Goal: Task Accomplishment & Management: Complete application form

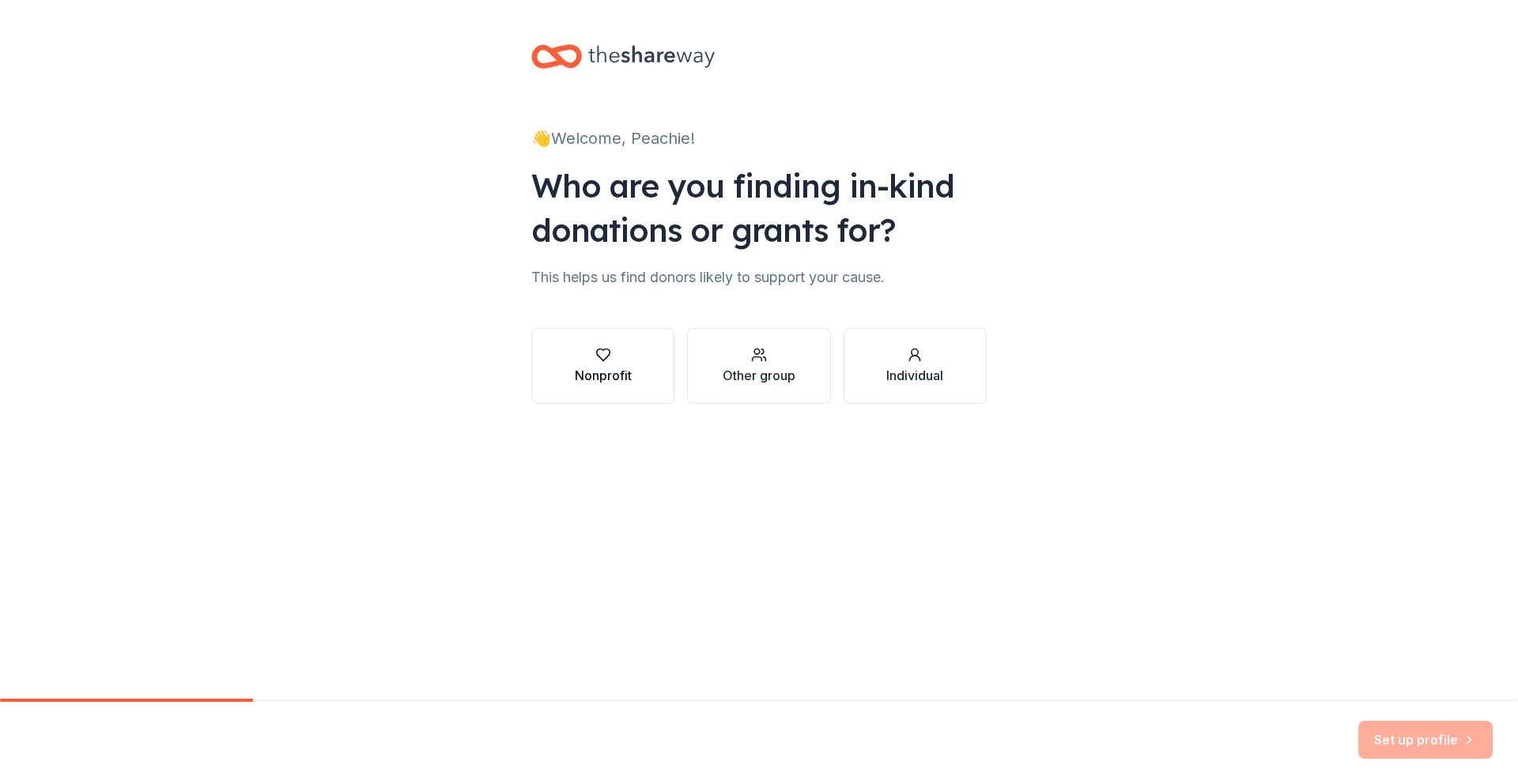
click at [636, 377] on button "Nonprofit" at bounding box center [603, 366] width 143 height 76
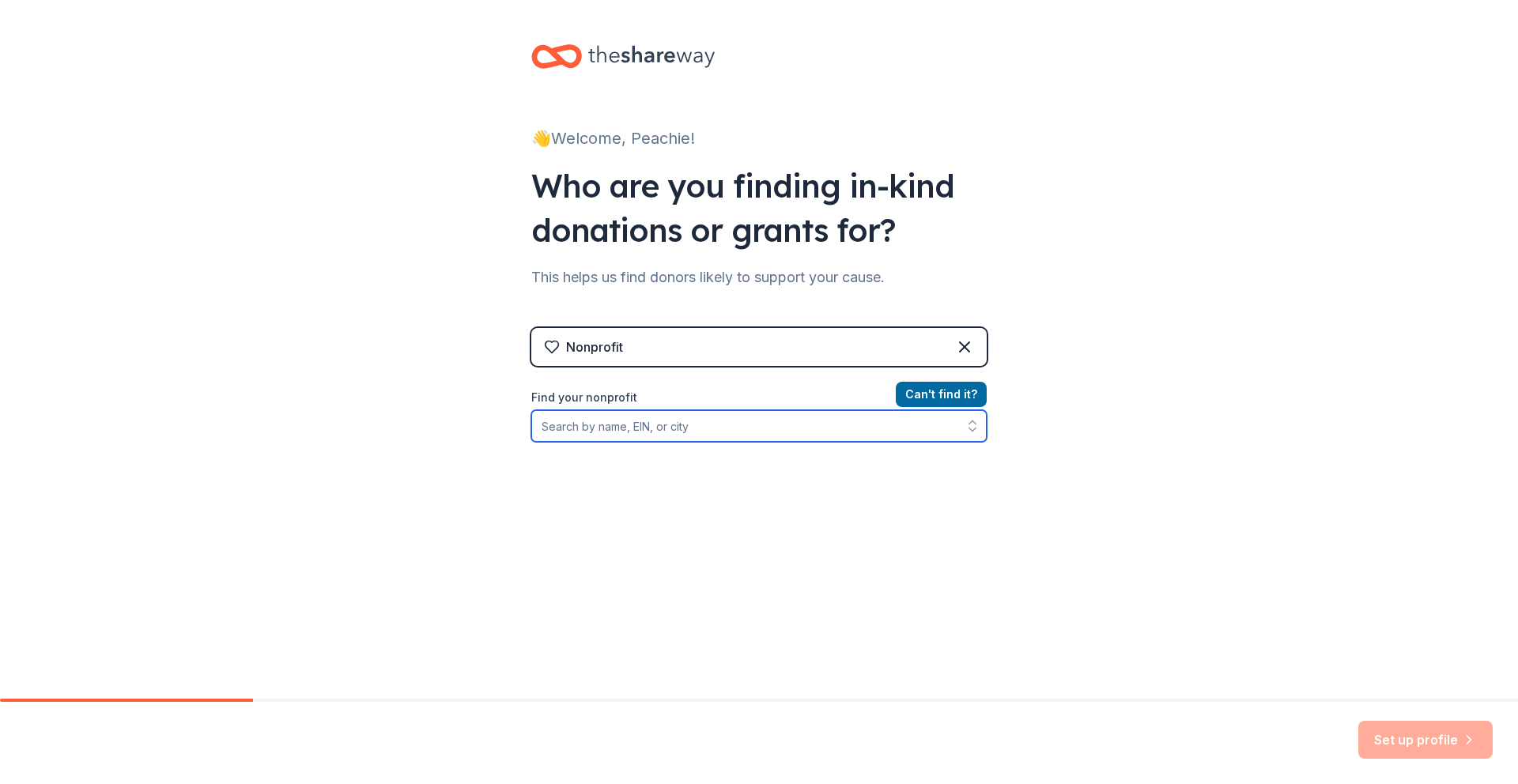
click at [841, 436] on input "Find your nonprofit" at bounding box center [759, 426] width 455 height 32
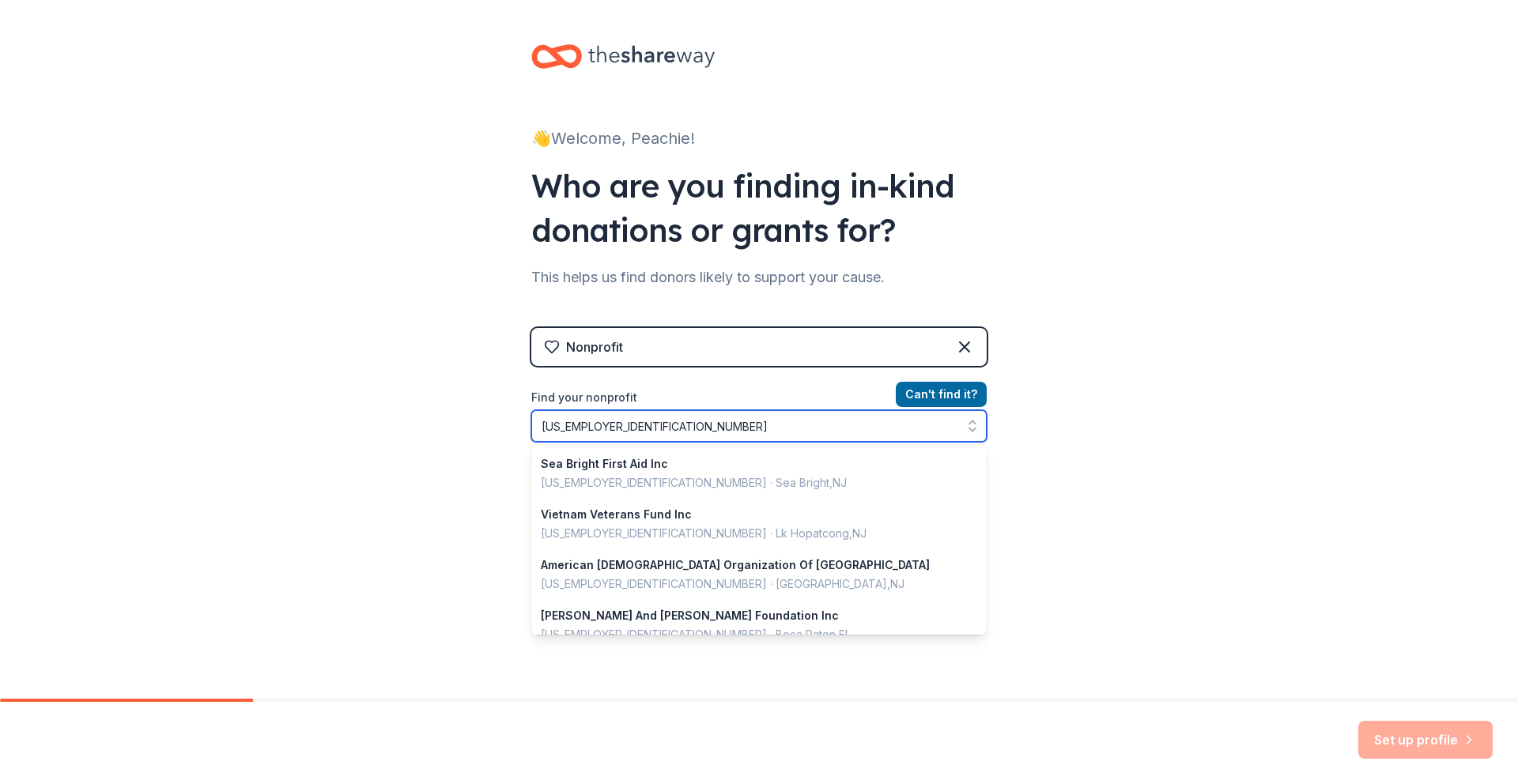
type input "22-38113352"
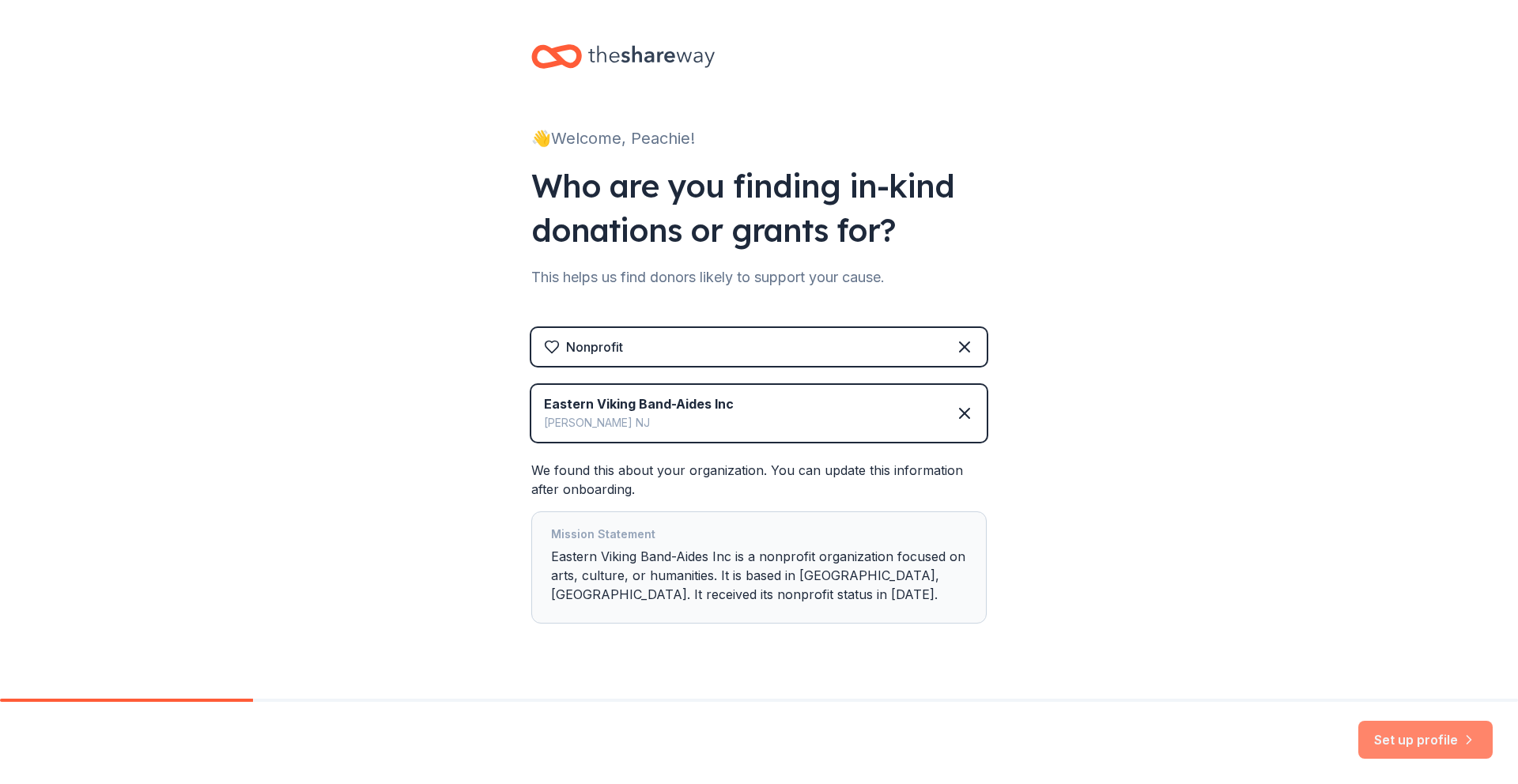
click at [1407, 739] on button "Set up profile" at bounding box center [1425, 739] width 134 height 38
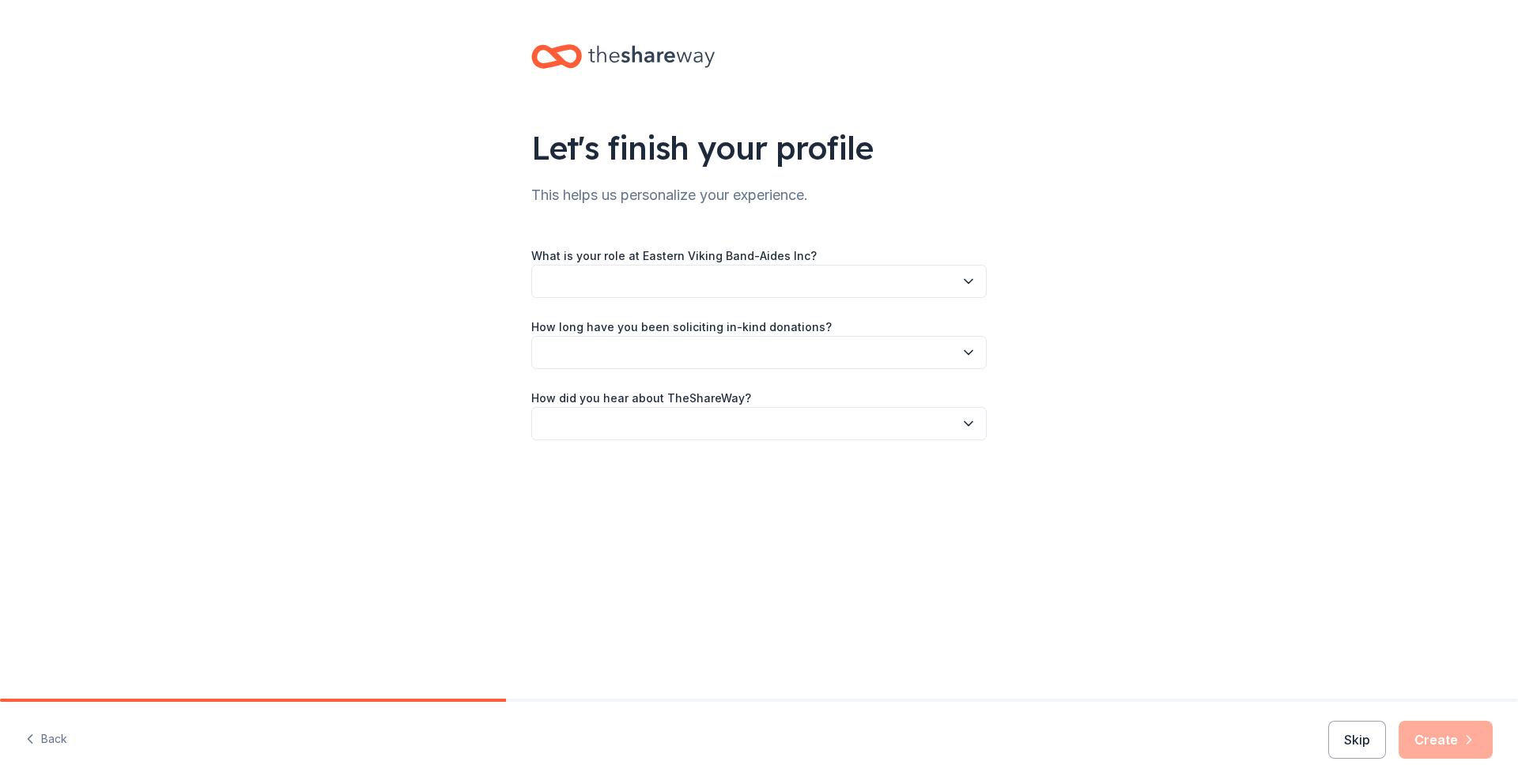
click at [972, 282] on icon "button" at bounding box center [969, 282] width 16 height 16
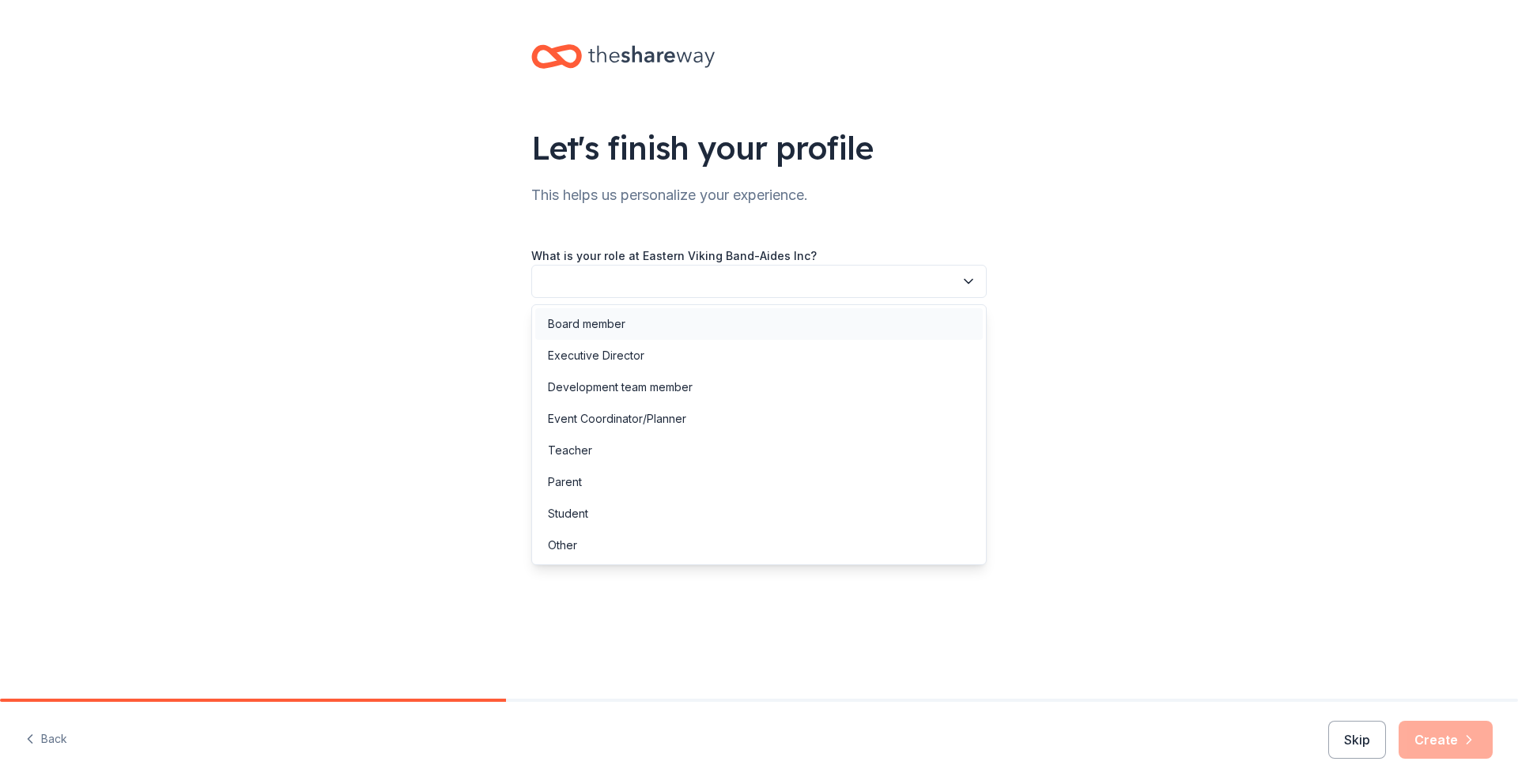
click at [932, 326] on div "Board member" at bounding box center [759, 324] width 448 height 32
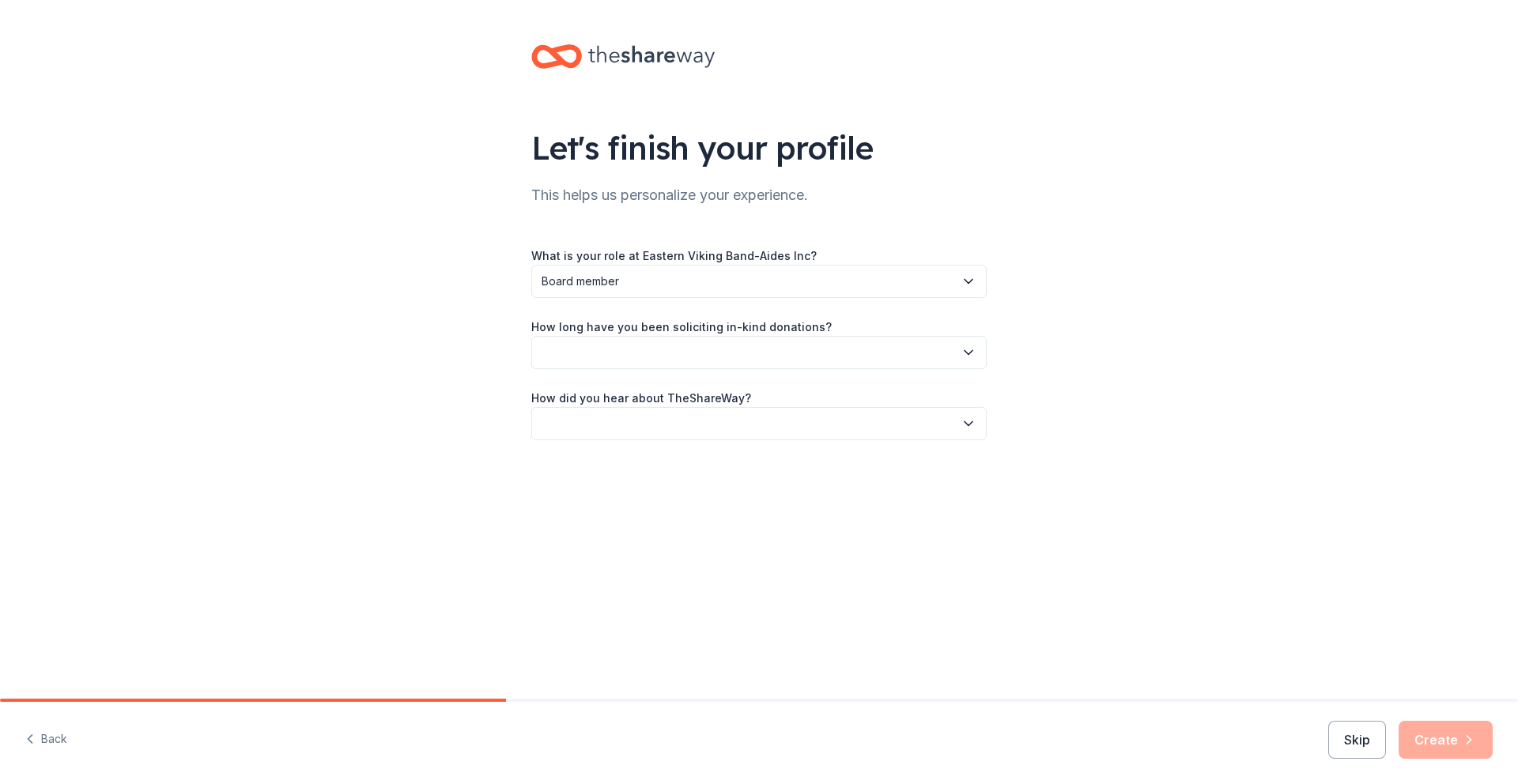
click at [889, 353] on button "button" at bounding box center [759, 353] width 455 height 33
click at [869, 388] on div "This is my first time!" at bounding box center [759, 396] width 448 height 32
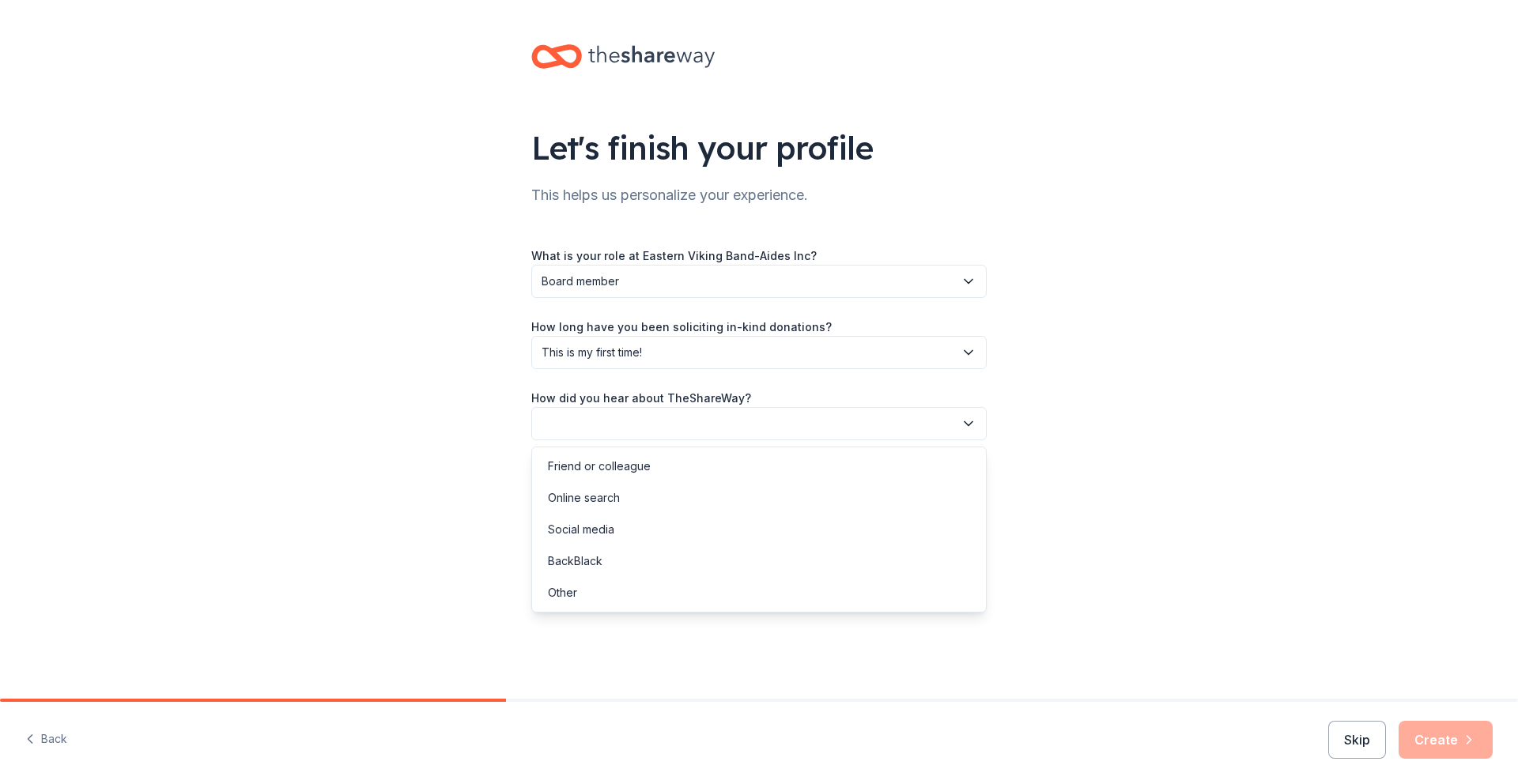
click at [926, 428] on button "button" at bounding box center [759, 424] width 455 height 33
click at [876, 493] on div "Online search" at bounding box center [759, 498] width 448 height 32
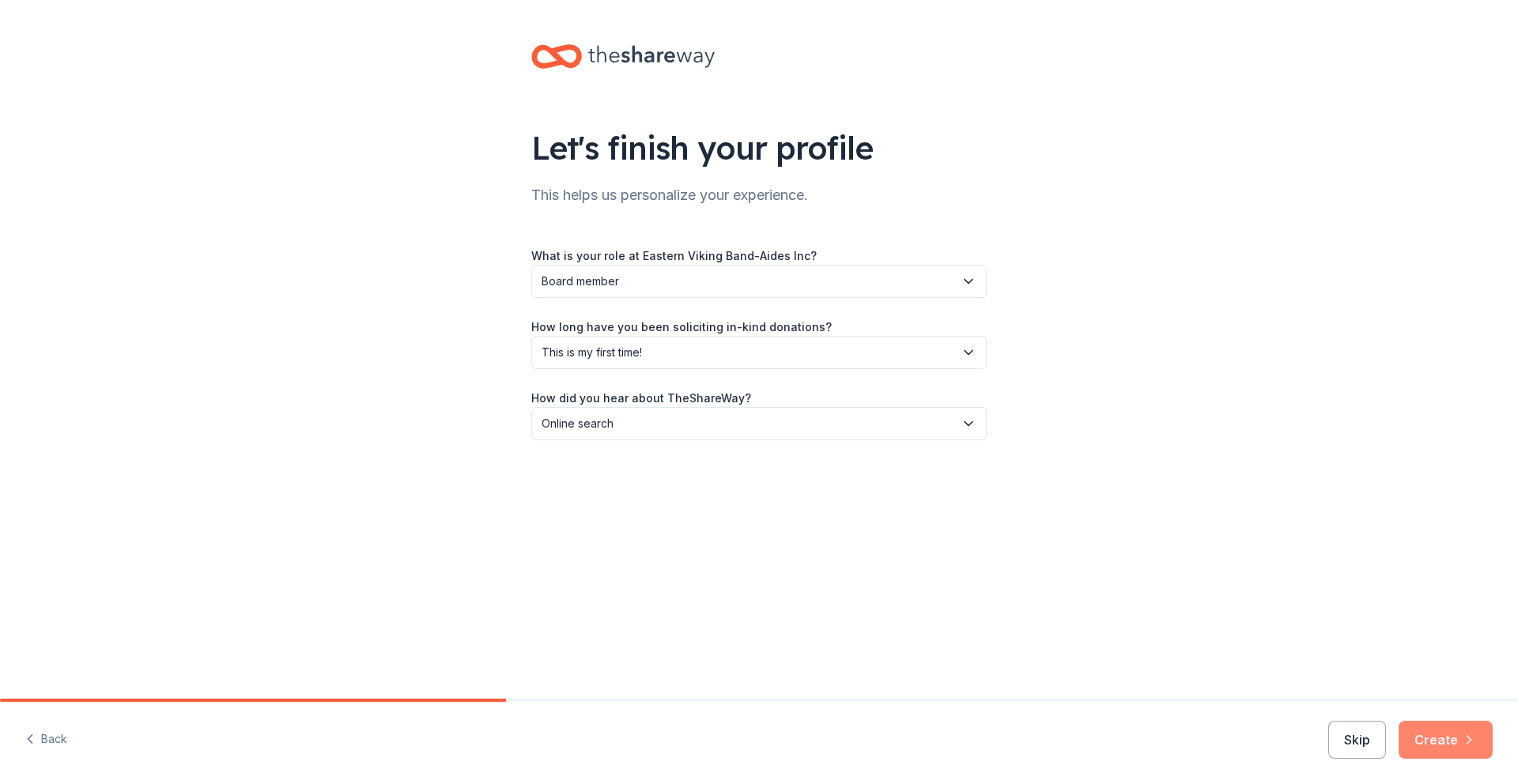
click at [1439, 745] on button "Create" at bounding box center [1445, 739] width 94 height 38
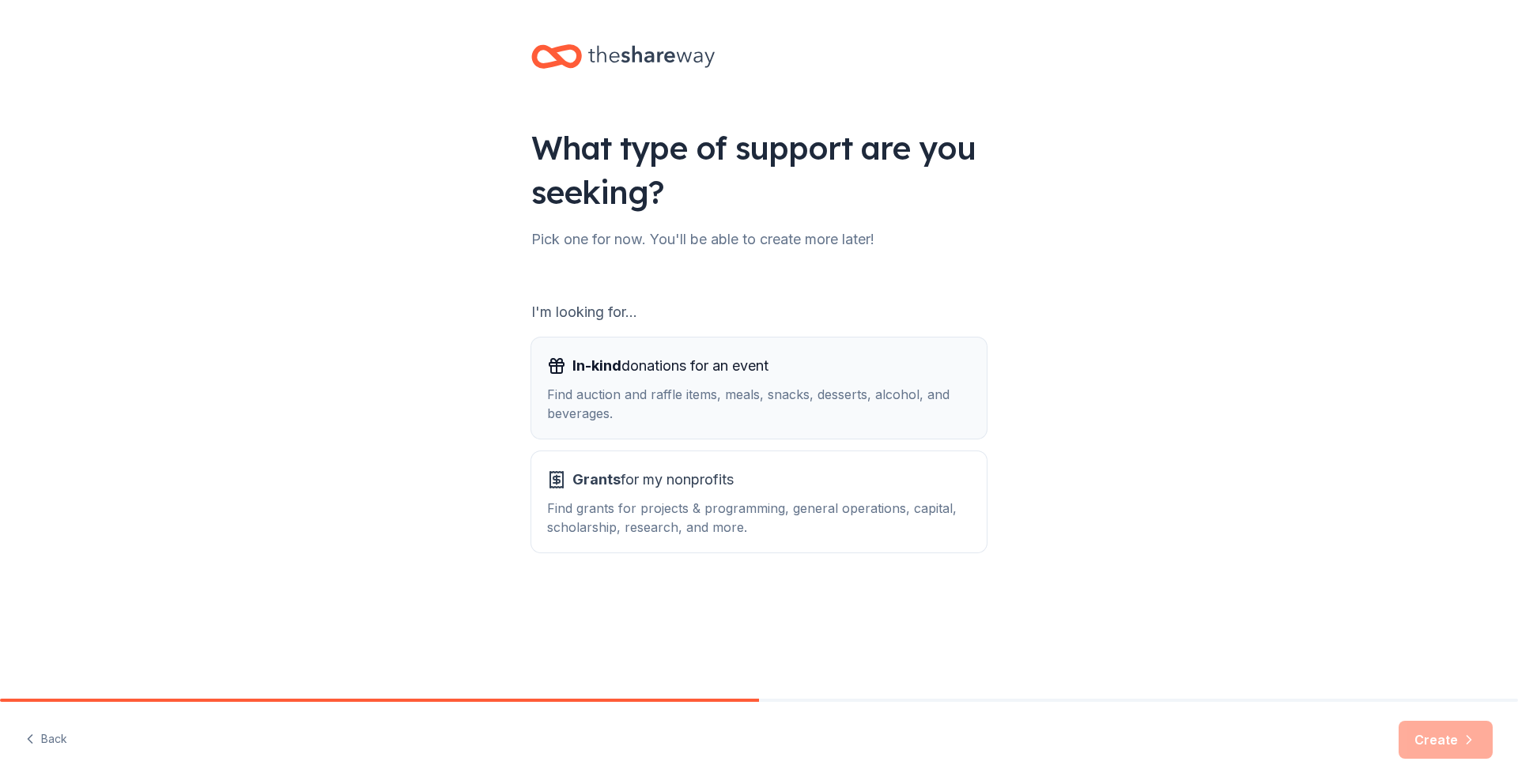
click at [769, 396] on div "Find auction and raffle items, meals, snacks, desserts, alcohol, and beverages." at bounding box center [759, 403] width 424 height 38
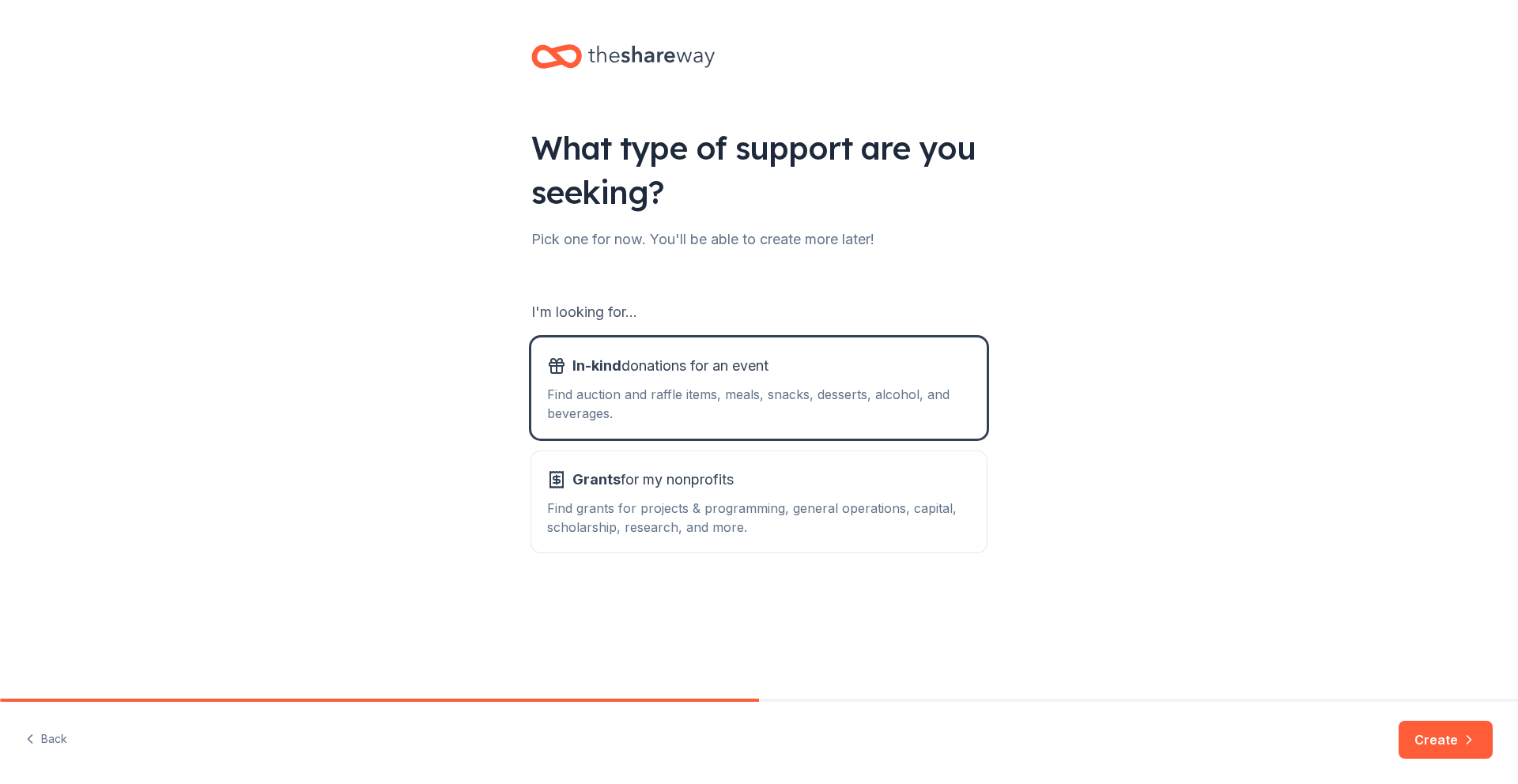
click at [1414, 718] on div "Back Create" at bounding box center [759, 743] width 1518 height 82
click at [1416, 743] on button "Create" at bounding box center [1445, 739] width 94 height 38
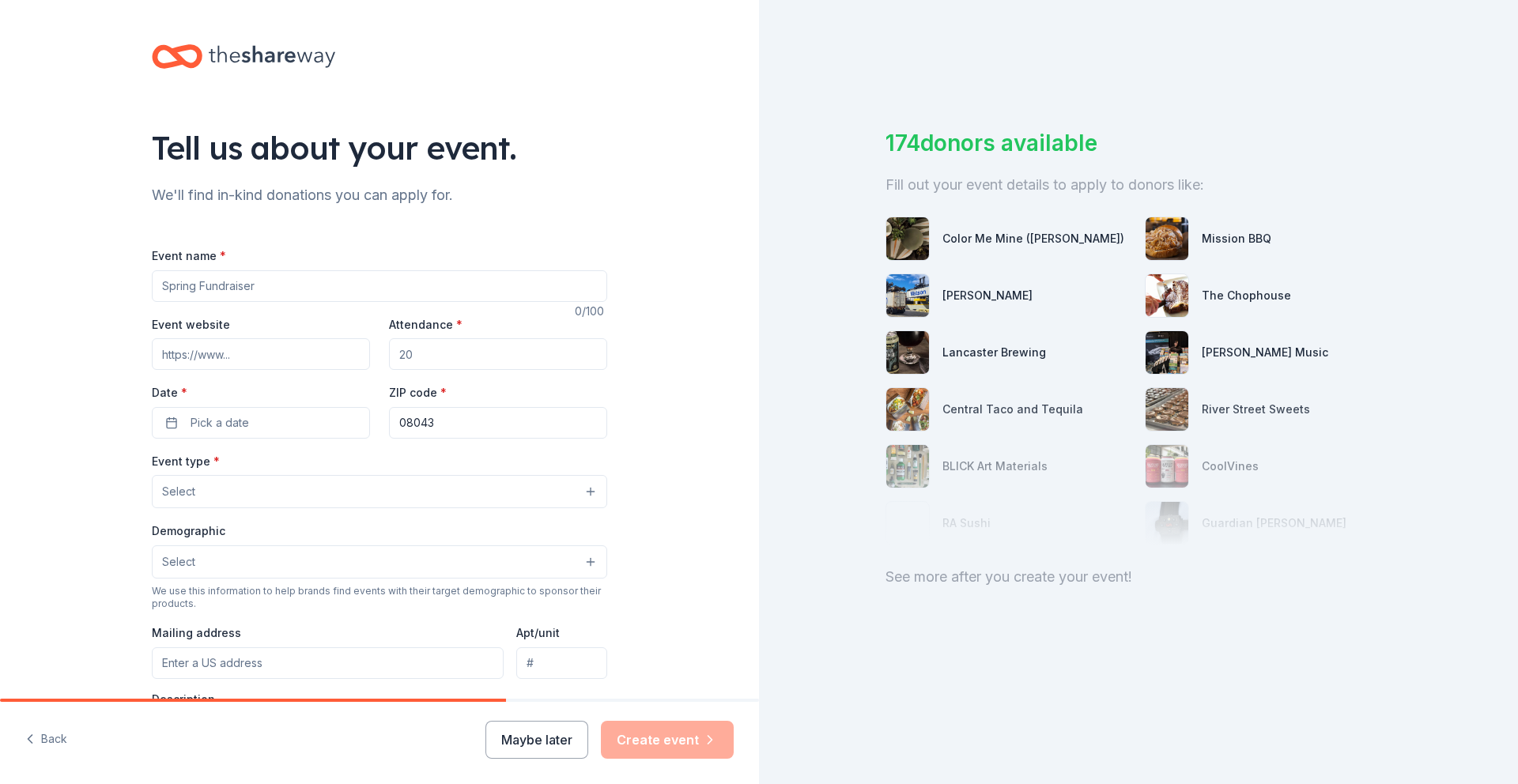
drag, startPoint x: 364, startPoint y: 286, endPoint x: 110, endPoint y: 304, distance: 254.6
click at [108, 303] on div "Tell us about your event. We'll find in-kind donations you can apply for. Event…" at bounding box center [379, 526] width 759 height 1052
type input "Designer Bag Bingo"
click at [258, 356] on input "Event website" at bounding box center [261, 354] width 218 height 32
drag, startPoint x: 443, startPoint y: 354, endPoint x: 379, endPoint y: 340, distance: 65.5
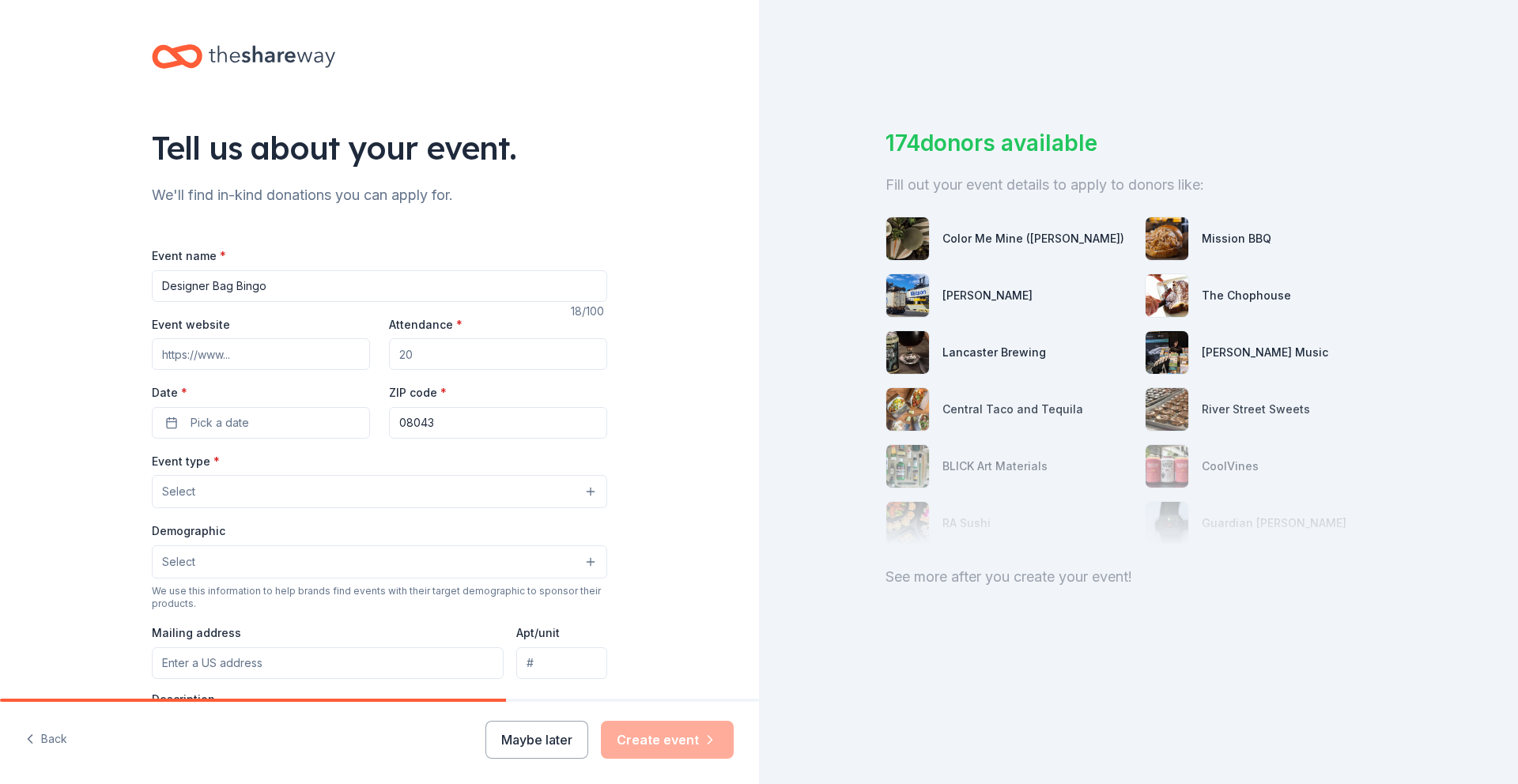
click at [369, 340] on div "Event website Attendance * Date * Pick a date ZIP code * 08043" at bounding box center [379, 376] width 455 height 124
type input "2"
click at [405, 340] on input "Attendance *" at bounding box center [498, 354] width 218 height 32
type input "300"
click at [316, 425] on button "Pick a date" at bounding box center [261, 423] width 218 height 32
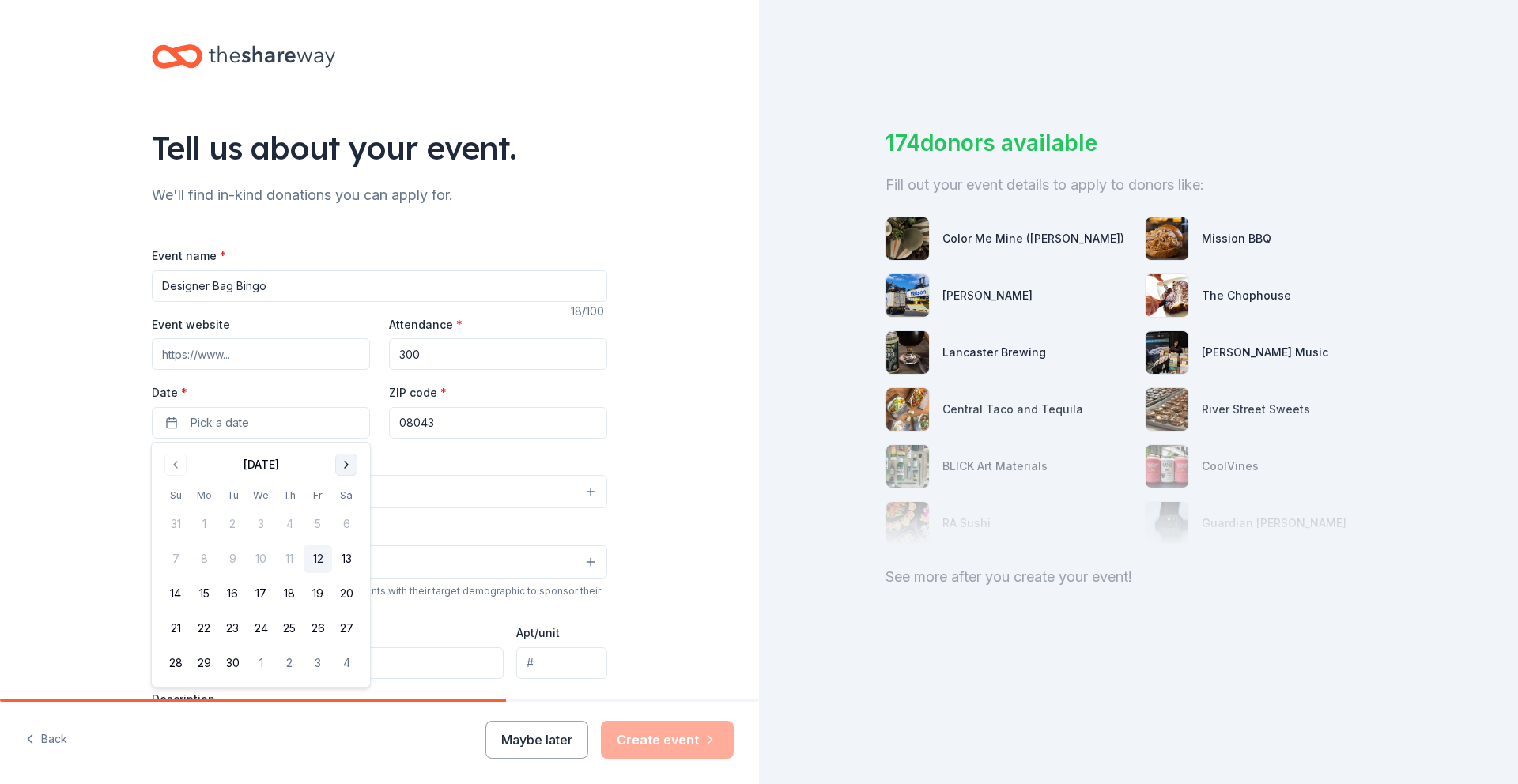
click at [352, 467] on button "Go to next month" at bounding box center [346, 464] width 22 height 22
click at [347, 658] on button "31" at bounding box center [347, 663] width 28 height 28
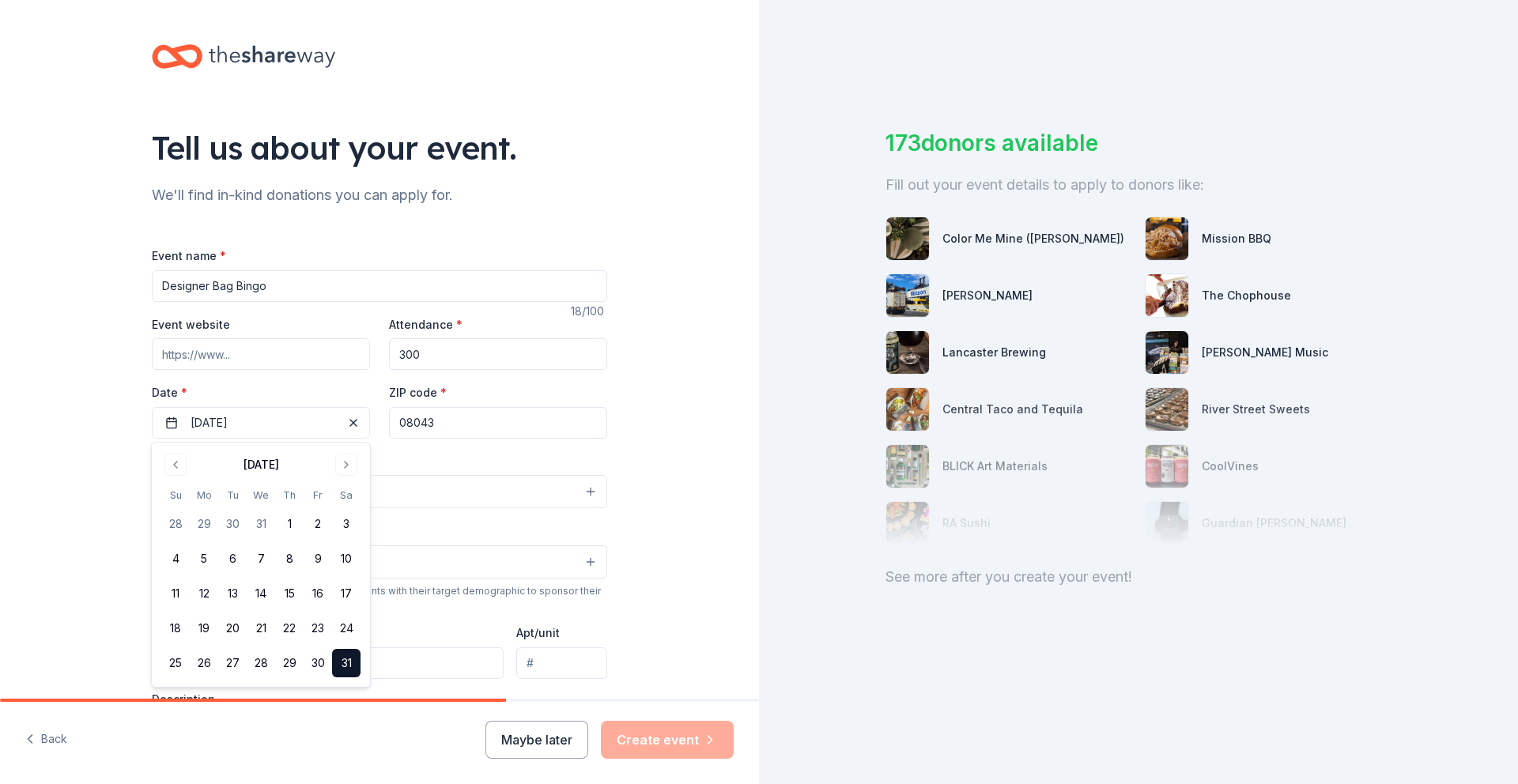
click at [442, 462] on div "Event type * Select" at bounding box center [379, 481] width 455 height 58
click at [434, 495] on button "Select" at bounding box center [379, 492] width 455 height 33
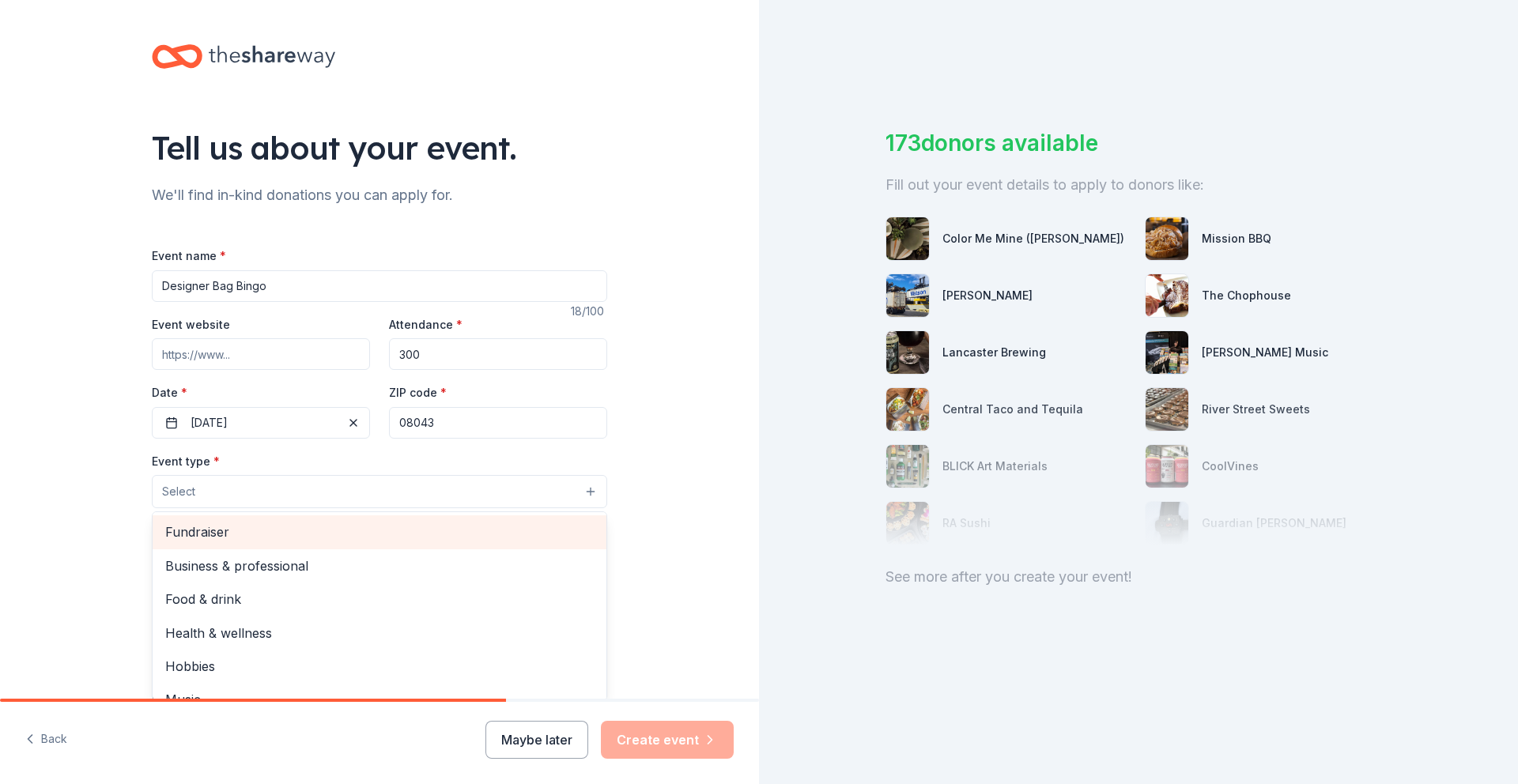
click at [412, 526] on span "Fundraiser" at bounding box center [379, 531] width 428 height 20
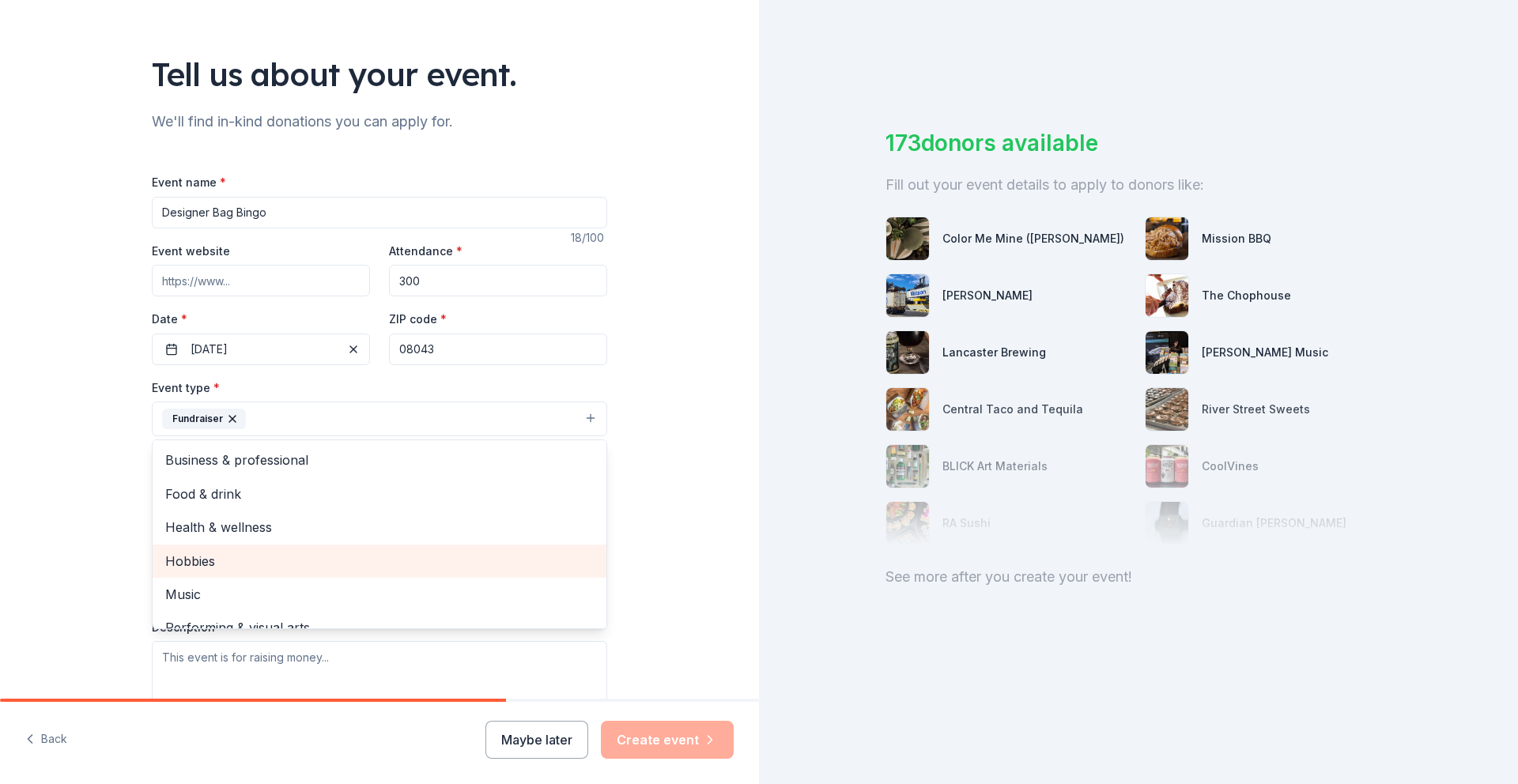
scroll to position [19, 0]
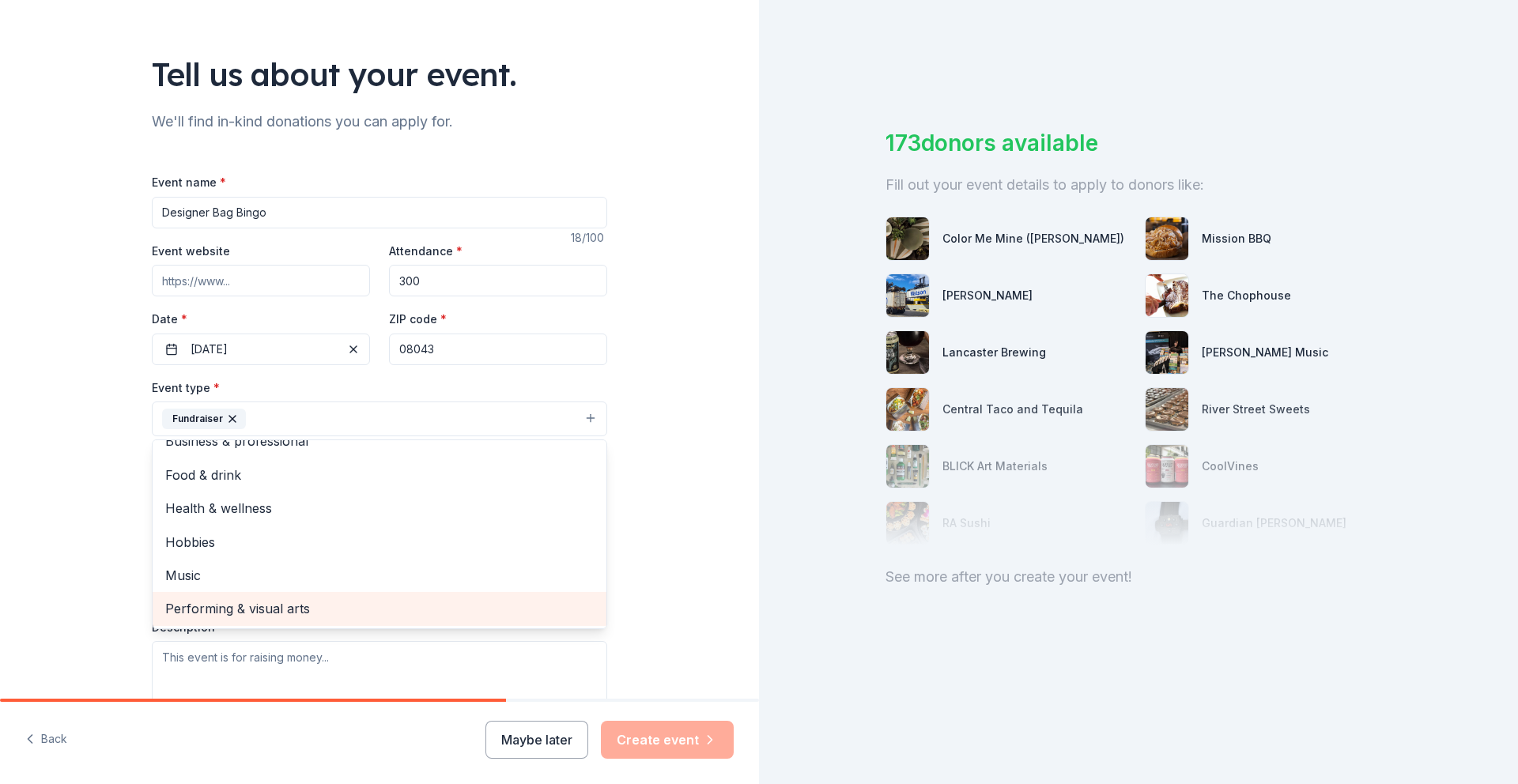
click at [441, 615] on span "Performing & visual arts" at bounding box center [379, 608] width 428 height 20
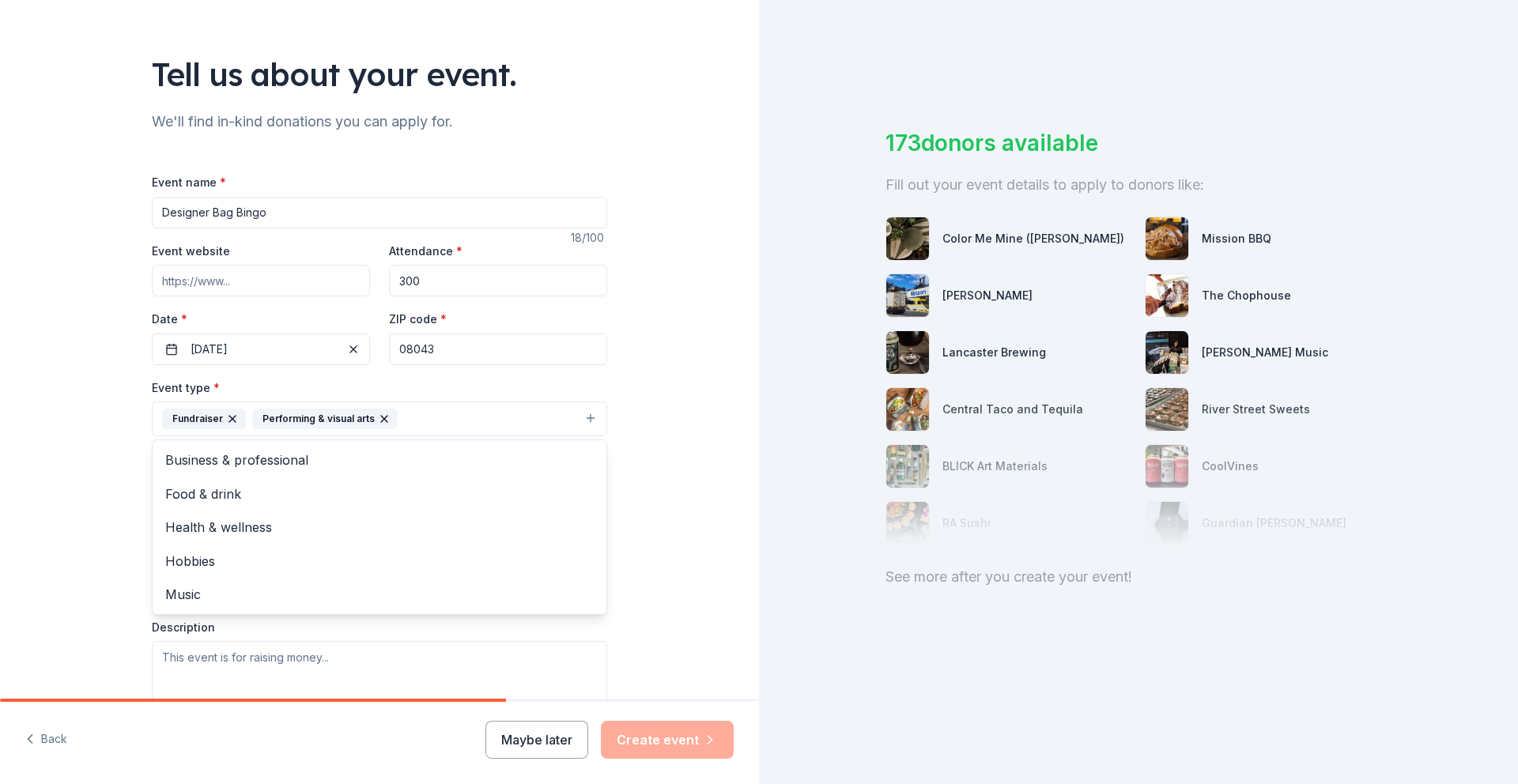
scroll to position [0, 0]
click at [190, 598] on span "Music" at bounding box center [379, 594] width 428 height 20
click at [684, 569] on div "Tell us about your event. We'll find in-kind donations you can apply for. Event…" at bounding box center [379, 453] width 759 height 1053
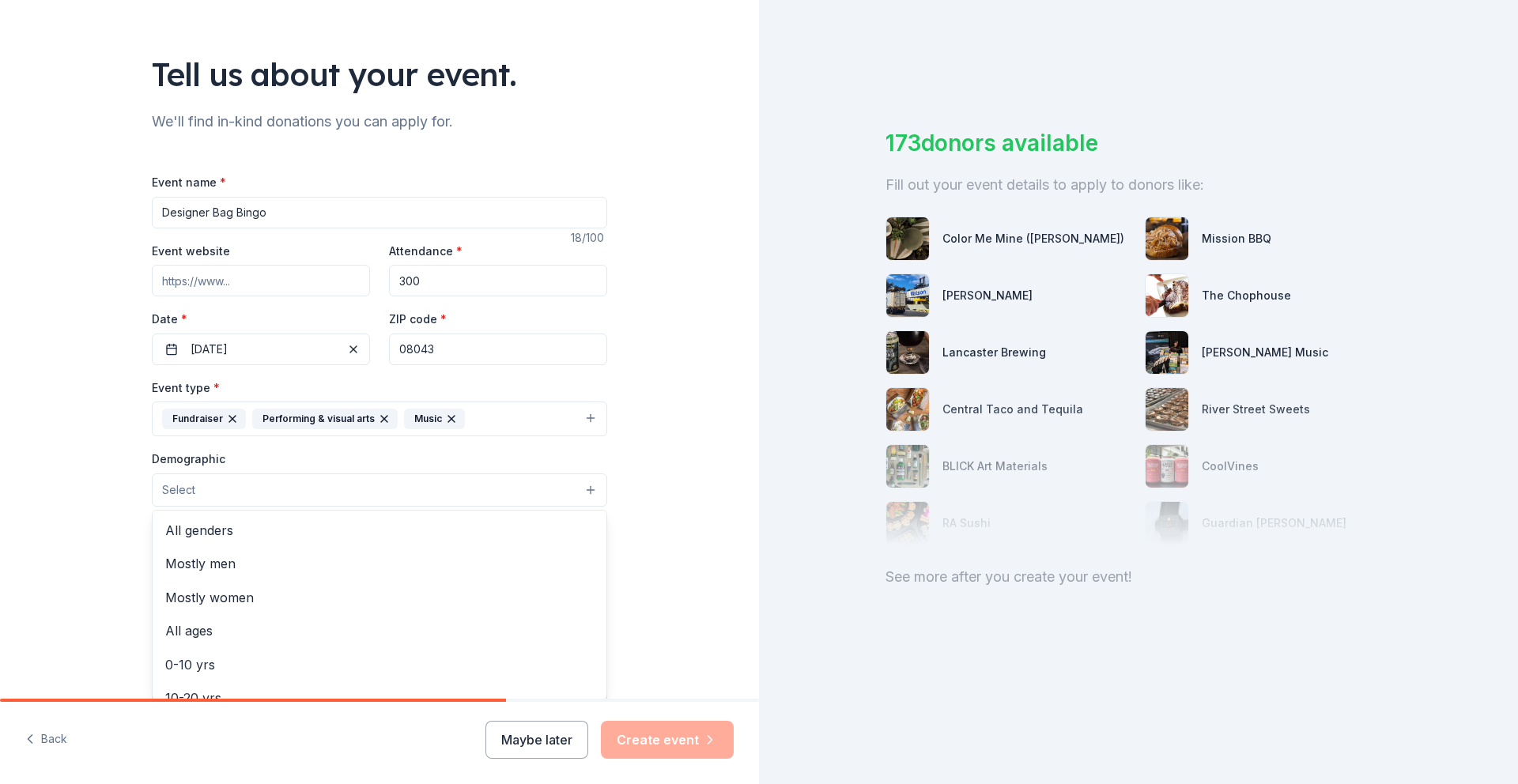
click at [588, 494] on button "Select" at bounding box center [379, 490] width 455 height 33
click at [515, 588] on span "Mostly women" at bounding box center [379, 597] width 428 height 20
click at [515, 588] on span "All ages" at bounding box center [379, 598] width 428 height 20
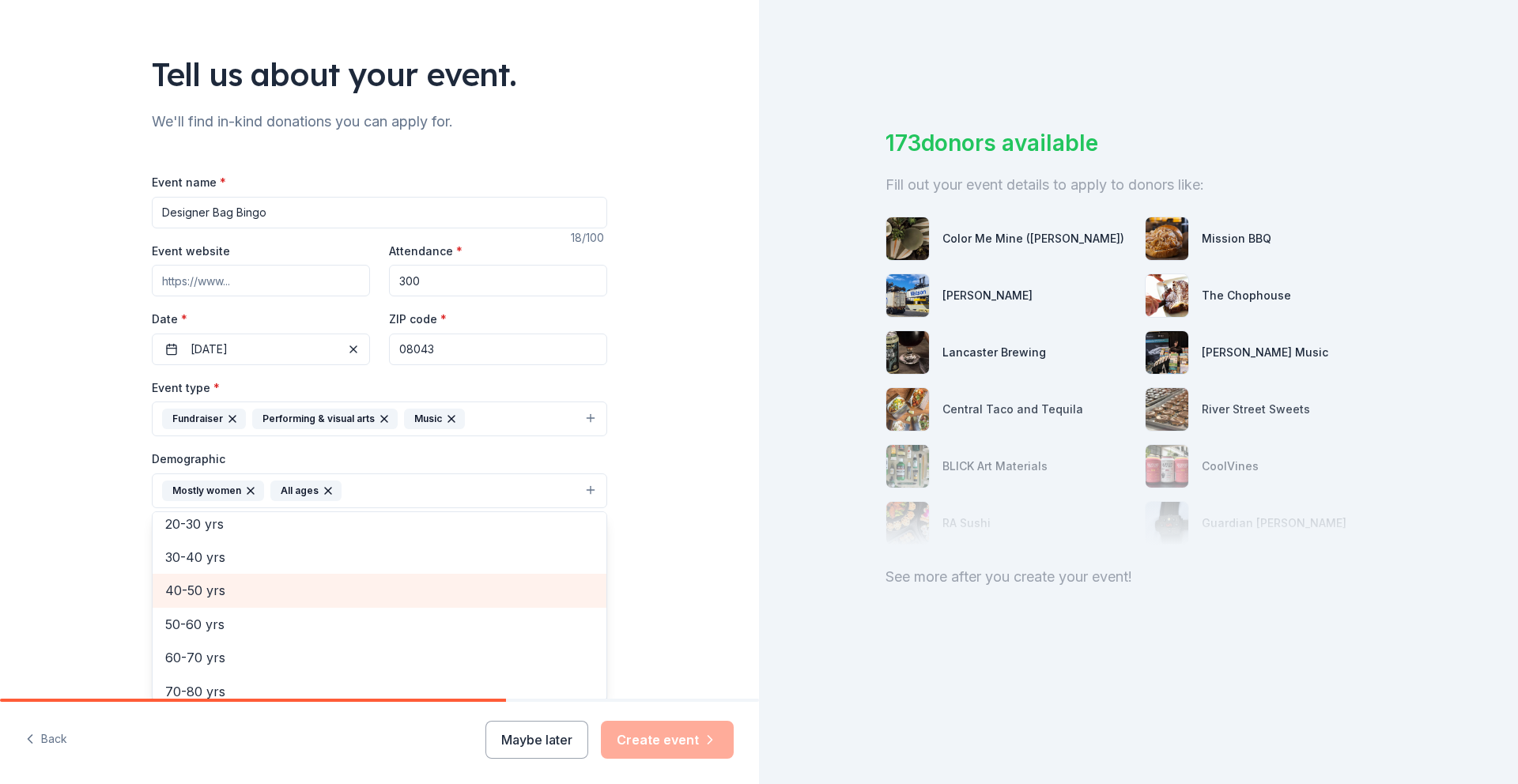
scroll to position [134, 0]
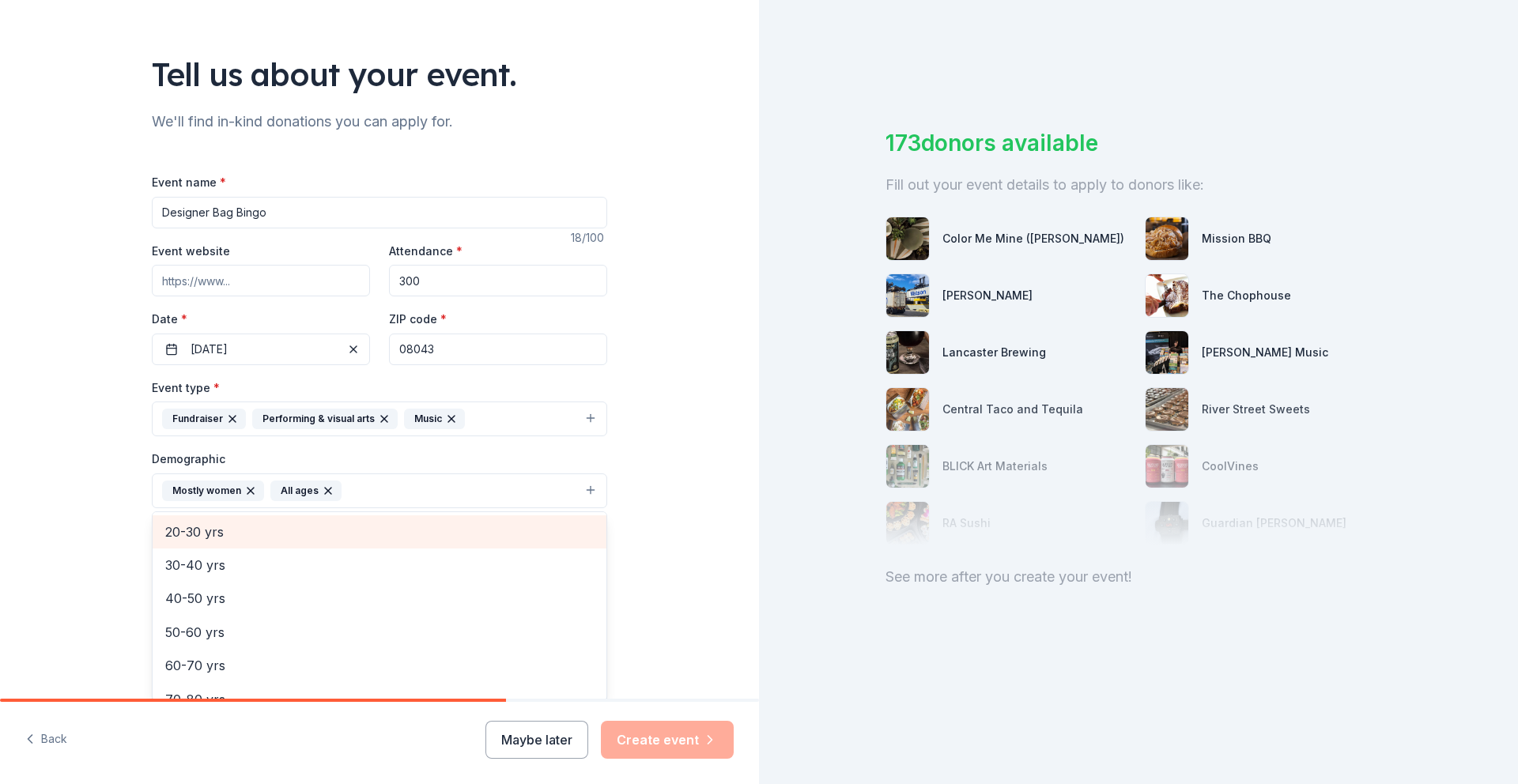
click at [444, 535] on span "20-30 yrs" at bounding box center [379, 531] width 428 height 20
click at [439, 535] on span "30-40 yrs" at bounding box center [379, 531] width 428 height 20
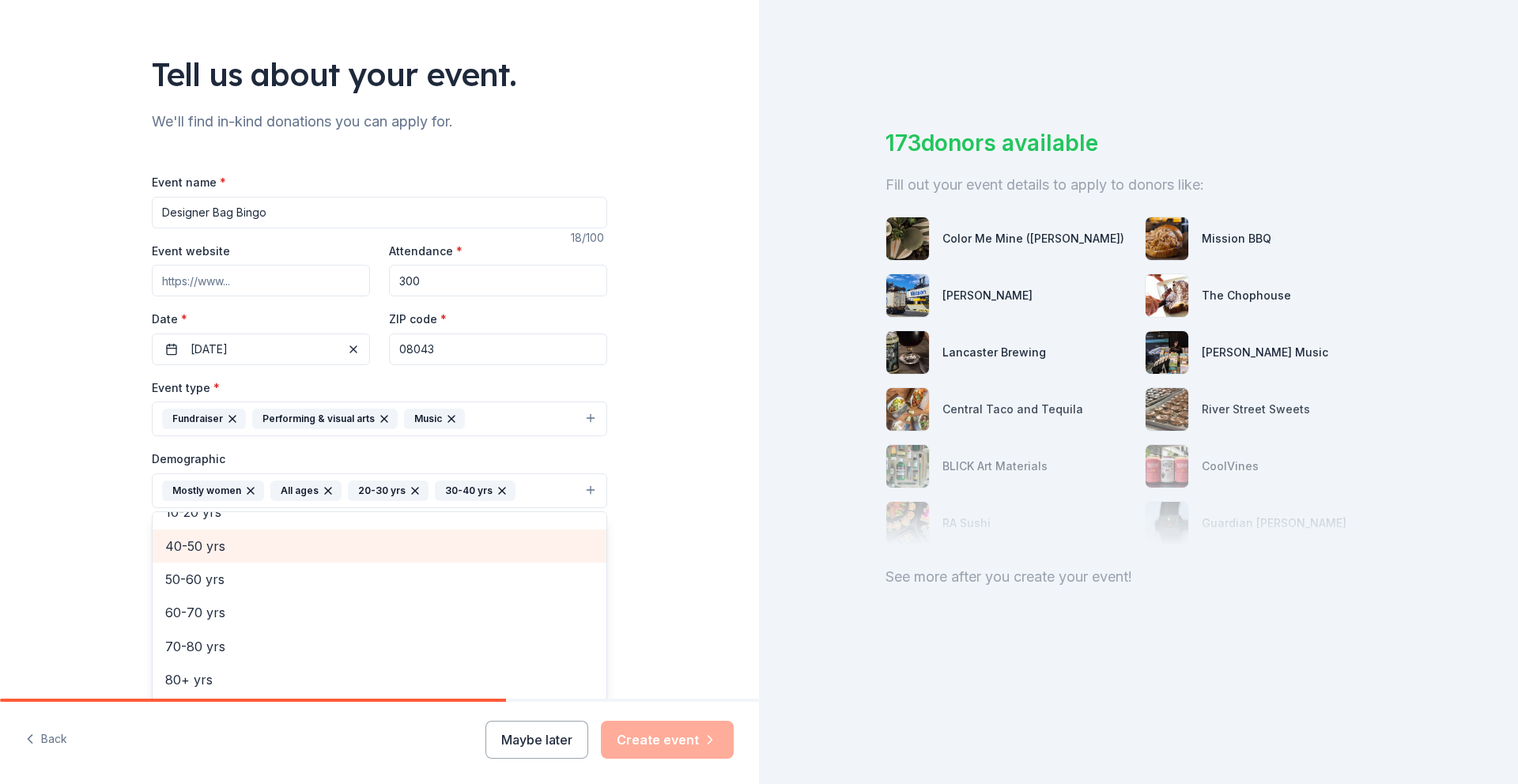
click at [434, 548] on span "40-50 yrs" at bounding box center [379, 545] width 428 height 20
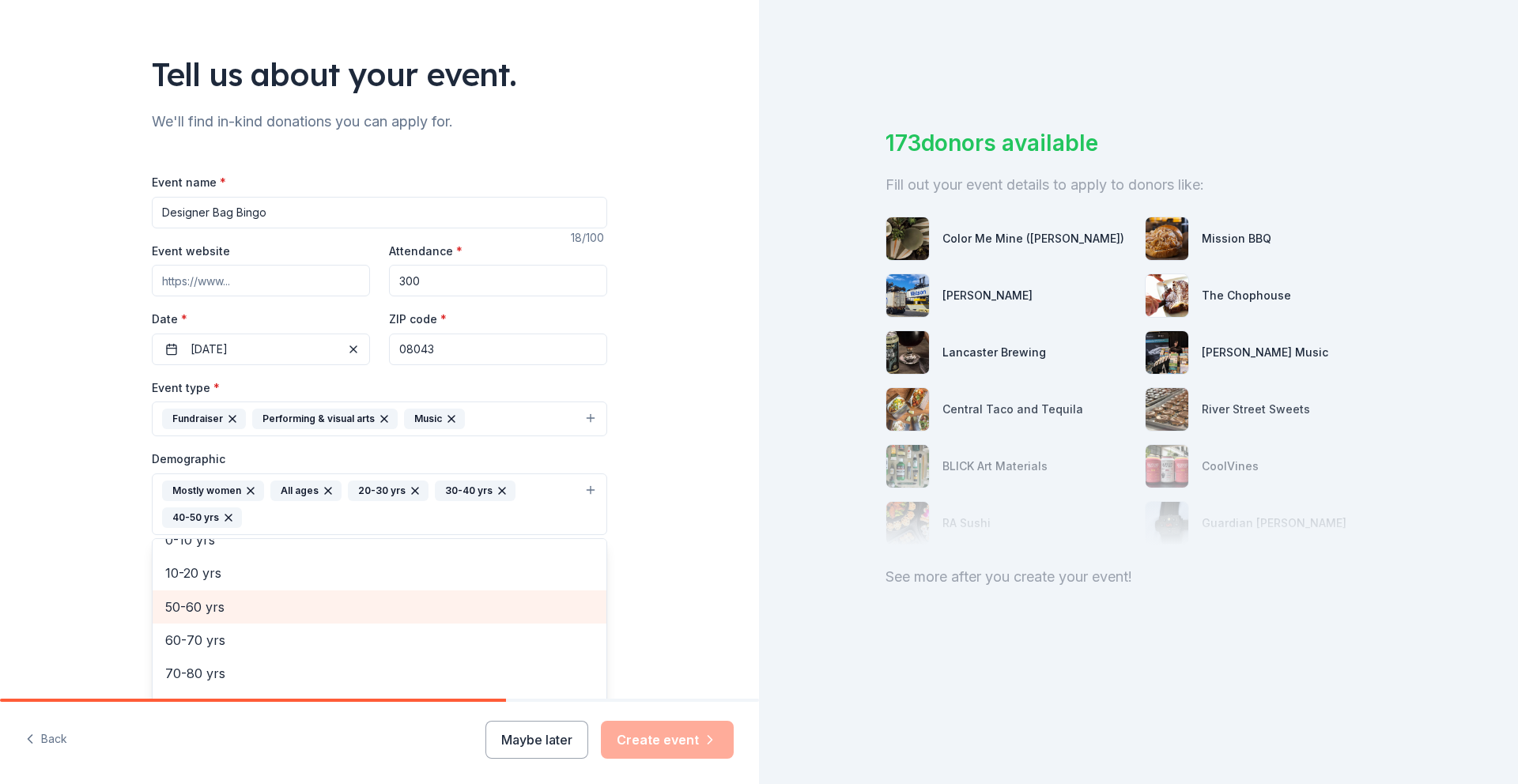
click at [408, 604] on span "50-60 yrs" at bounding box center [379, 606] width 428 height 20
click at [412, 611] on span "10-20 yrs" at bounding box center [379, 606] width 428 height 20
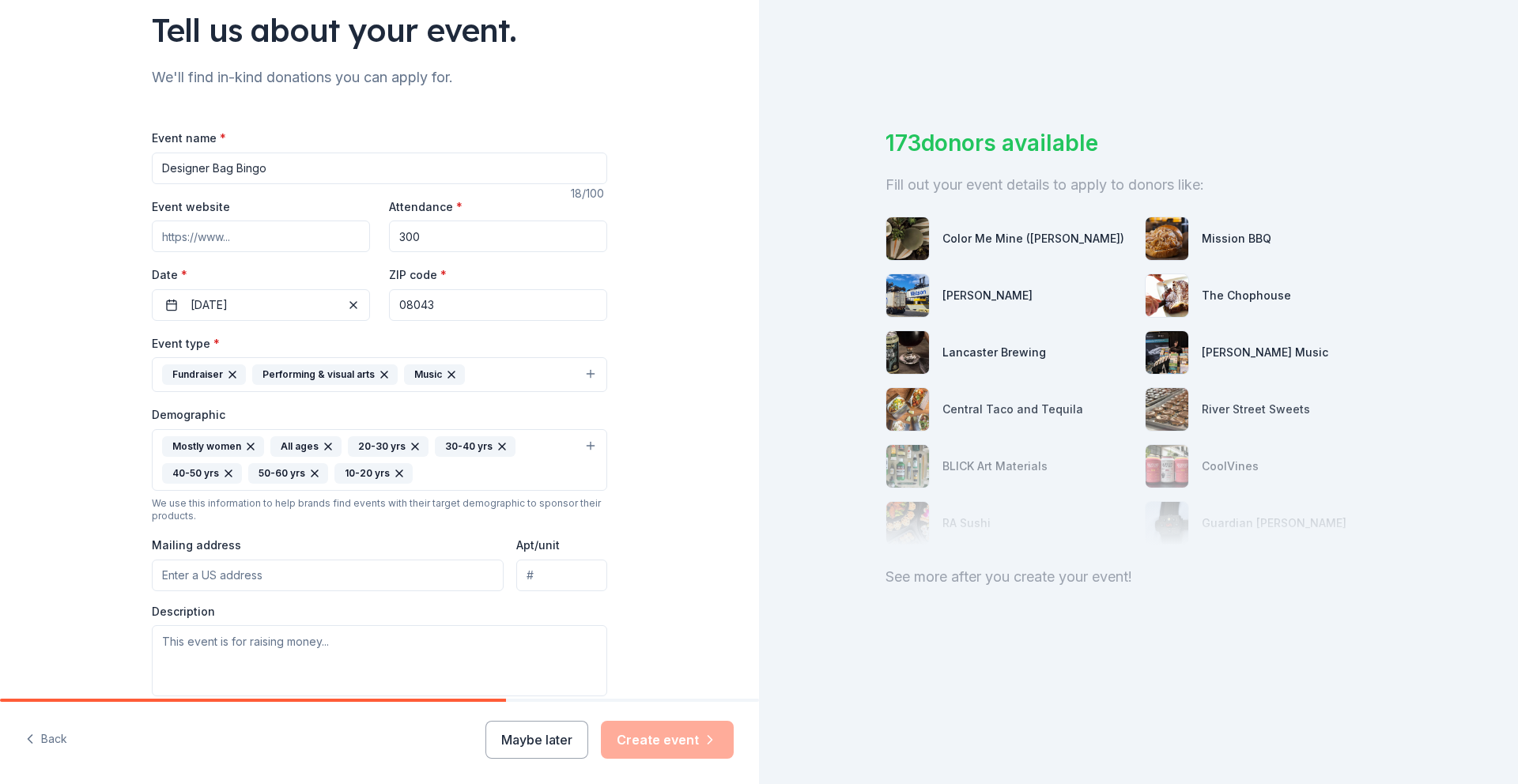
click at [397, 472] on icon "button" at bounding box center [399, 473] width 6 height 6
click at [406, 578] on input "Mailing address" at bounding box center [327, 575] width 352 height 32
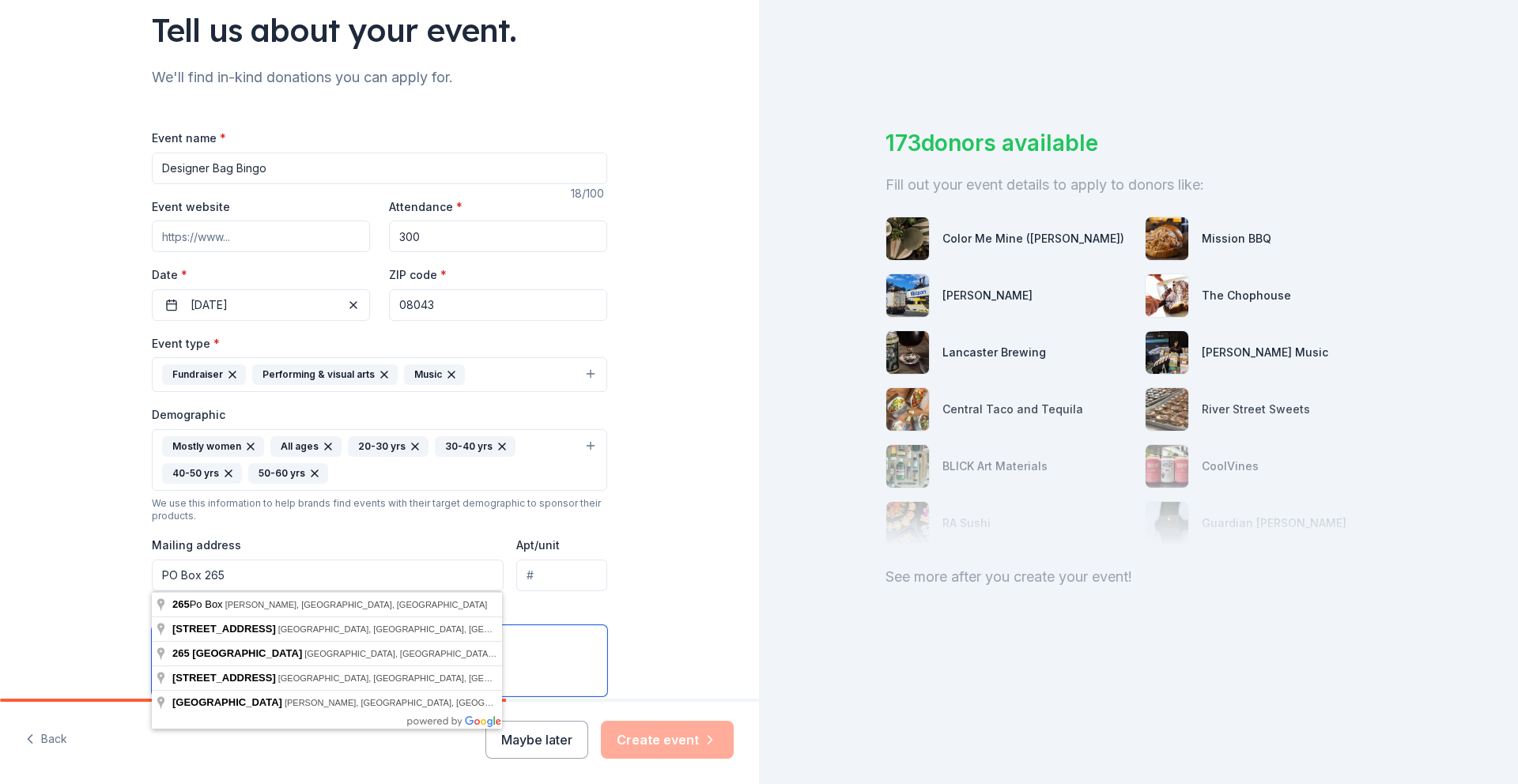
click at [565, 637] on textarea at bounding box center [379, 660] width 455 height 71
click at [410, 577] on input "PO Box 265" at bounding box center [327, 575] width 352 height 32
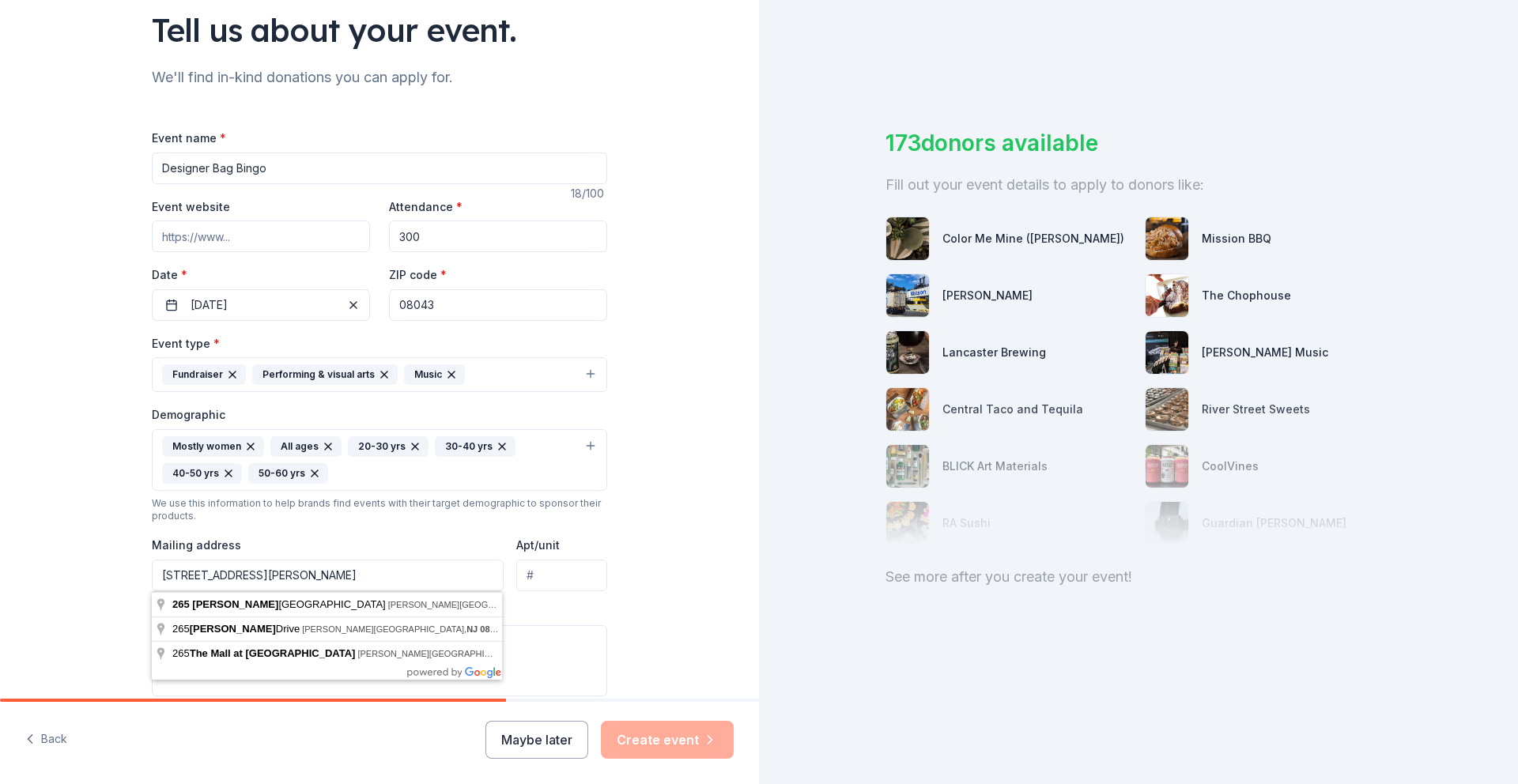
type input "PO Box 265, Voorhees, NJ 08043"
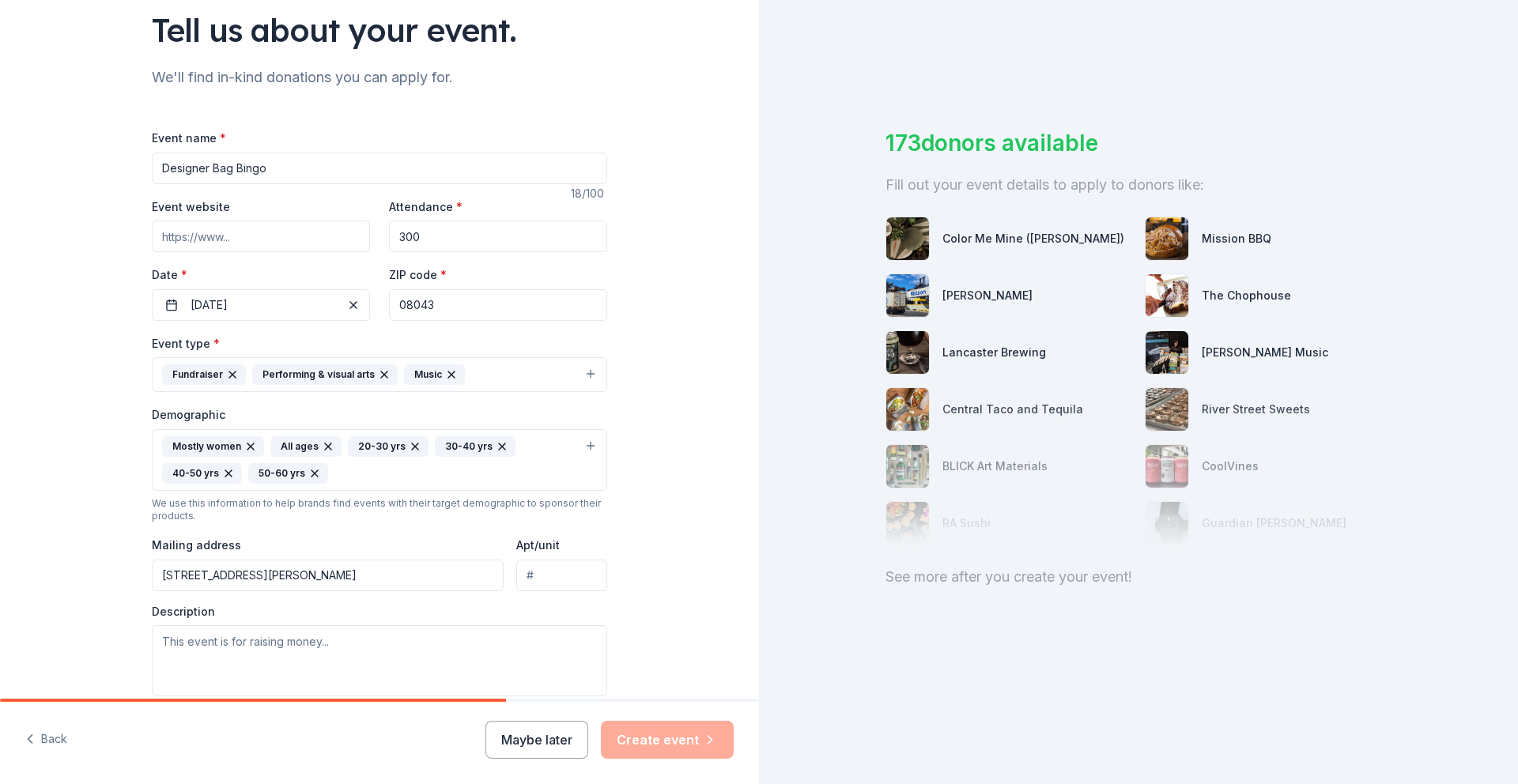
click at [451, 538] on div "Mailing address PO Box 265, Voorhees, NJ 08043" at bounding box center [327, 563] width 352 height 56
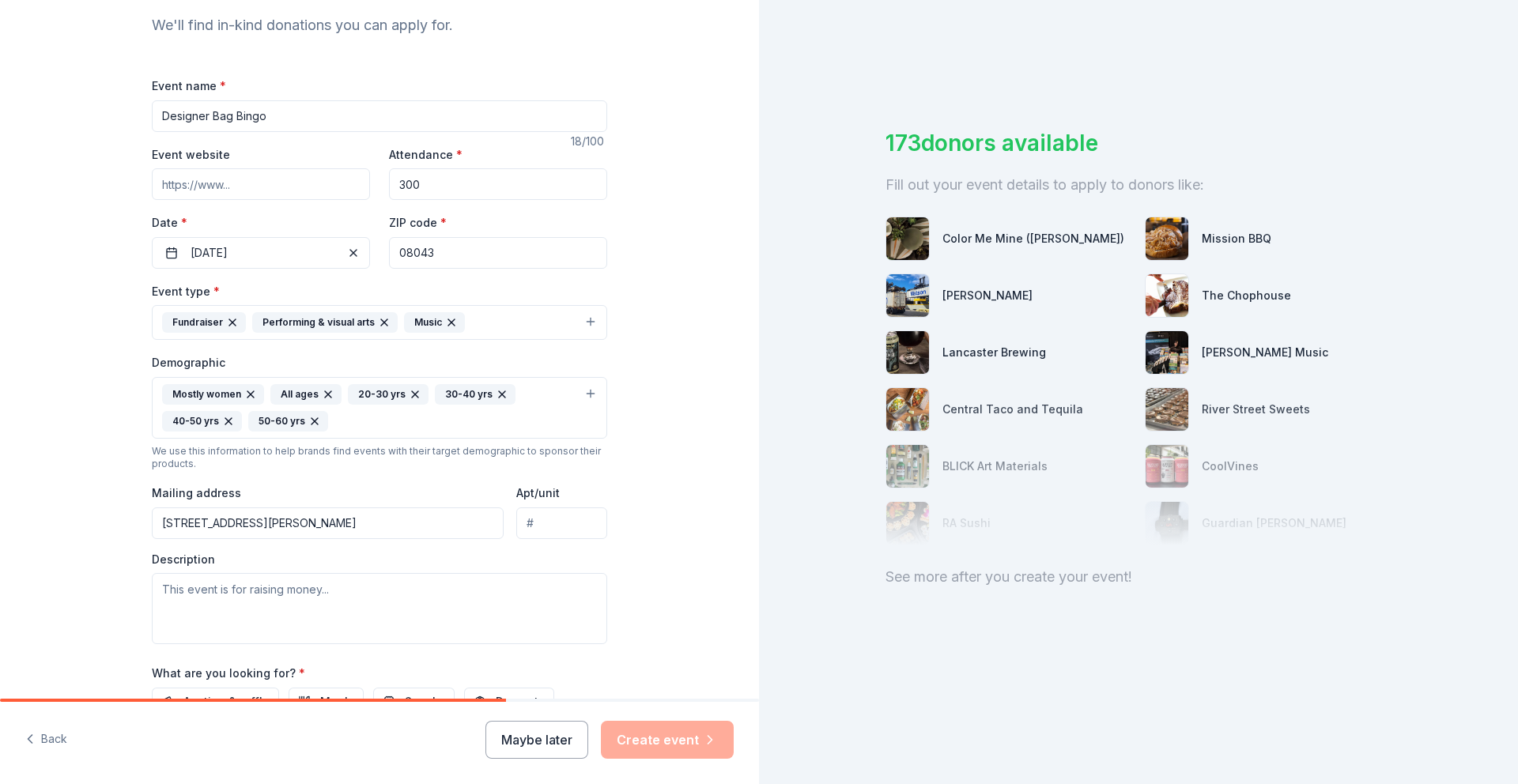
scroll to position [196, 0]
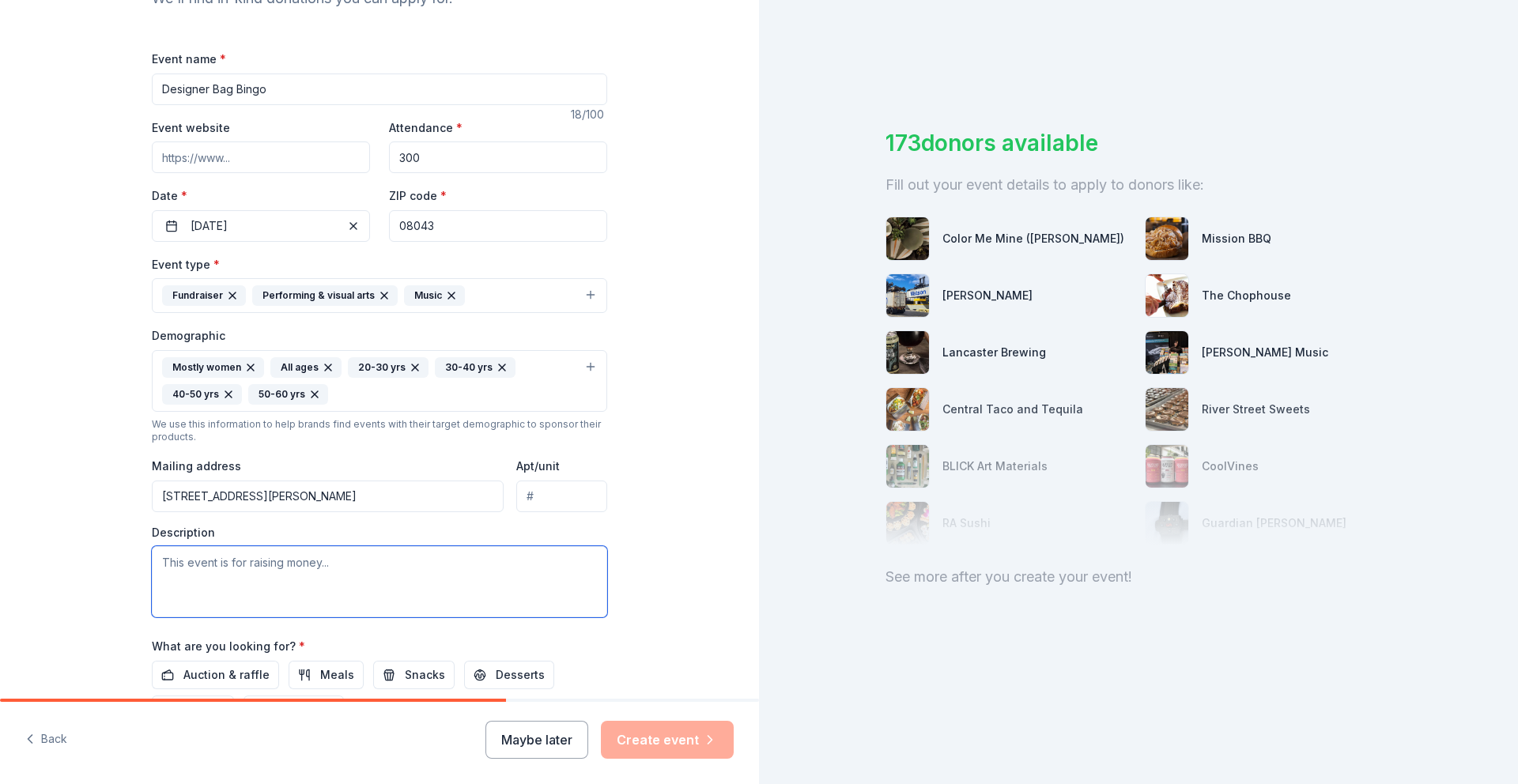
click at [308, 559] on textarea at bounding box center [379, 581] width 455 height 71
click at [461, 564] on textarea "This event raises money for the Eastern Vikings Marchign Programs" at bounding box center [379, 581] width 455 height 71
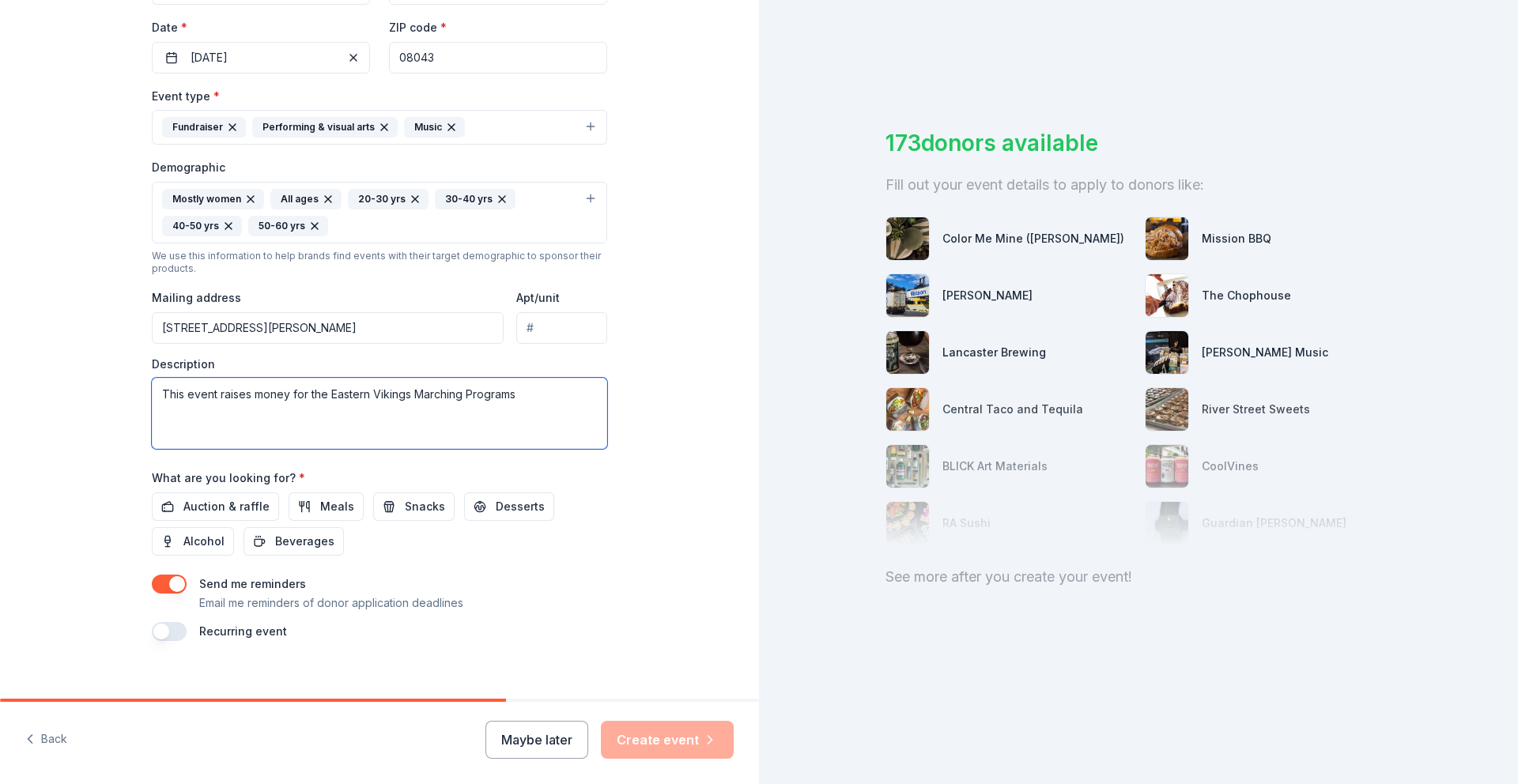
scroll to position [383, 0]
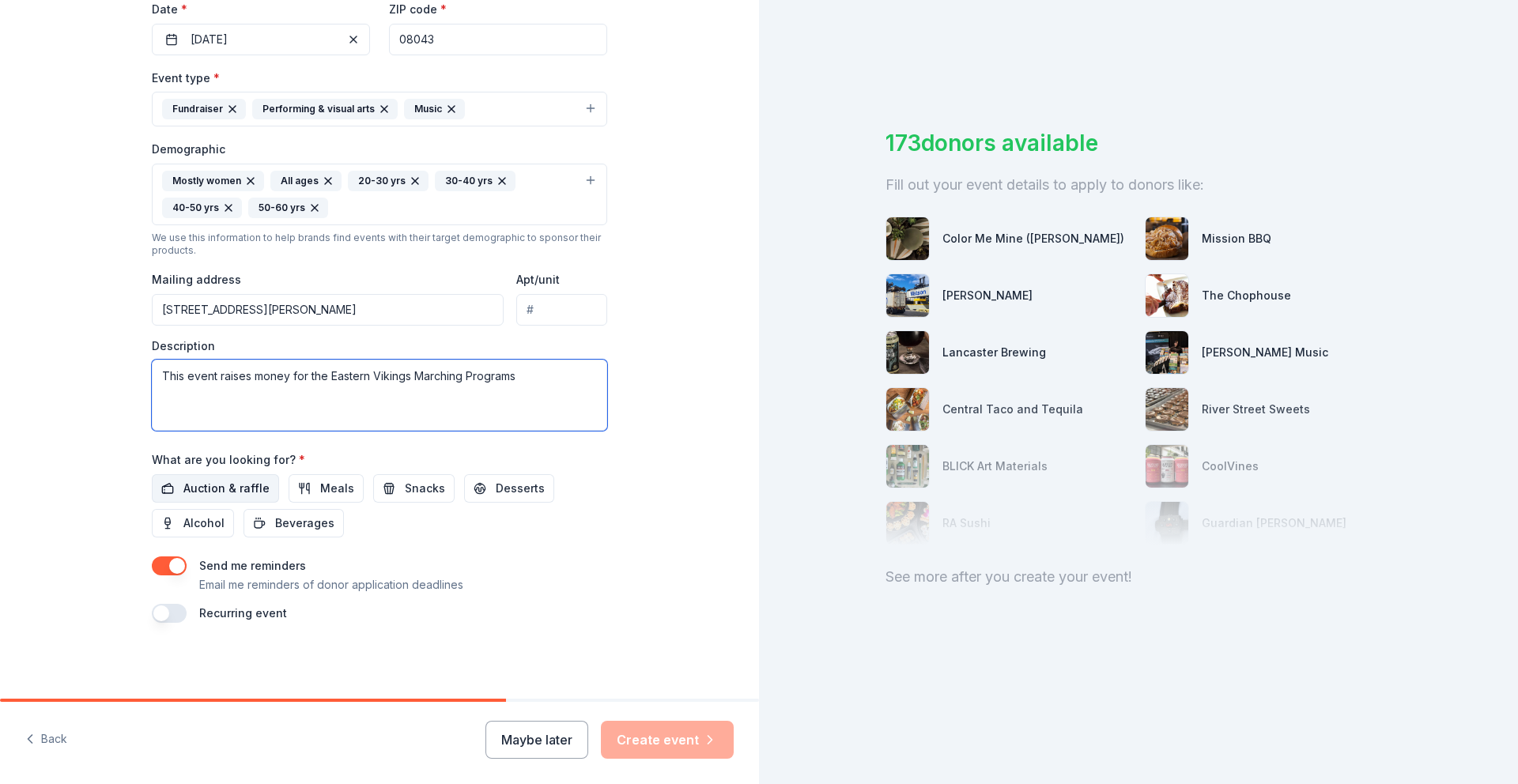
type textarea "This event raises money for the Eastern Vikings Marching Programs"
click at [231, 492] on span "Auction & raffle" at bounding box center [226, 488] width 86 height 19
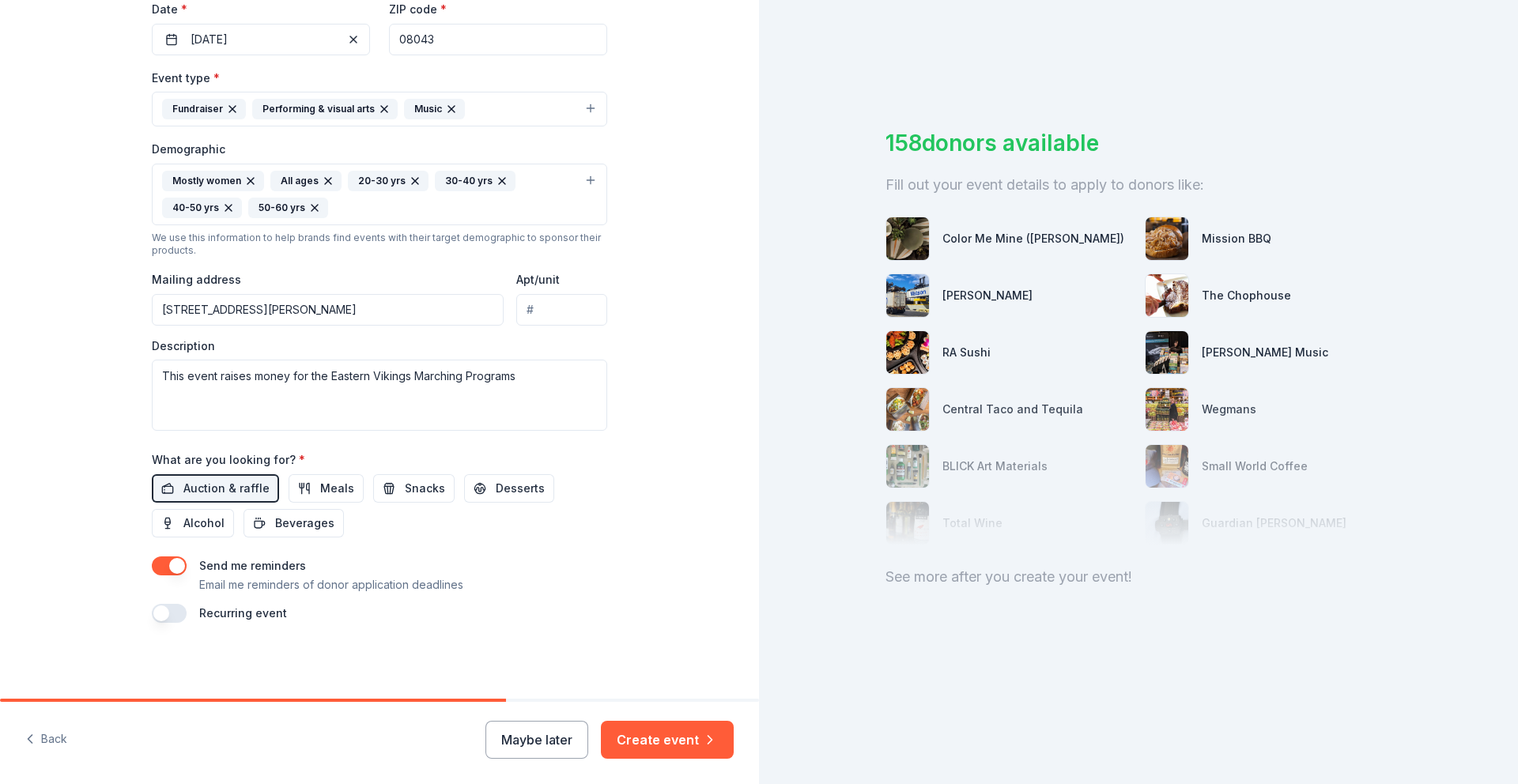
click at [184, 612] on button "button" at bounding box center [169, 614] width 35 height 19
click at [678, 738] on button "Create event" at bounding box center [667, 739] width 132 height 38
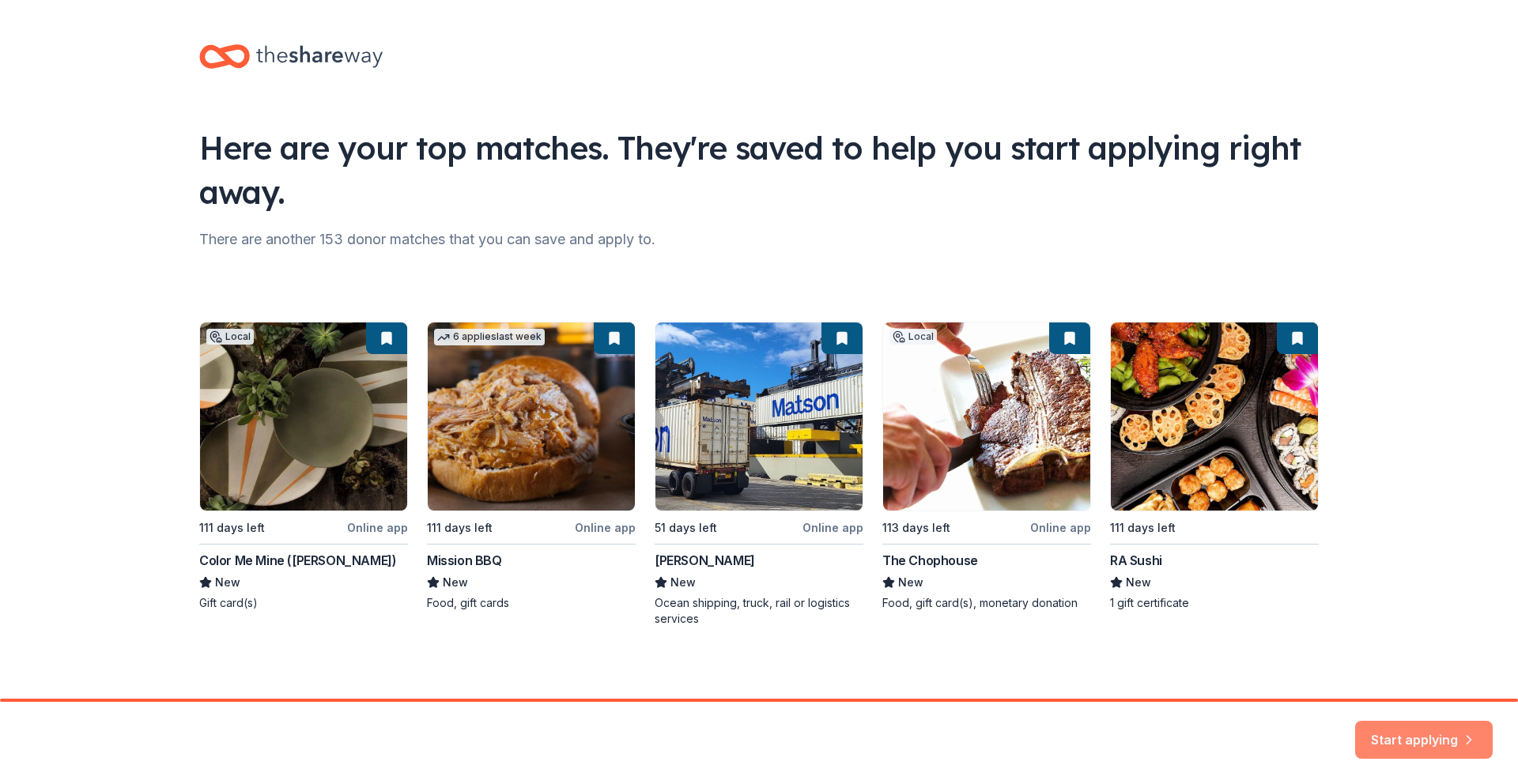
click at [1407, 733] on button "Start applying" at bounding box center [1424, 730] width 138 height 38
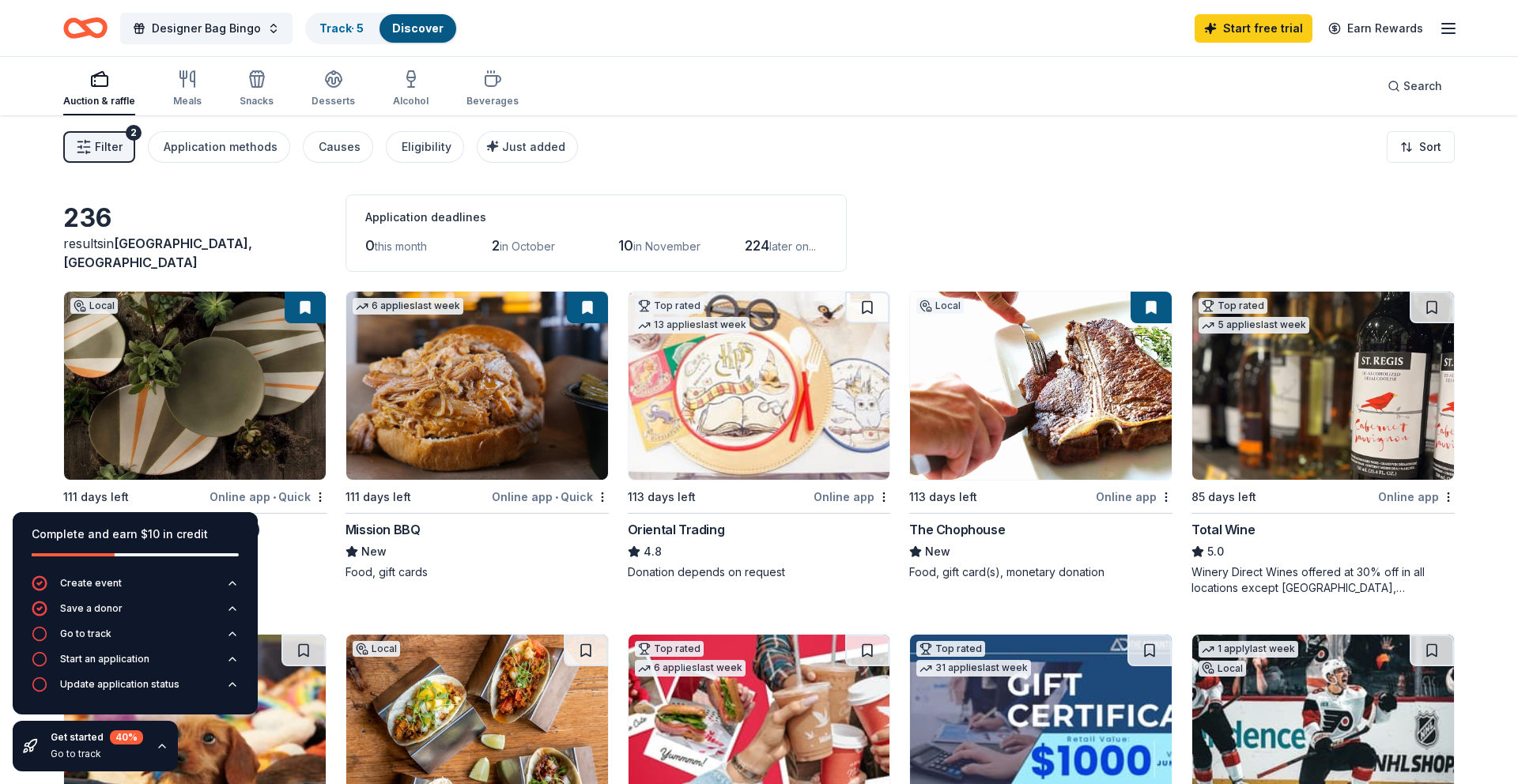
click at [253, 437] on img at bounding box center [195, 386] width 261 height 188
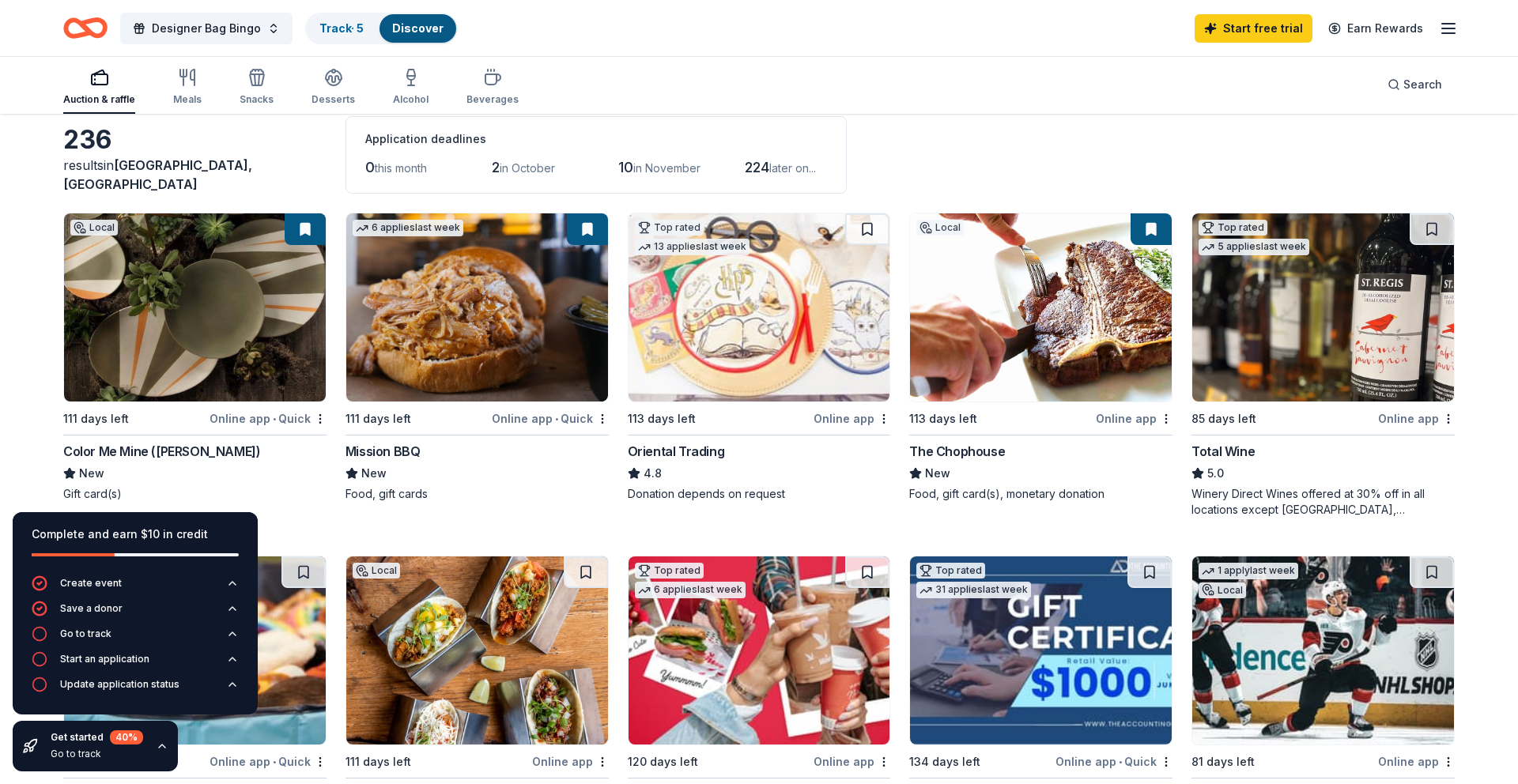
scroll to position [84, 0]
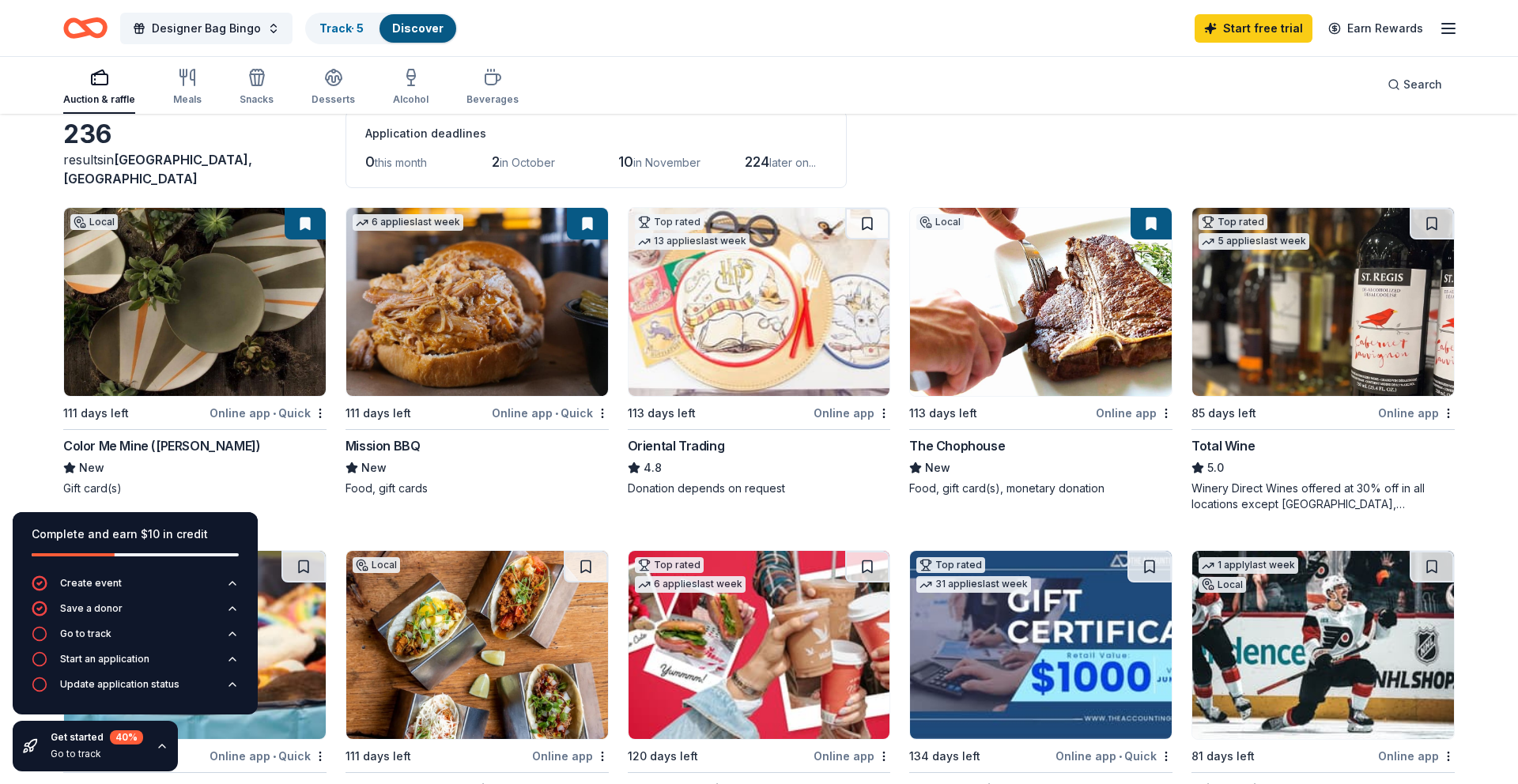
click at [572, 354] on img at bounding box center [477, 302] width 261 height 188
click at [1085, 380] on img at bounding box center [1041, 302] width 261 height 188
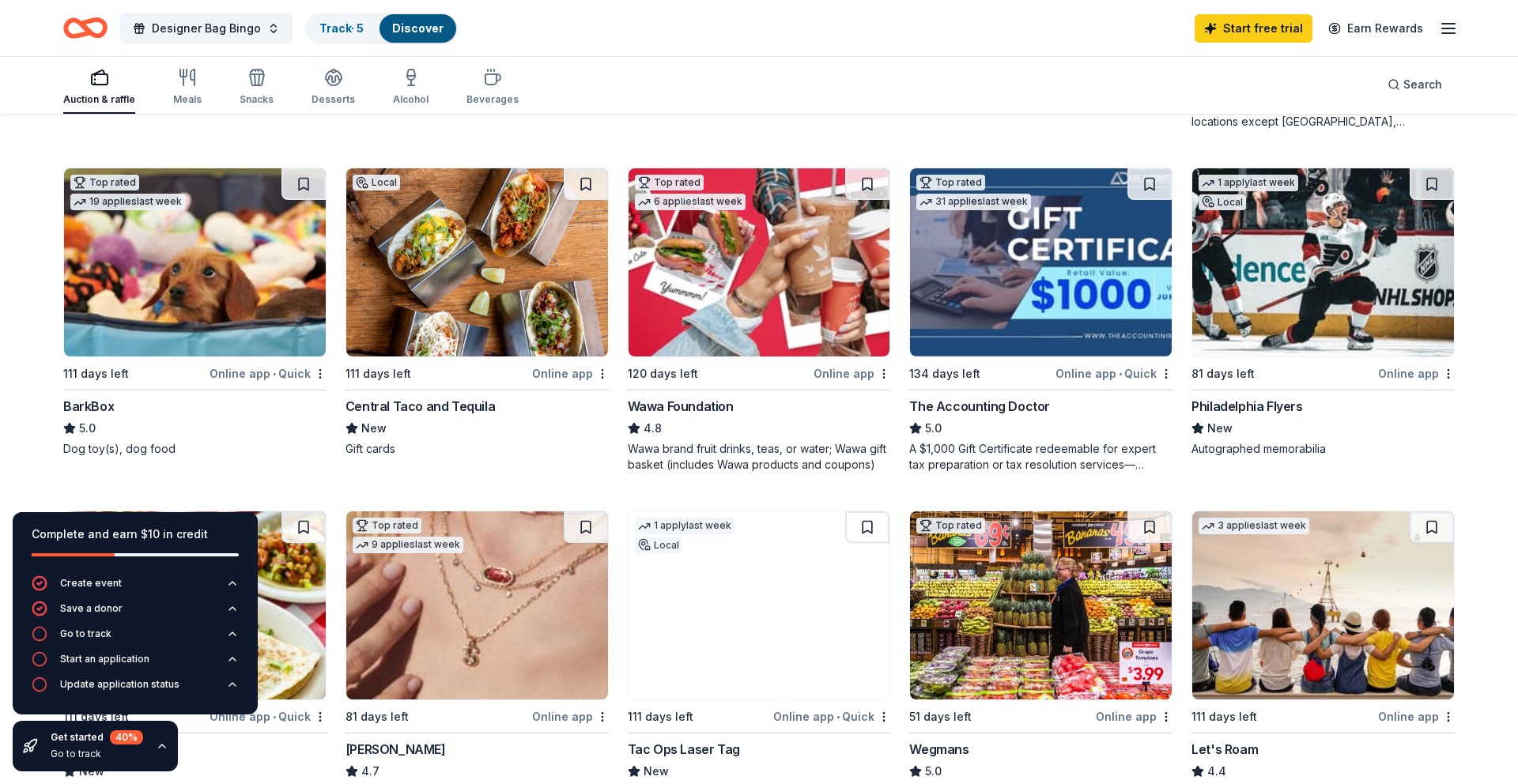
scroll to position [467, 0]
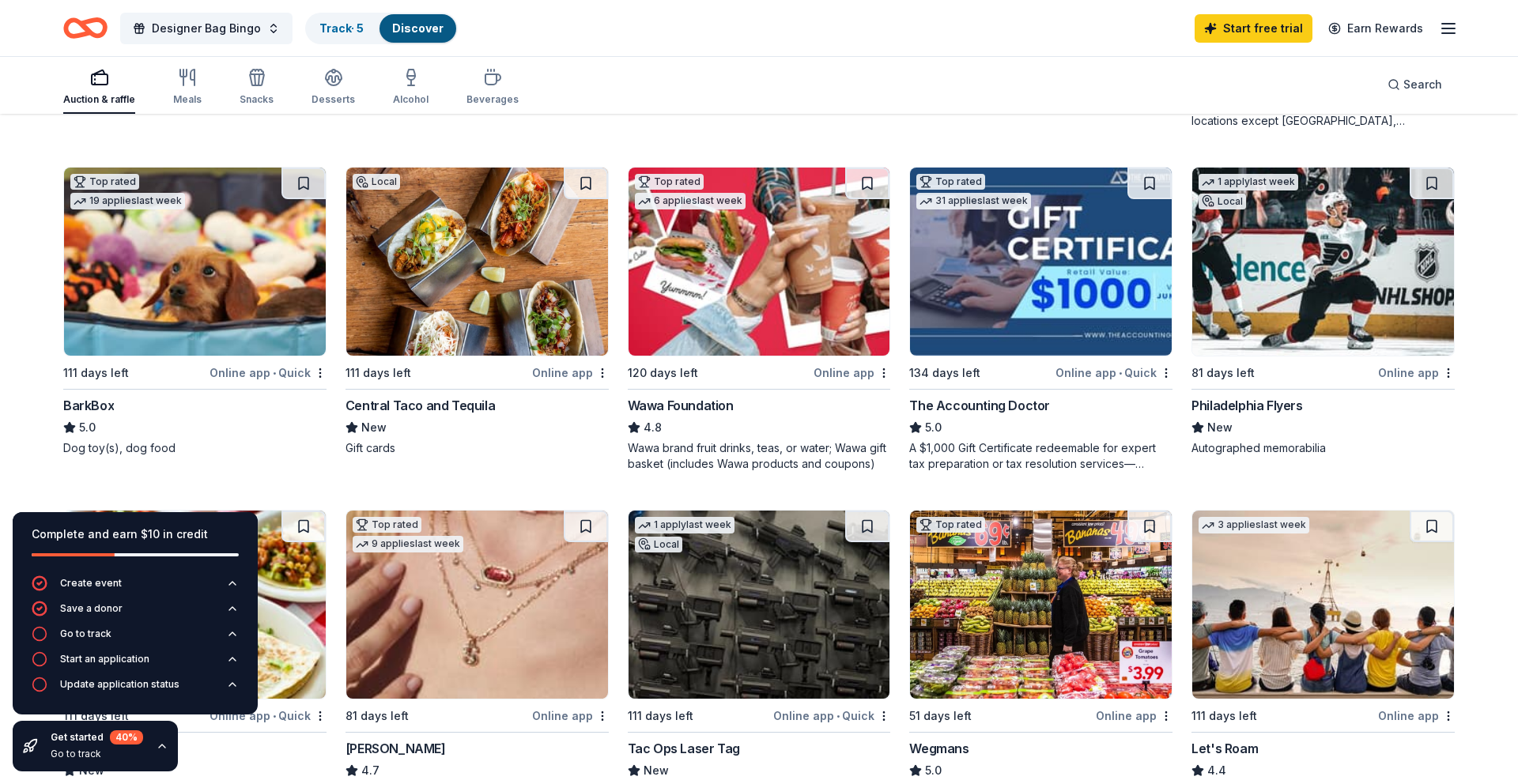
click at [457, 405] on div "Central Taco and Tequila" at bounding box center [420, 406] width 149 height 19
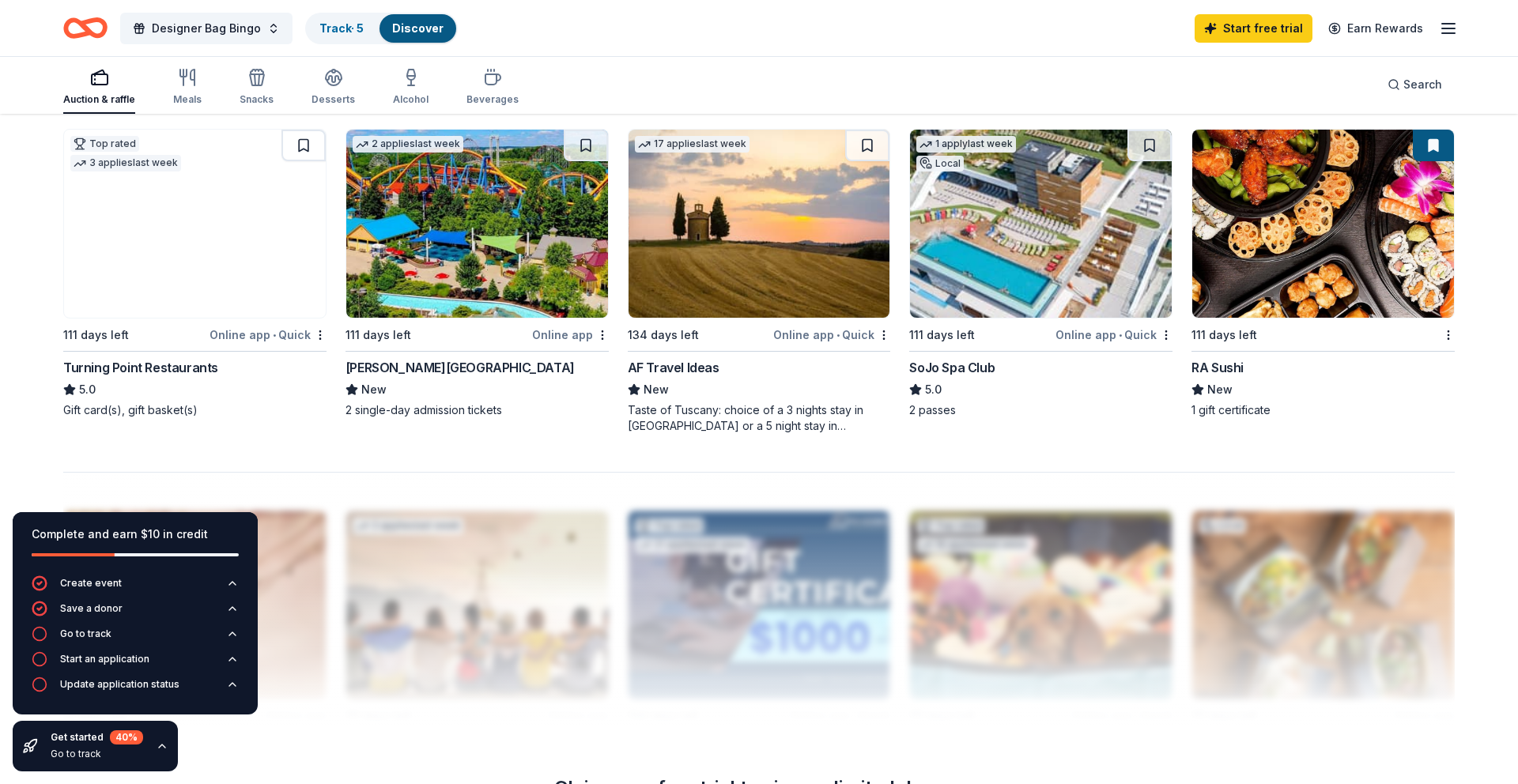
scroll to position [1183, 0]
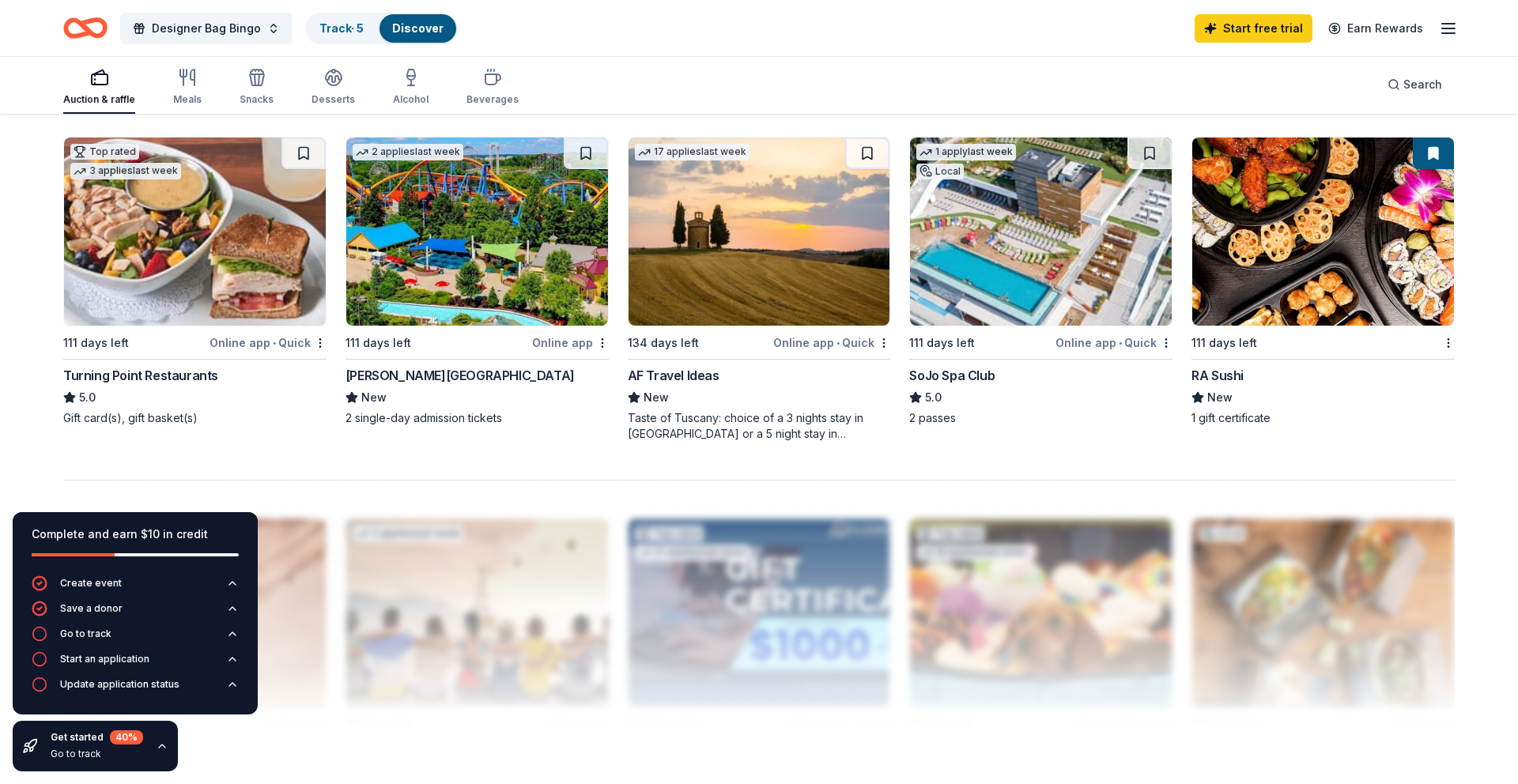
click at [183, 289] on img at bounding box center [195, 232] width 261 height 188
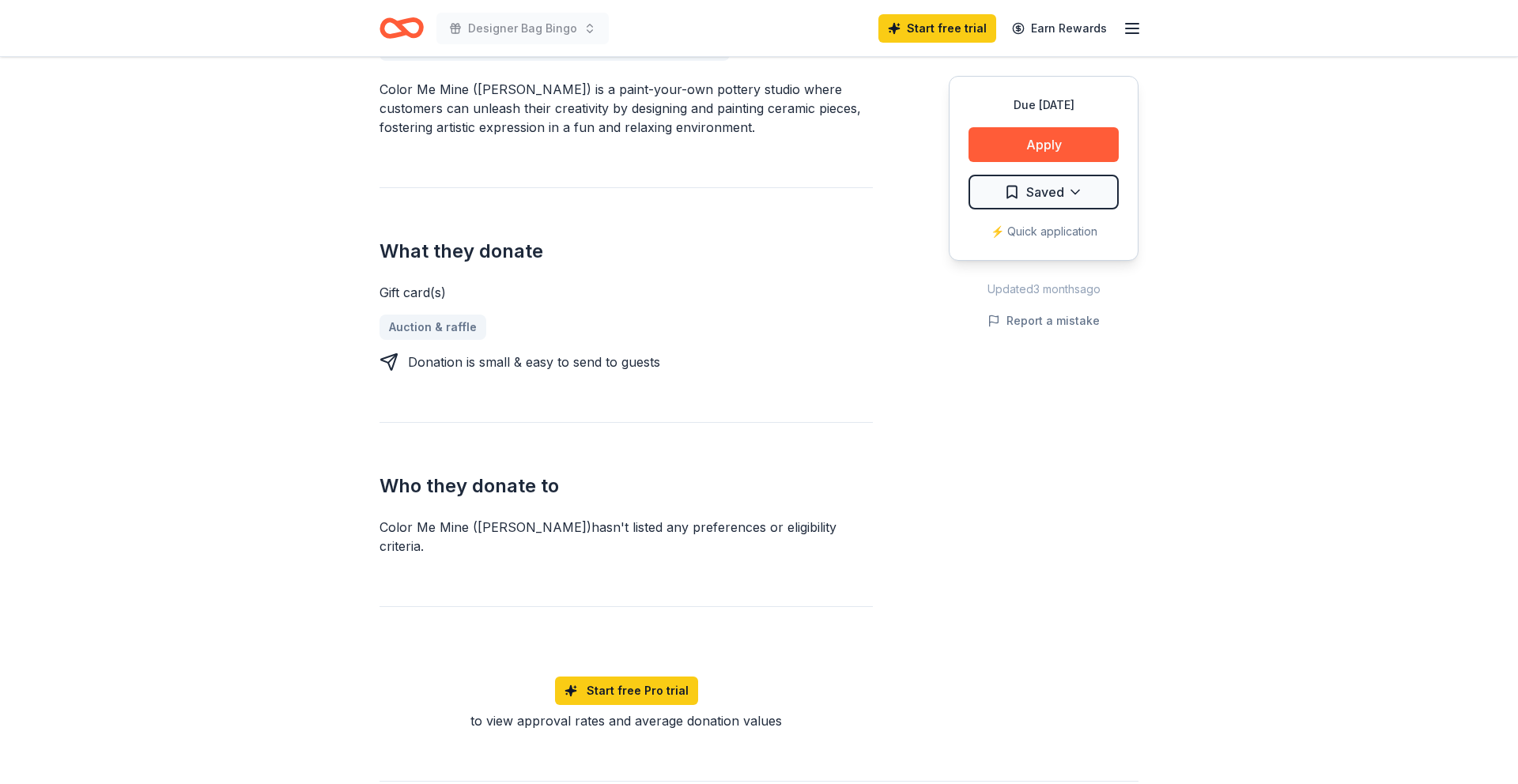
scroll to position [484, 0]
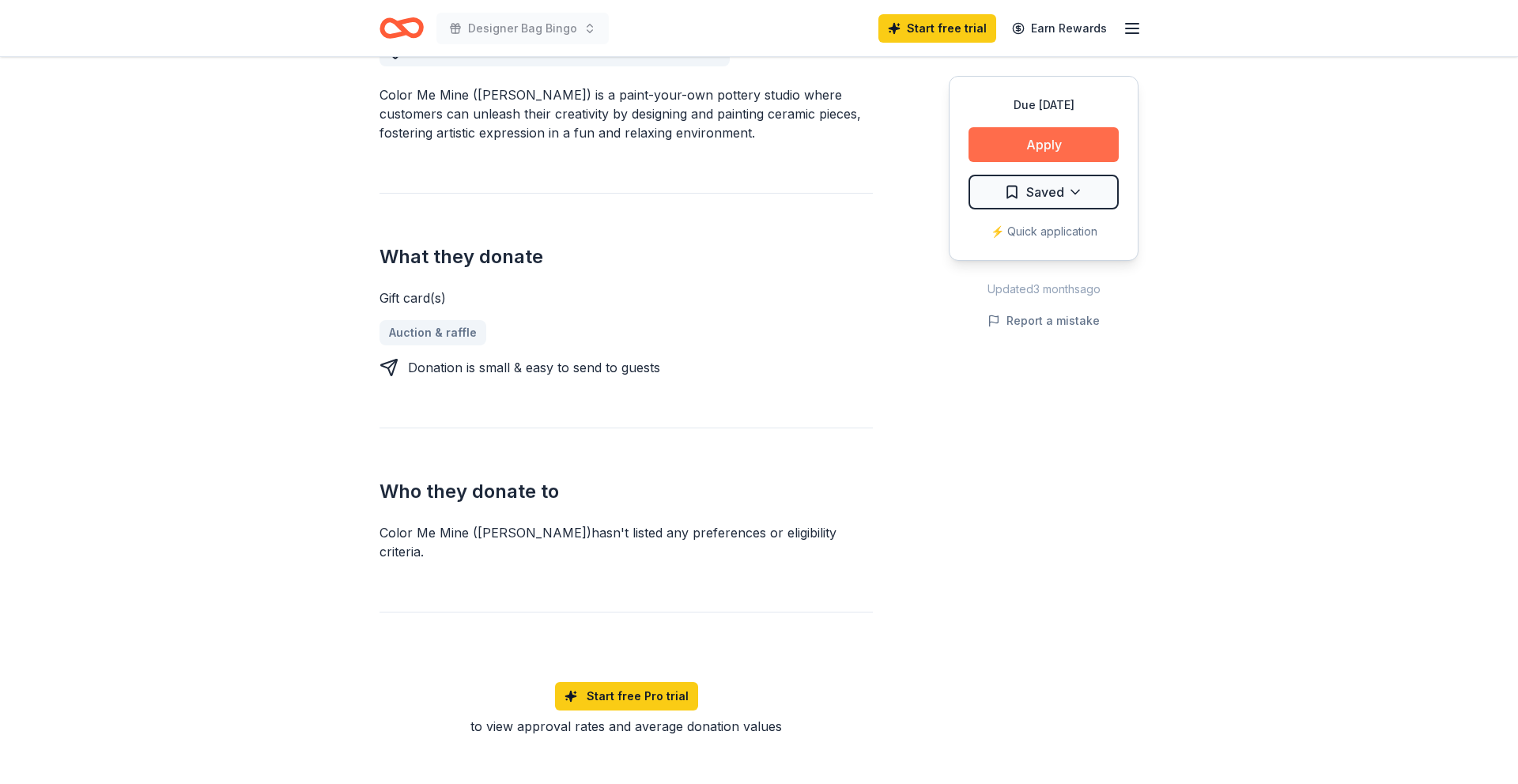
click at [1041, 148] on button "Apply" at bounding box center [1043, 145] width 150 height 35
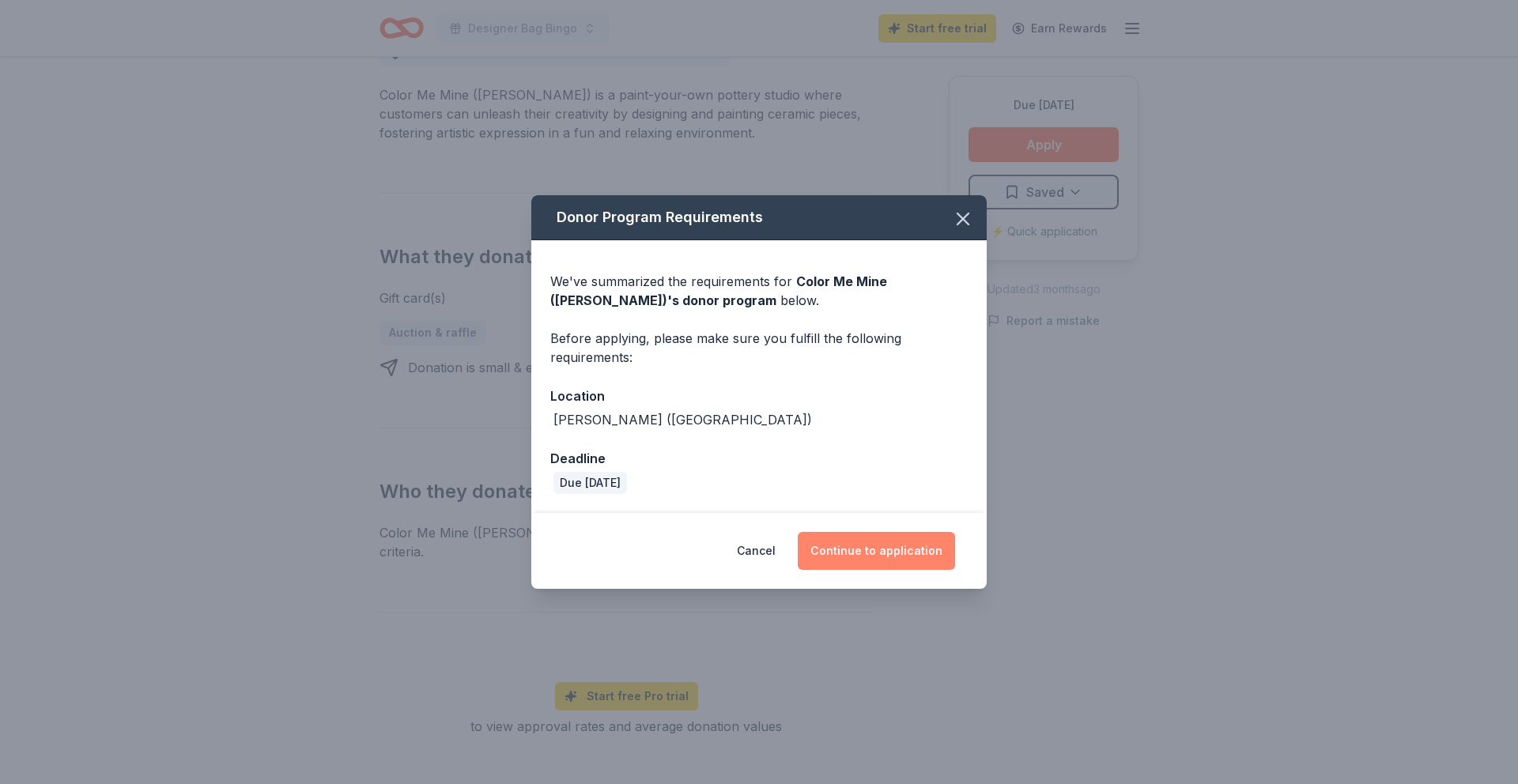
click at [884, 556] on button "Continue to application" at bounding box center [876, 551] width 157 height 38
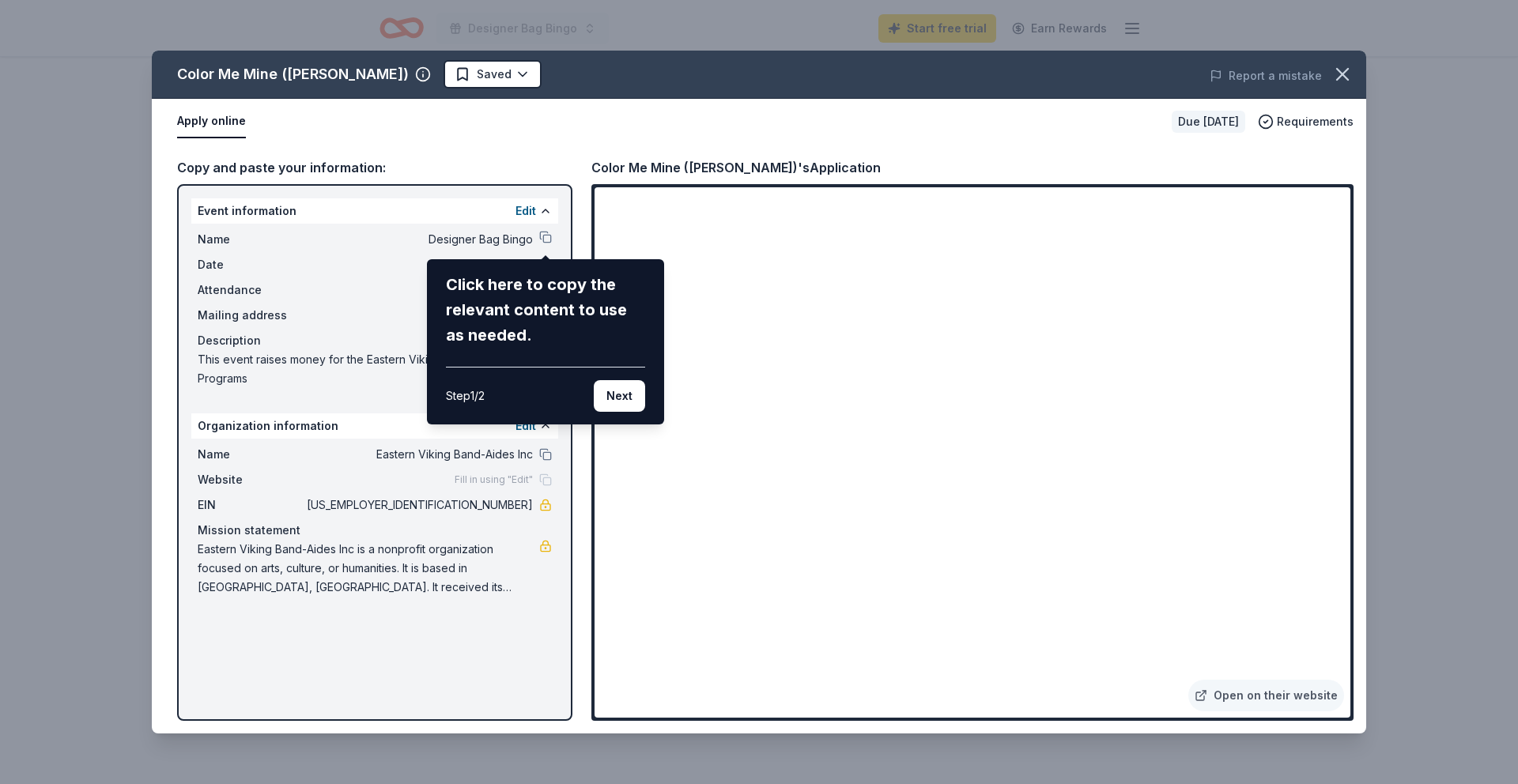
click at [517, 614] on div "Color Me Mine (Voorhees) Saved Report a mistake Apply online Due in 111 days Re…" at bounding box center [759, 392] width 1214 height 683
click at [545, 239] on div "Color Me Mine (Voorhees) Saved Report a mistake Apply online Due in 111 days Re…" at bounding box center [759, 392] width 1214 height 683
click at [528, 285] on div "Click here to copy the relevant content to use as needed." at bounding box center [545, 310] width 199 height 76
click at [376, 279] on div "Color Me Mine (Voorhees) Saved Report a mistake Apply online Due in 111 days Re…" at bounding box center [759, 392] width 1214 height 683
click at [522, 210] on div "Color Me Mine (Voorhees) Saved Report a mistake Apply online Due in 111 days Re…" at bounding box center [759, 392] width 1214 height 683
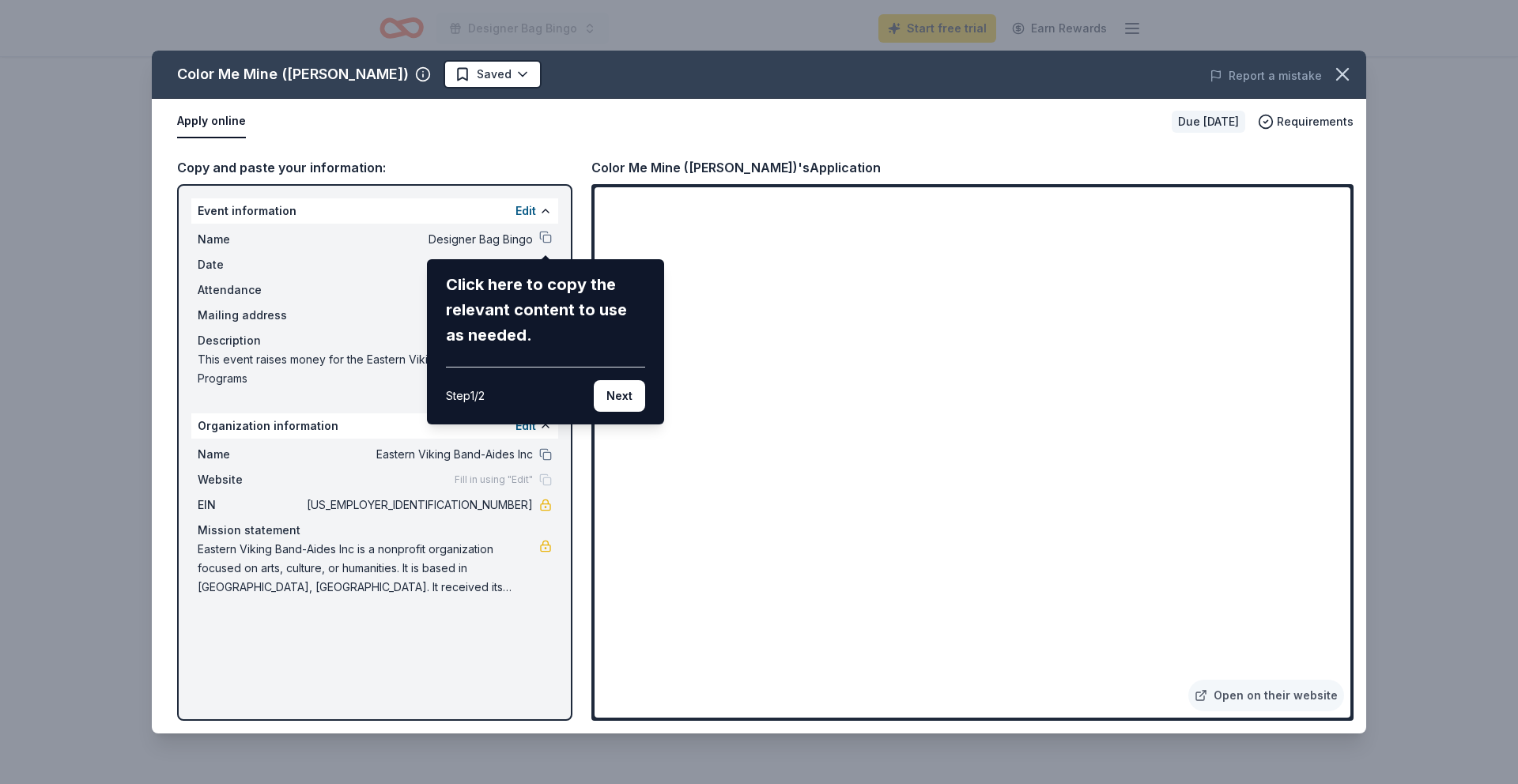
click at [524, 216] on div "Color Me Mine (Voorhees) Saved Report a mistake Apply online Due in 111 days Re…" at bounding box center [759, 392] width 1214 height 683
click at [625, 402] on button "Next" at bounding box center [619, 396] width 52 height 32
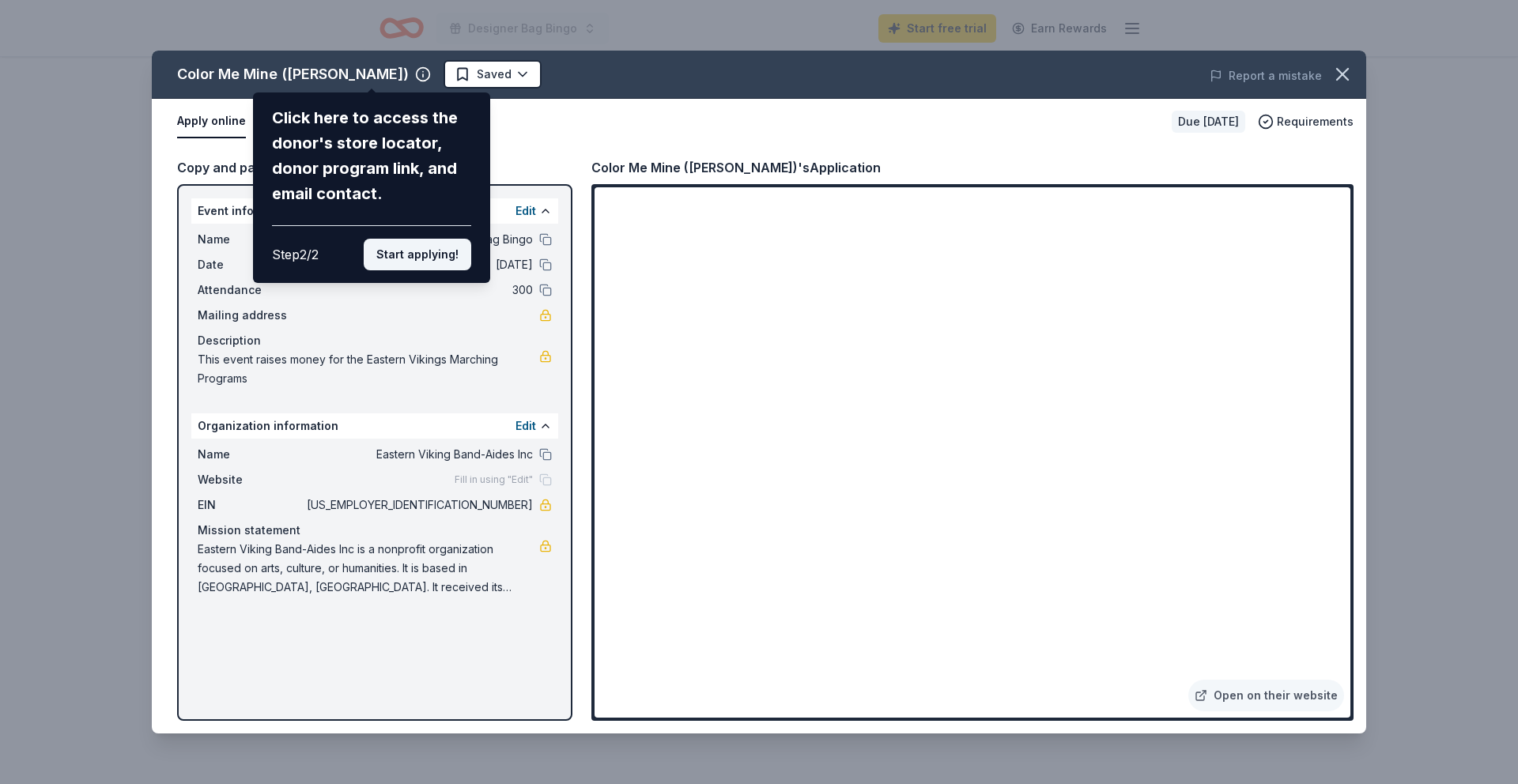
click at [385, 259] on button "Start applying!" at bounding box center [418, 254] width 108 height 32
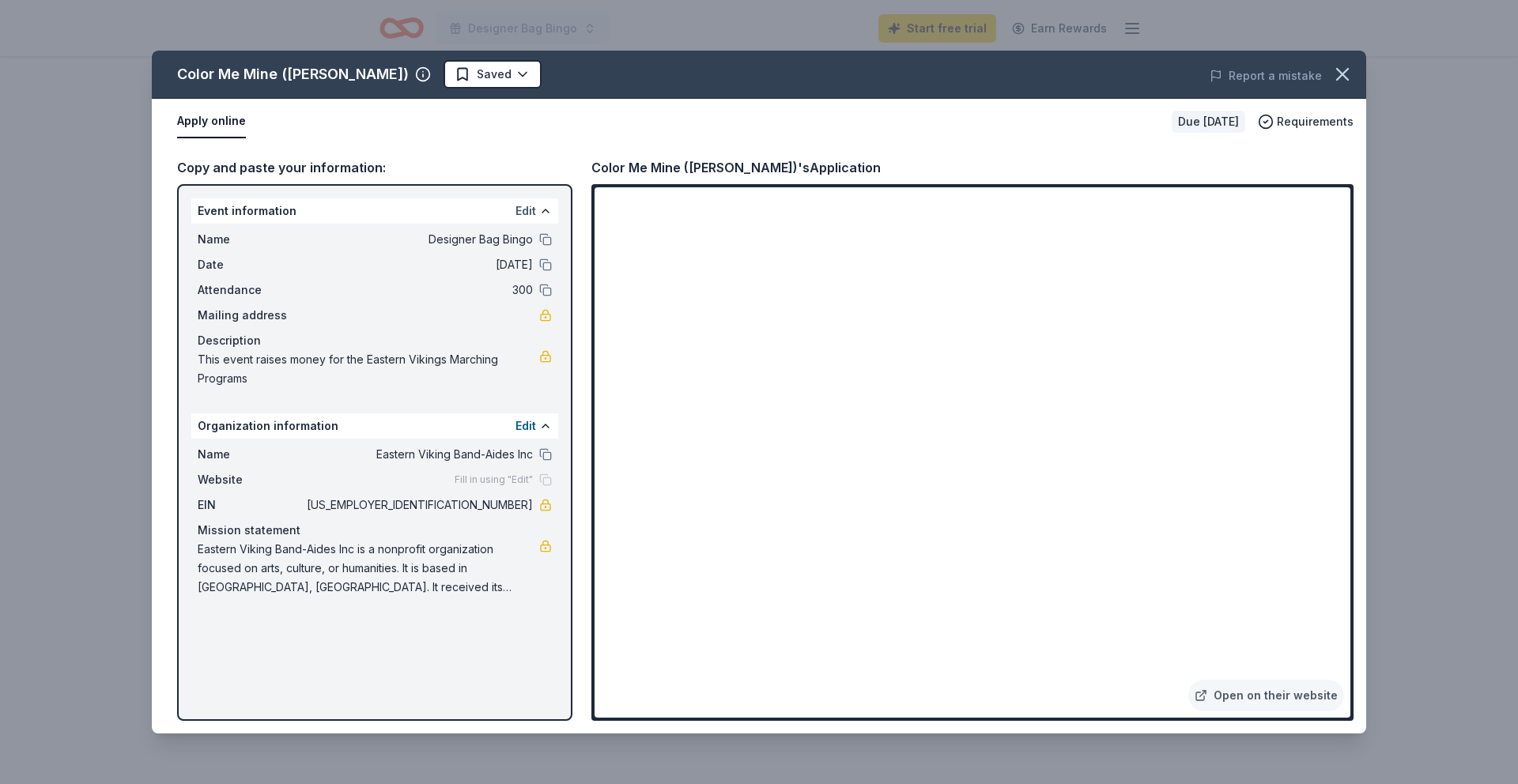
click at [526, 210] on button "Edit" at bounding box center [526, 211] width 20 height 19
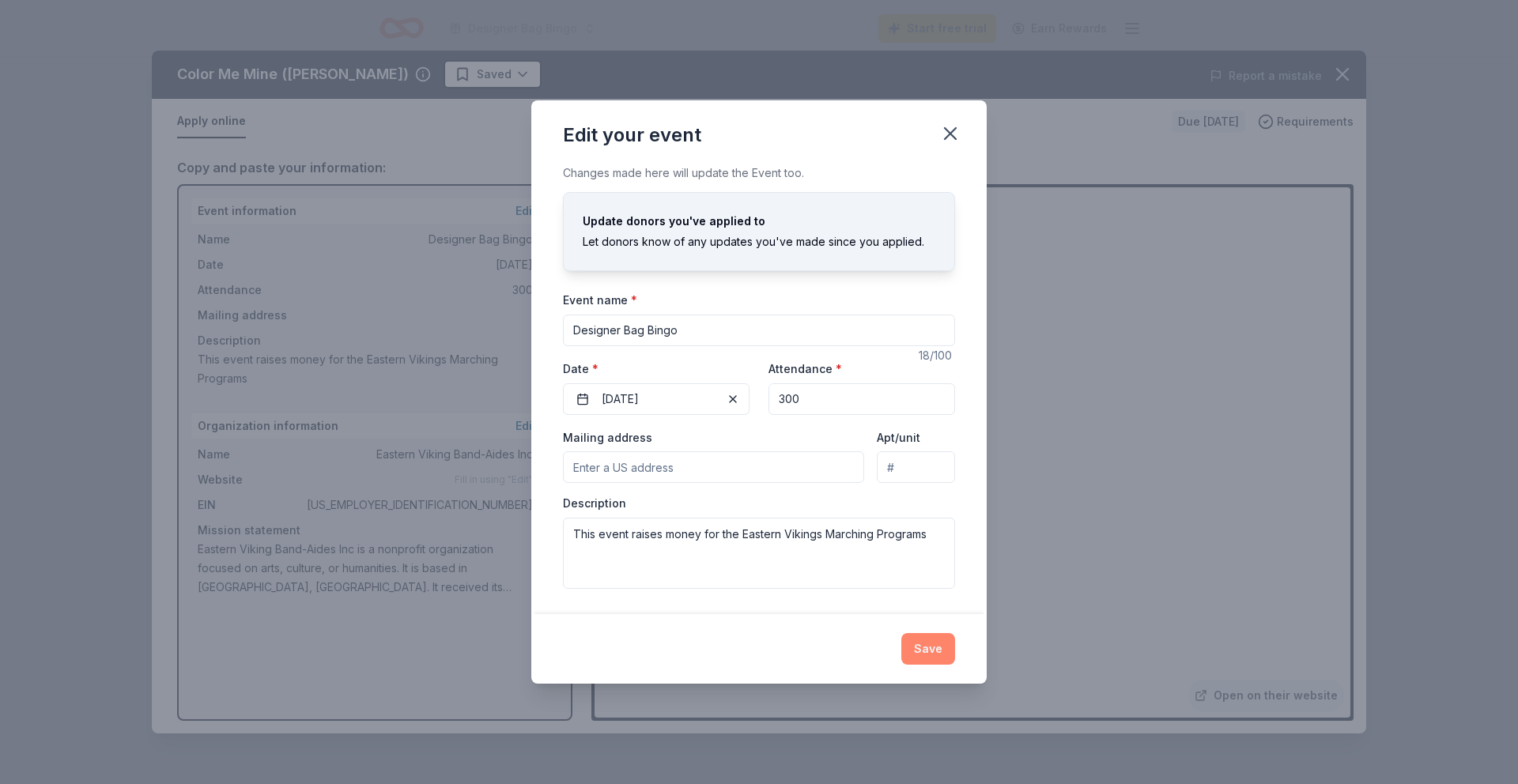
click at [909, 643] on button "Save" at bounding box center [927, 649] width 54 height 32
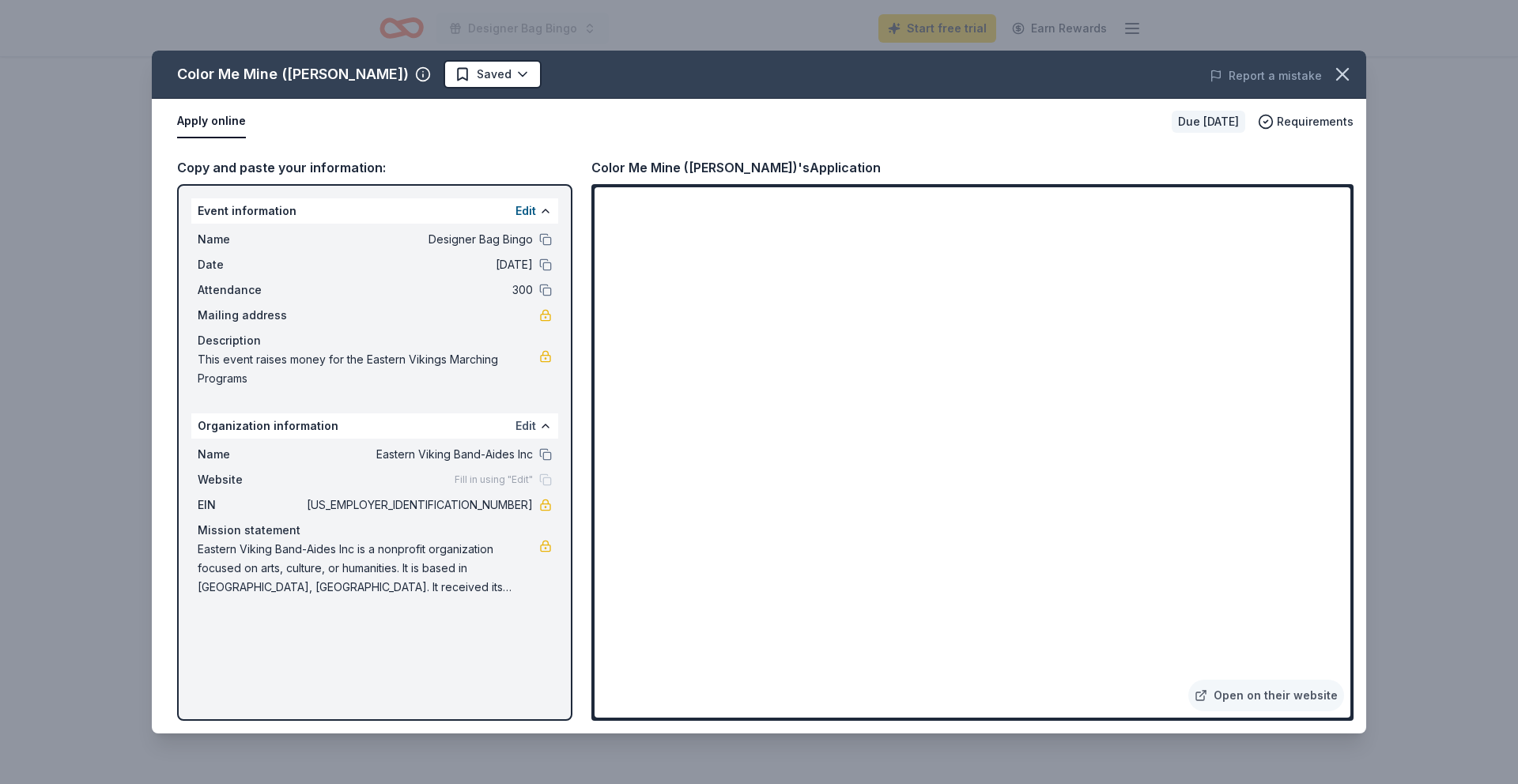
click at [525, 424] on button "Edit" at bounding box center [526, 426] width 20 height 19
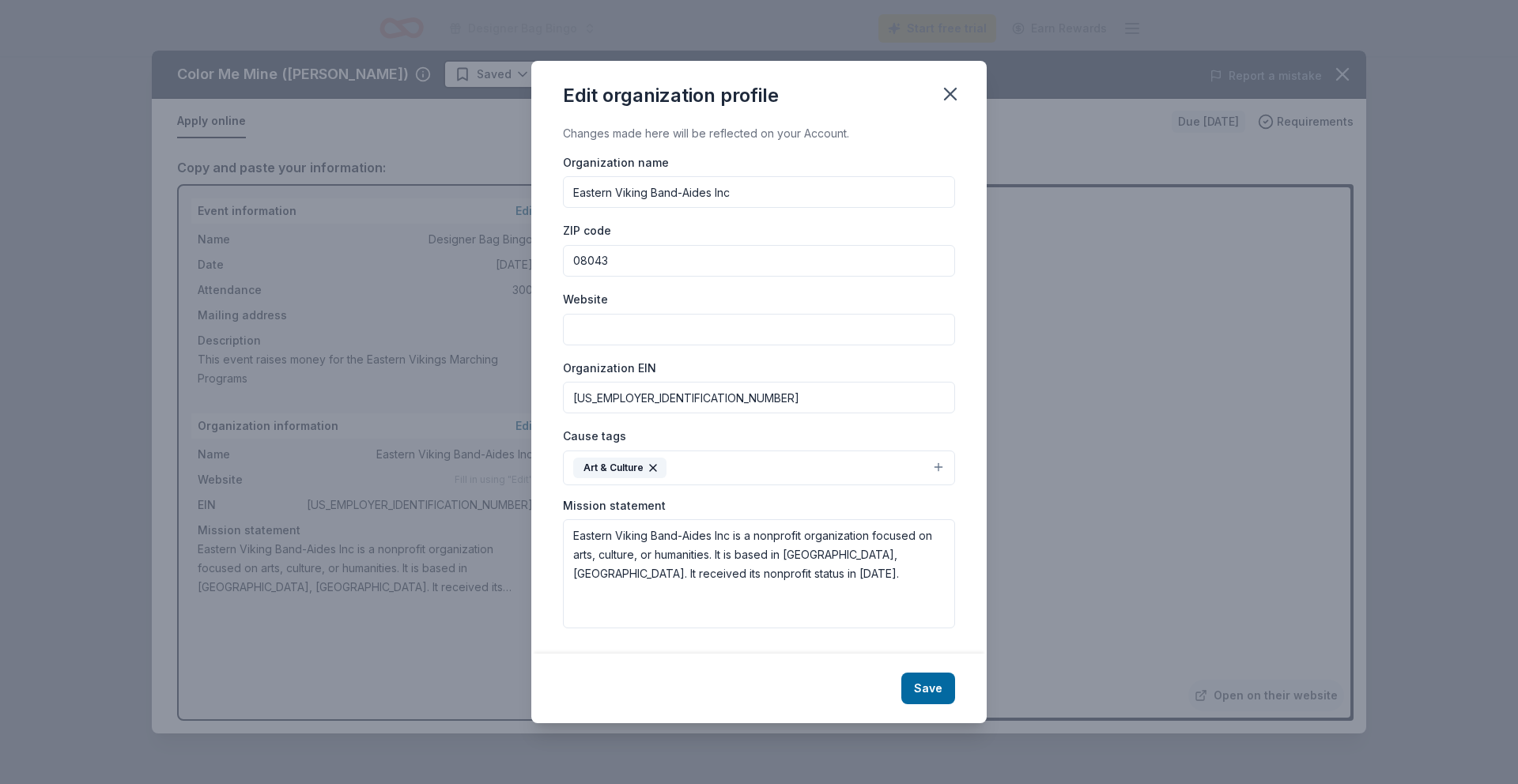
click at [599, 331] on input "Website" at bounding box center [759, 330] width 392 height 32
type input "[URL][DOMAIN_NAME]"
click at [936, 690] on button "Save" at bounding box center [927, 688] width 54 height 32
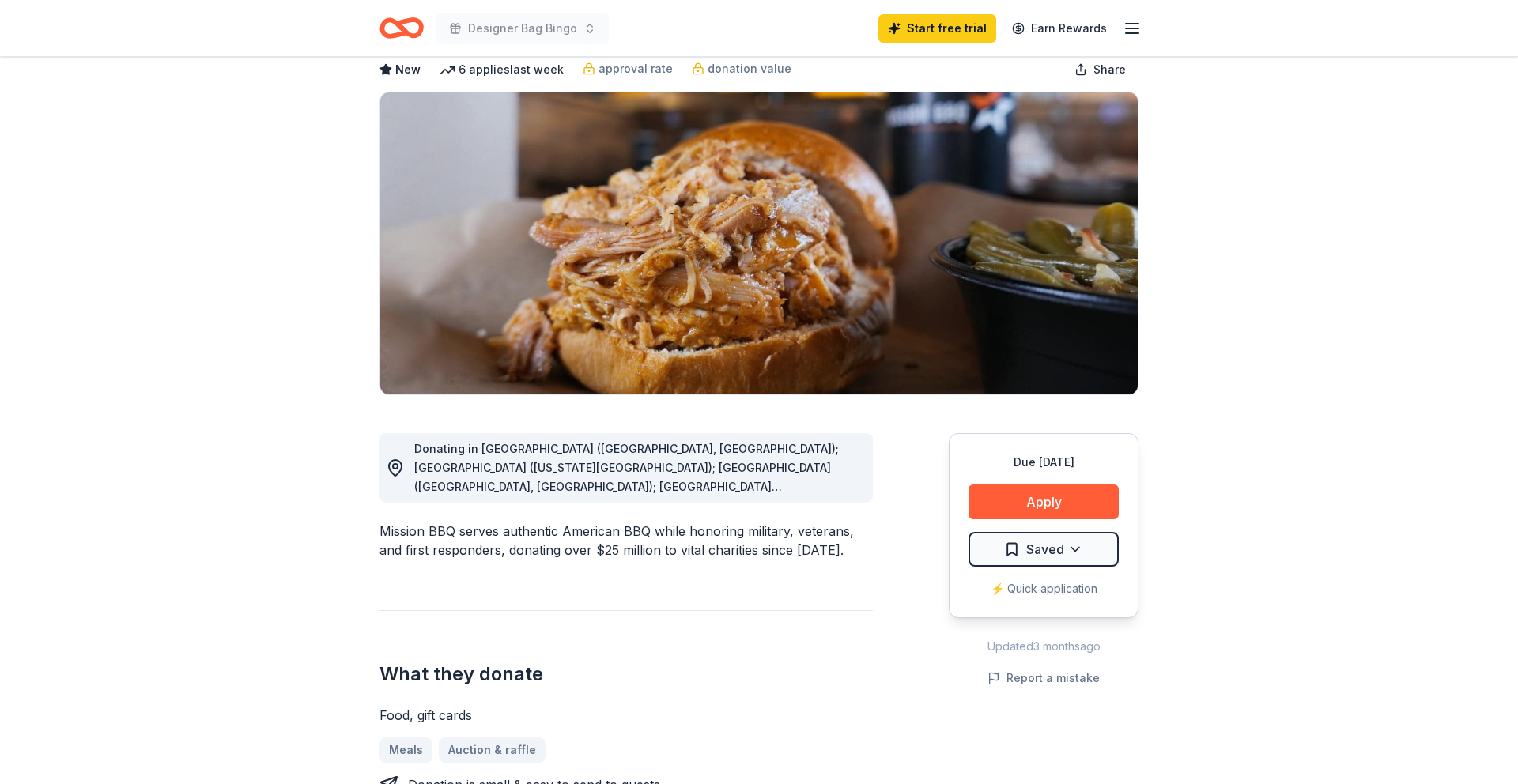
scroll to position [89, 0]
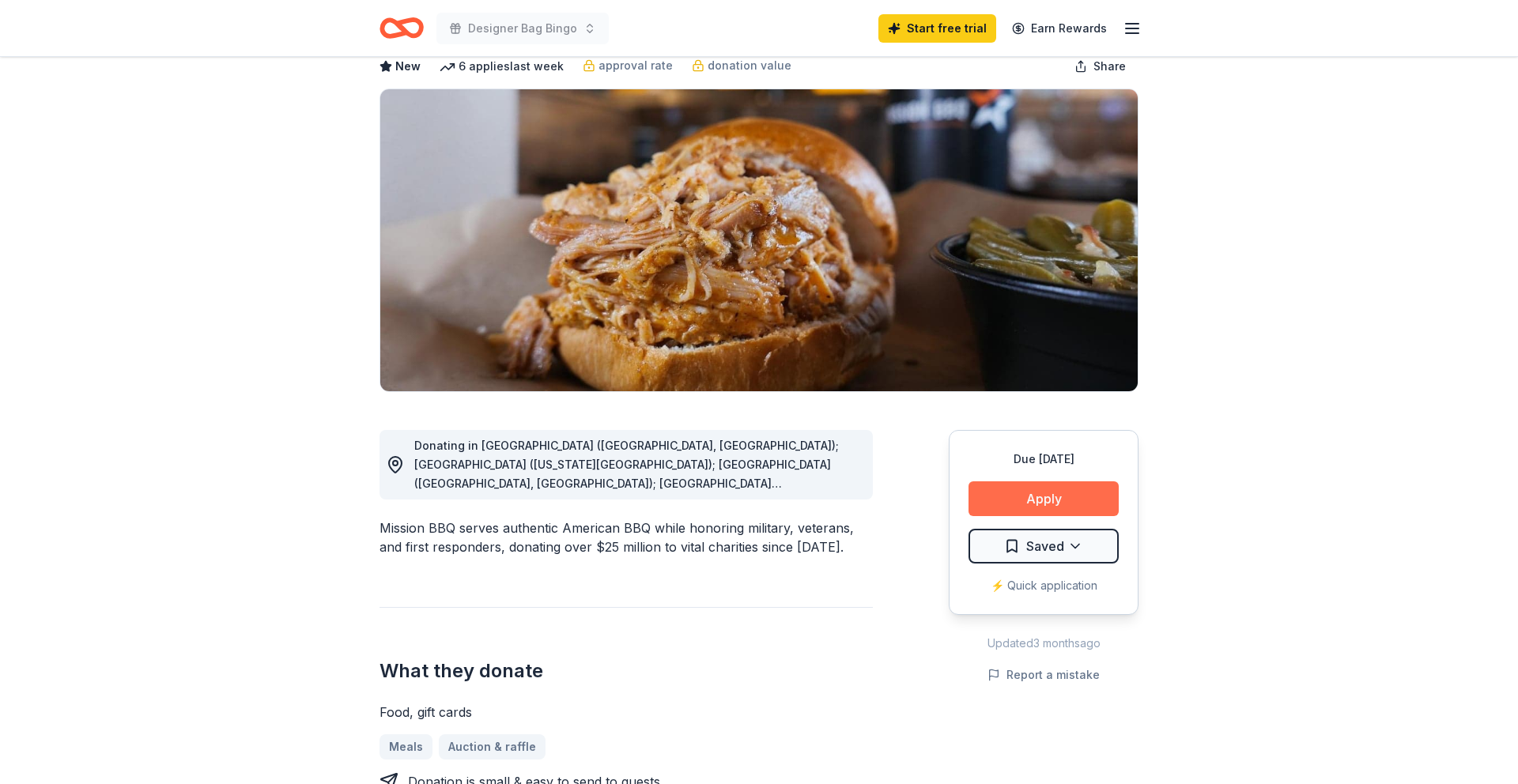
click at [1043, 495] on button "Apply" at bounding box center [1043, 499] width 150 height 35
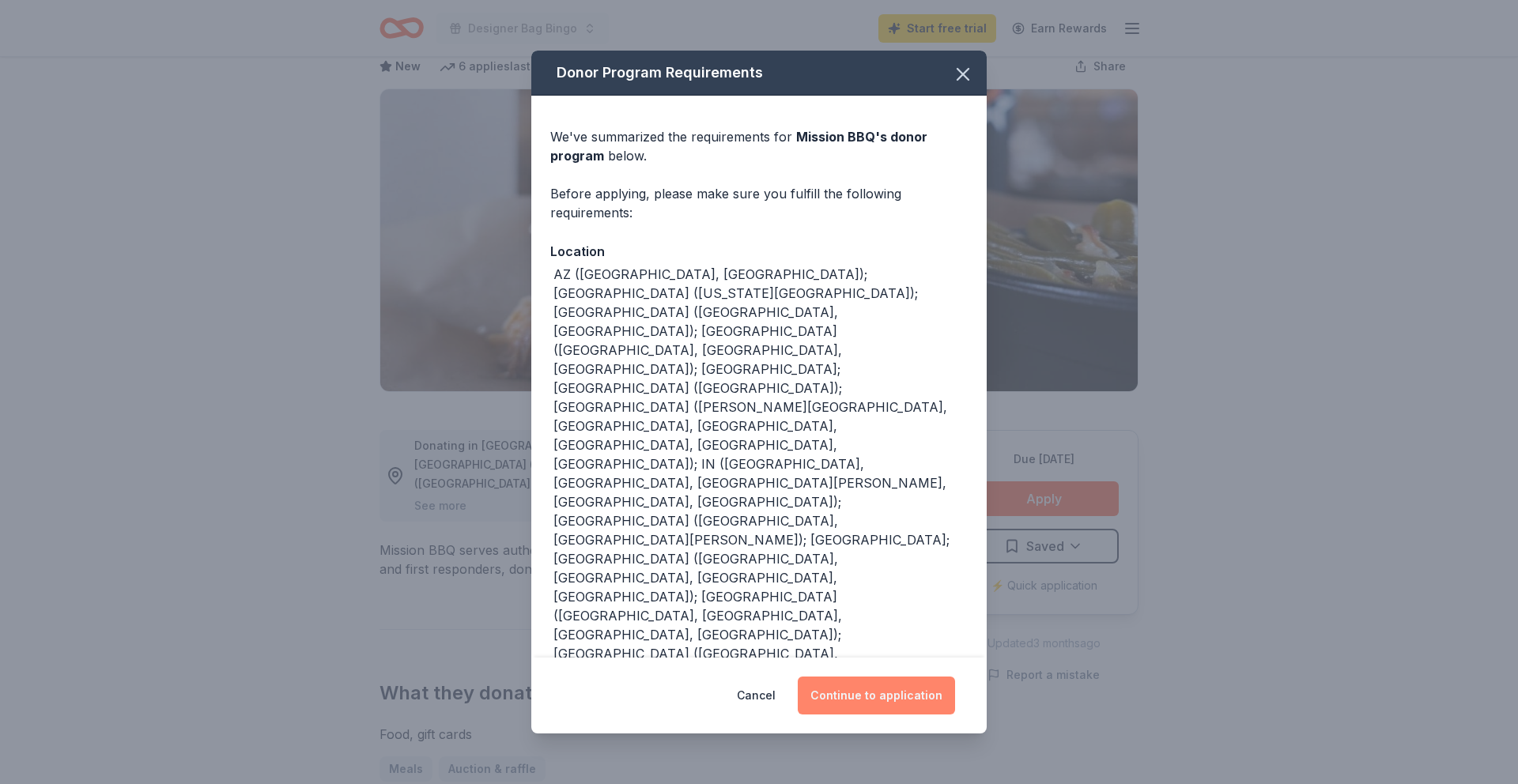
click at [901, 702] on button "Continue to application" at bounding box center [876, 695] width 157 height 38
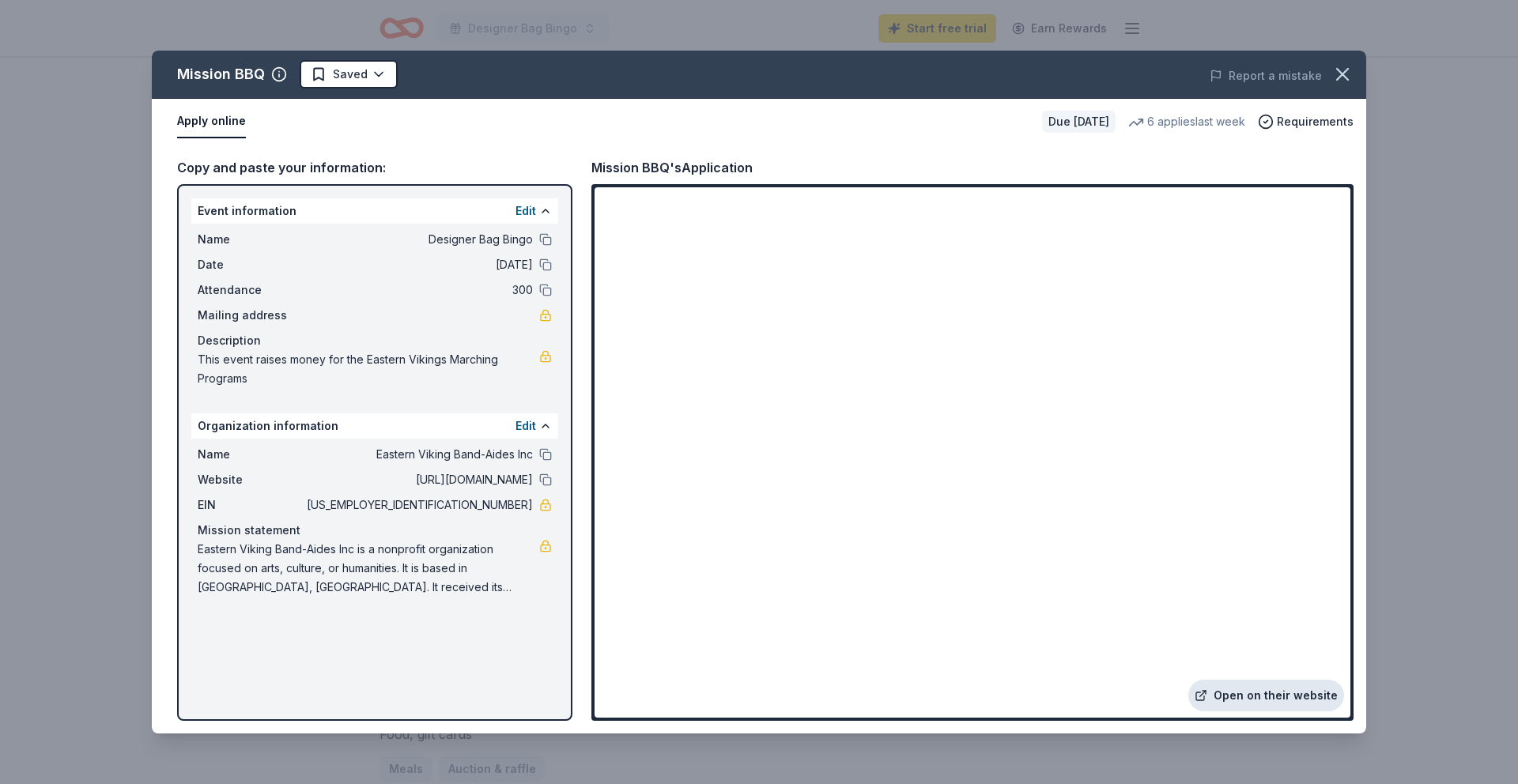
click at [1290, 698] on link "Open on their website" at bounding box center [1267, 695] width 156 height 32
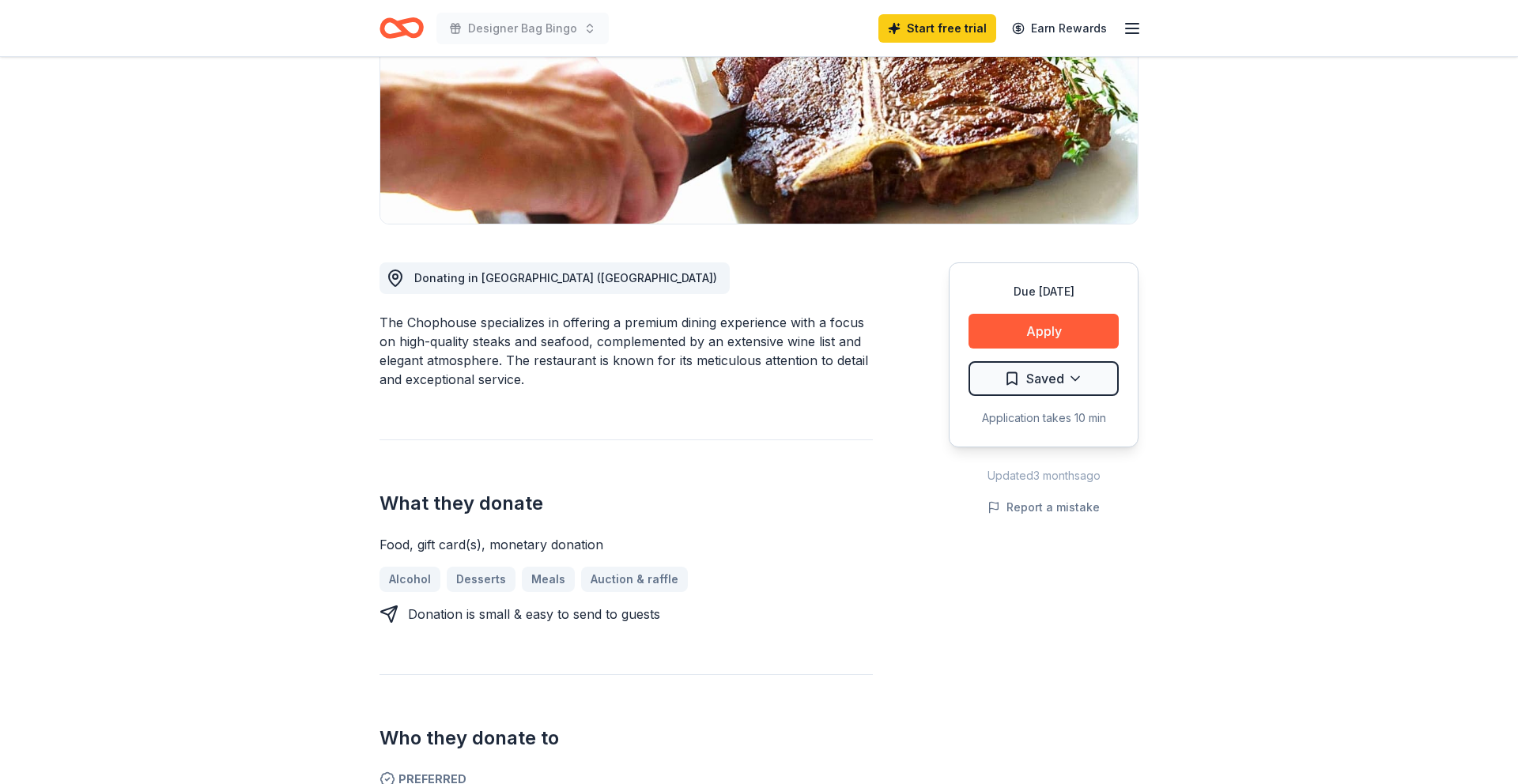
scroll to position [260, 0]
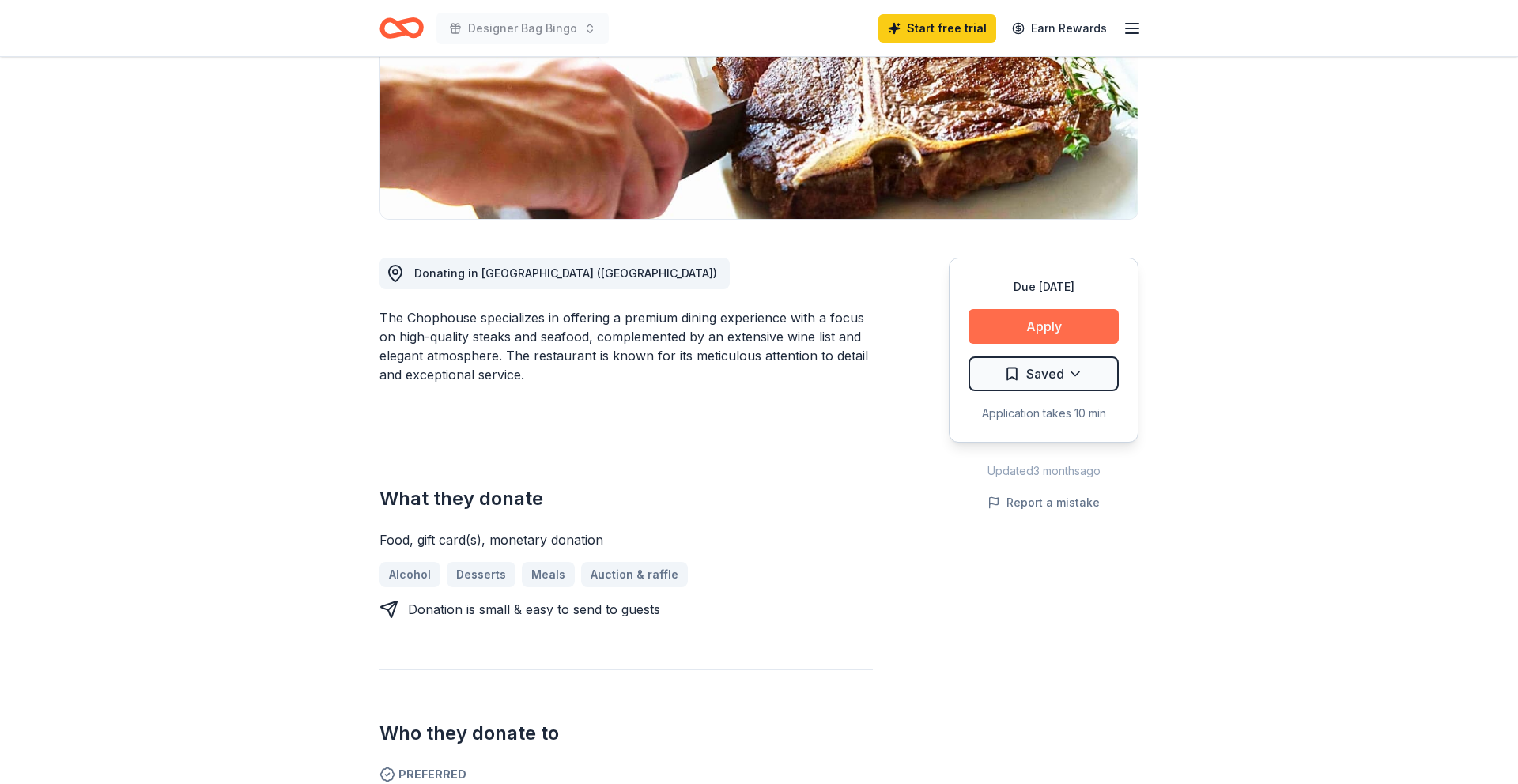
click at [1051, 323] on button "Apply" at bounding box center [1043, 326] width 150 height 35
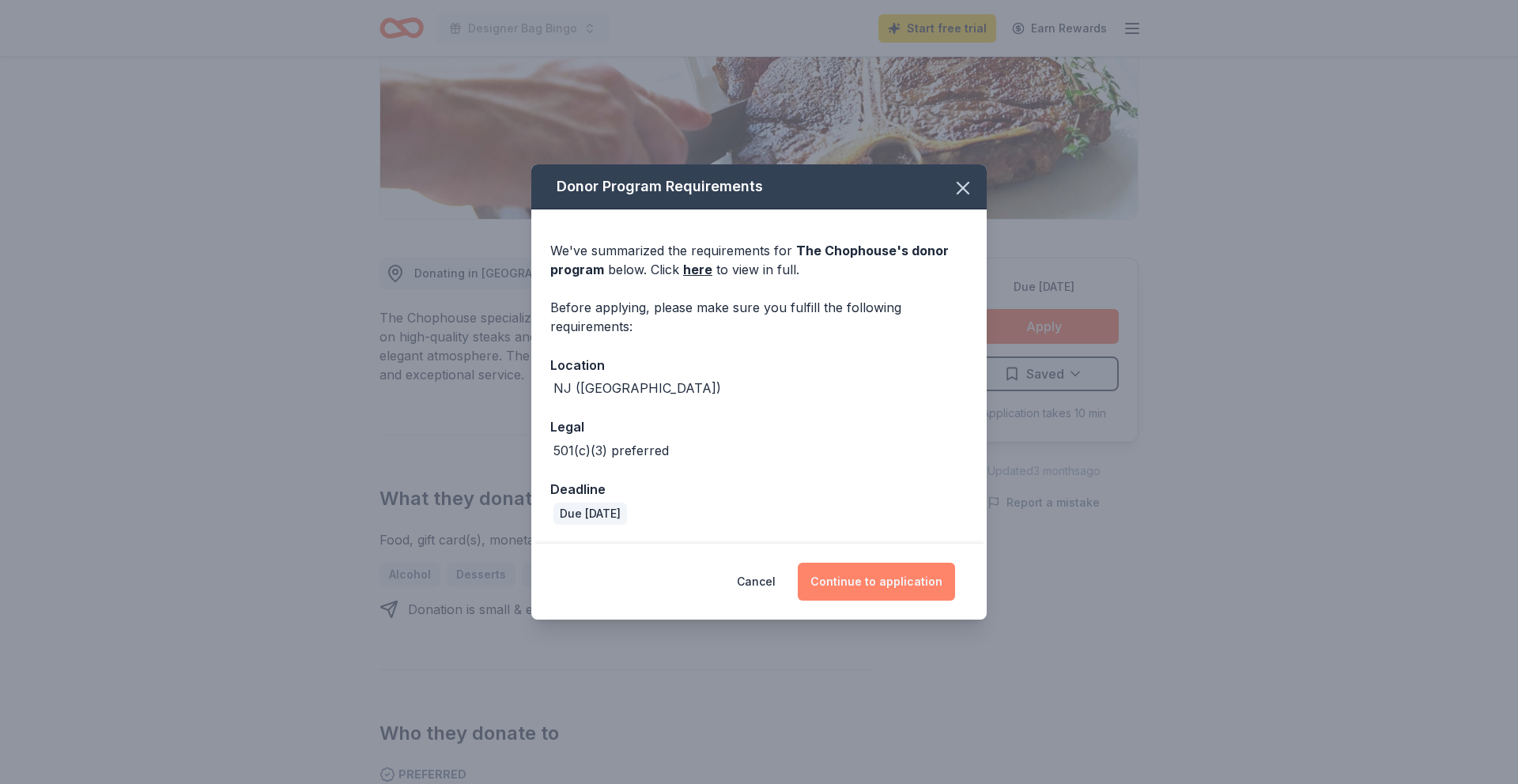
click at [869, 579] on button "Continue to application" at bounding box center [876, 581] width 157 height 38
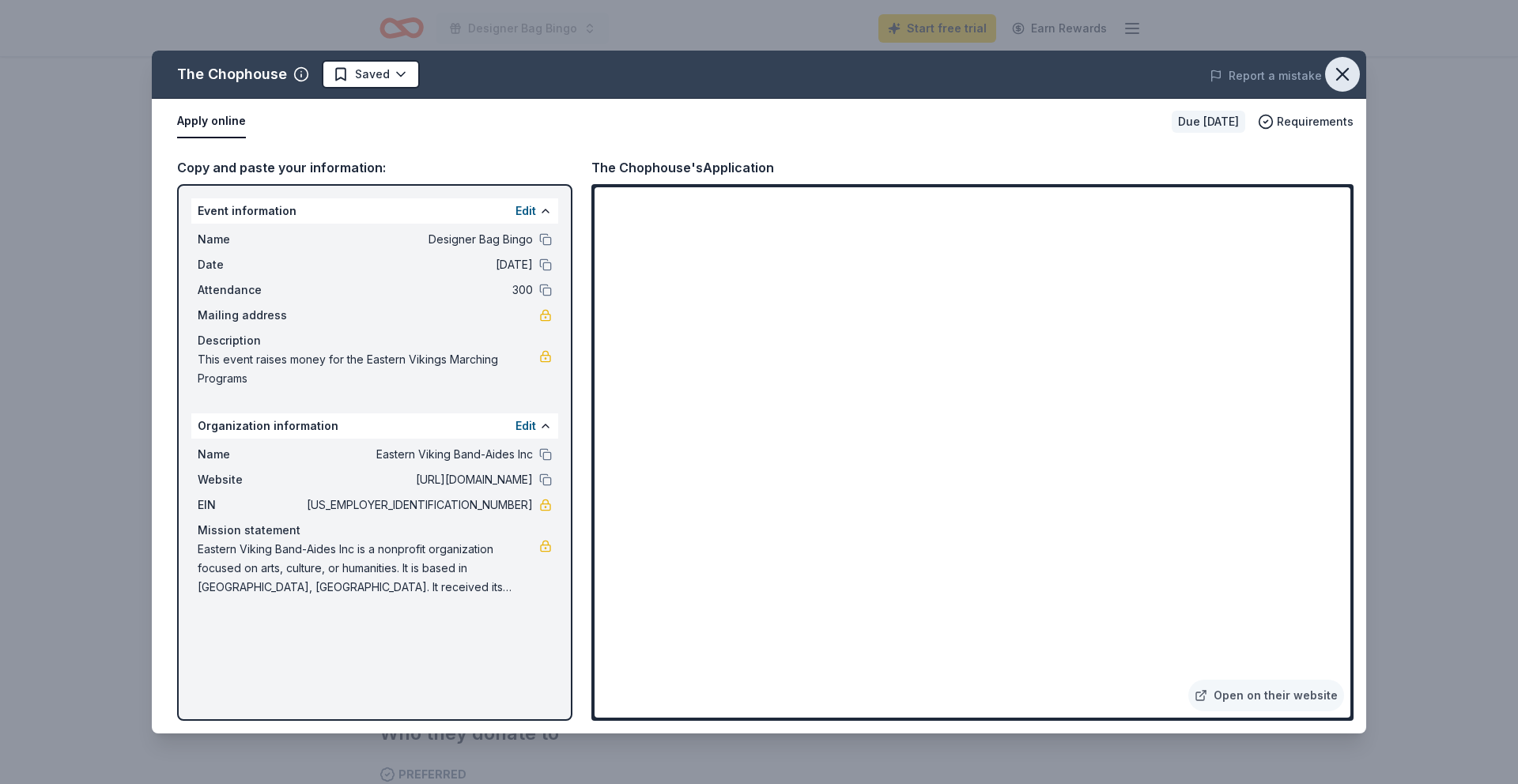
click at [1339, 79] on icon "button" at bounding box center [1343, 74] width 22 height 22
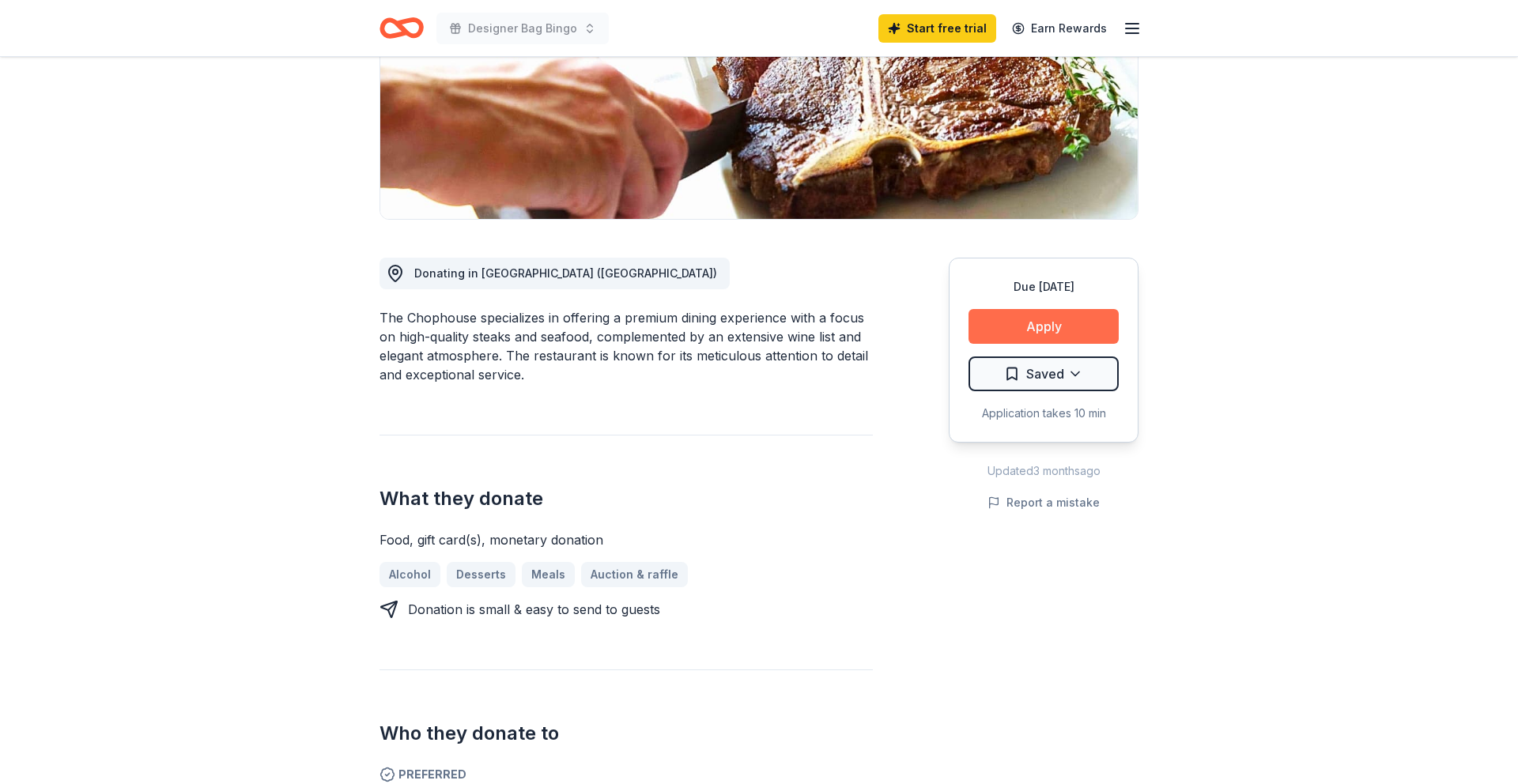
click at [1017, 324] on button "Apply" at bounding box center [1043, 326] width 150 height 35
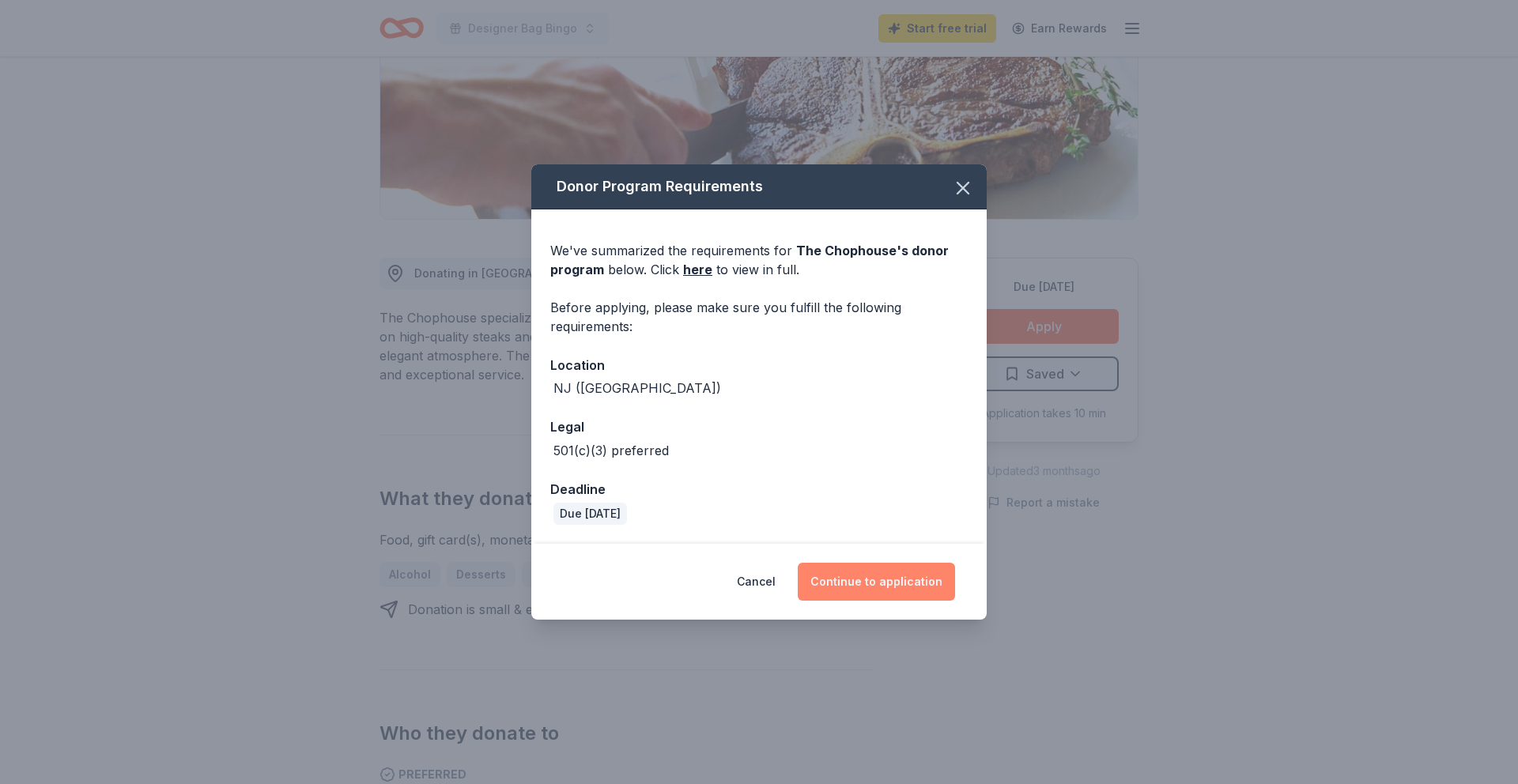
click at [846, 581] on button "Continue to application" at bounding box center [876, 581] width 157 height 38
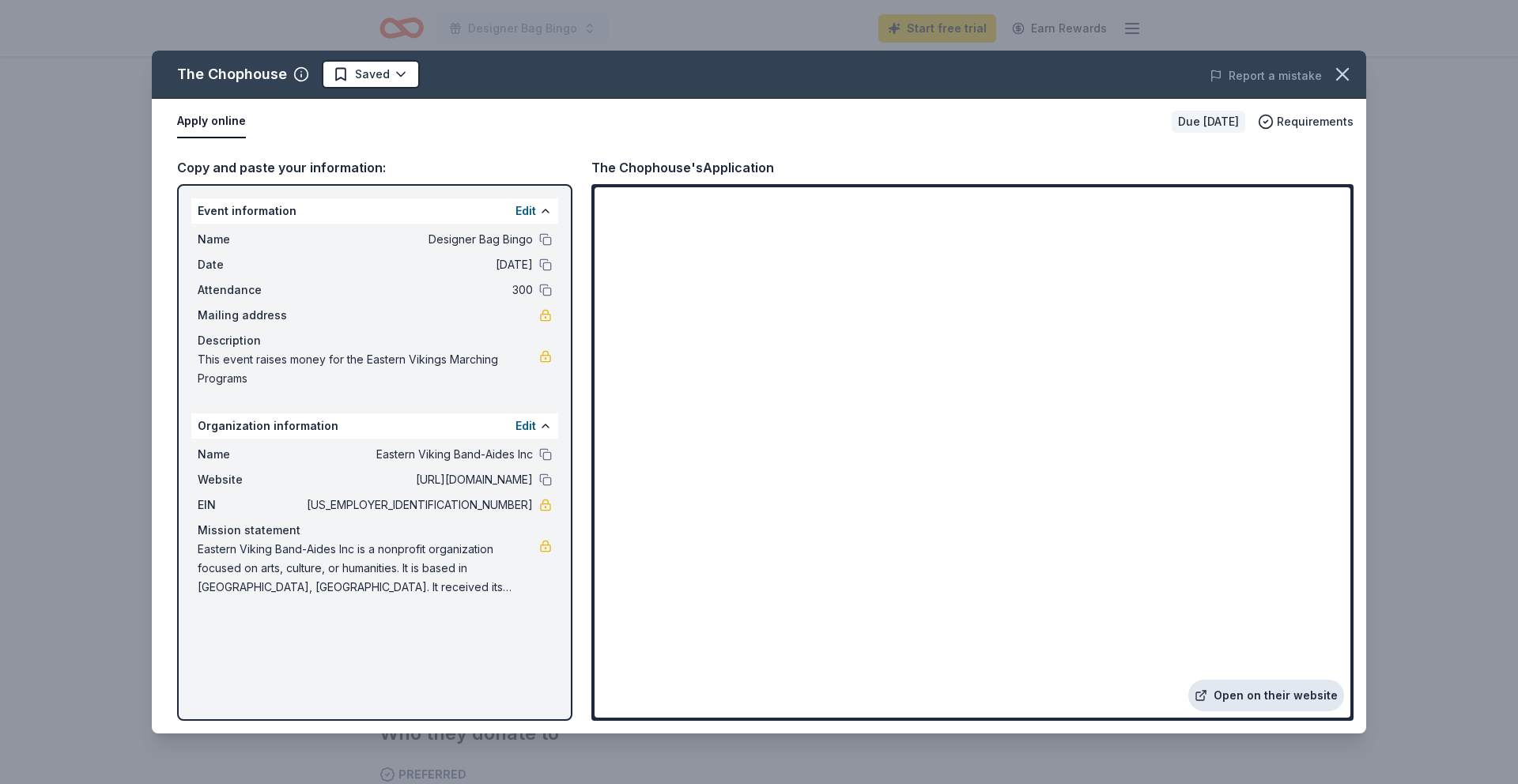
click at [1249, 700] on link "Open on their website" at bounding box center [1267, 695] width 156 height 32
click at [1343, 72] on icon "button" at bounding box center [1343, 74] width 11 height 11
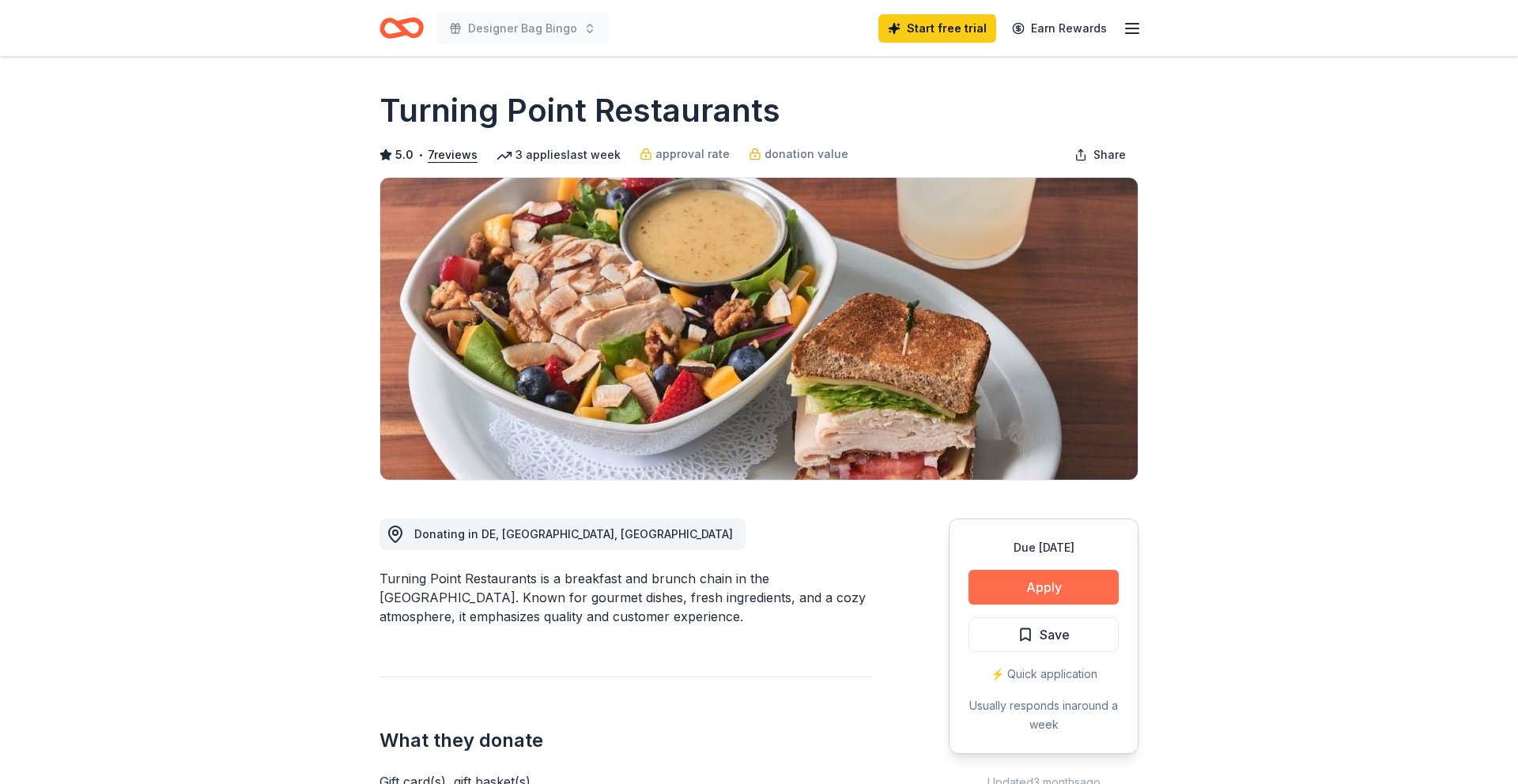
click at [1038, 588] on button "Apply" at bounding box center [1043, 588] width 150 height 35
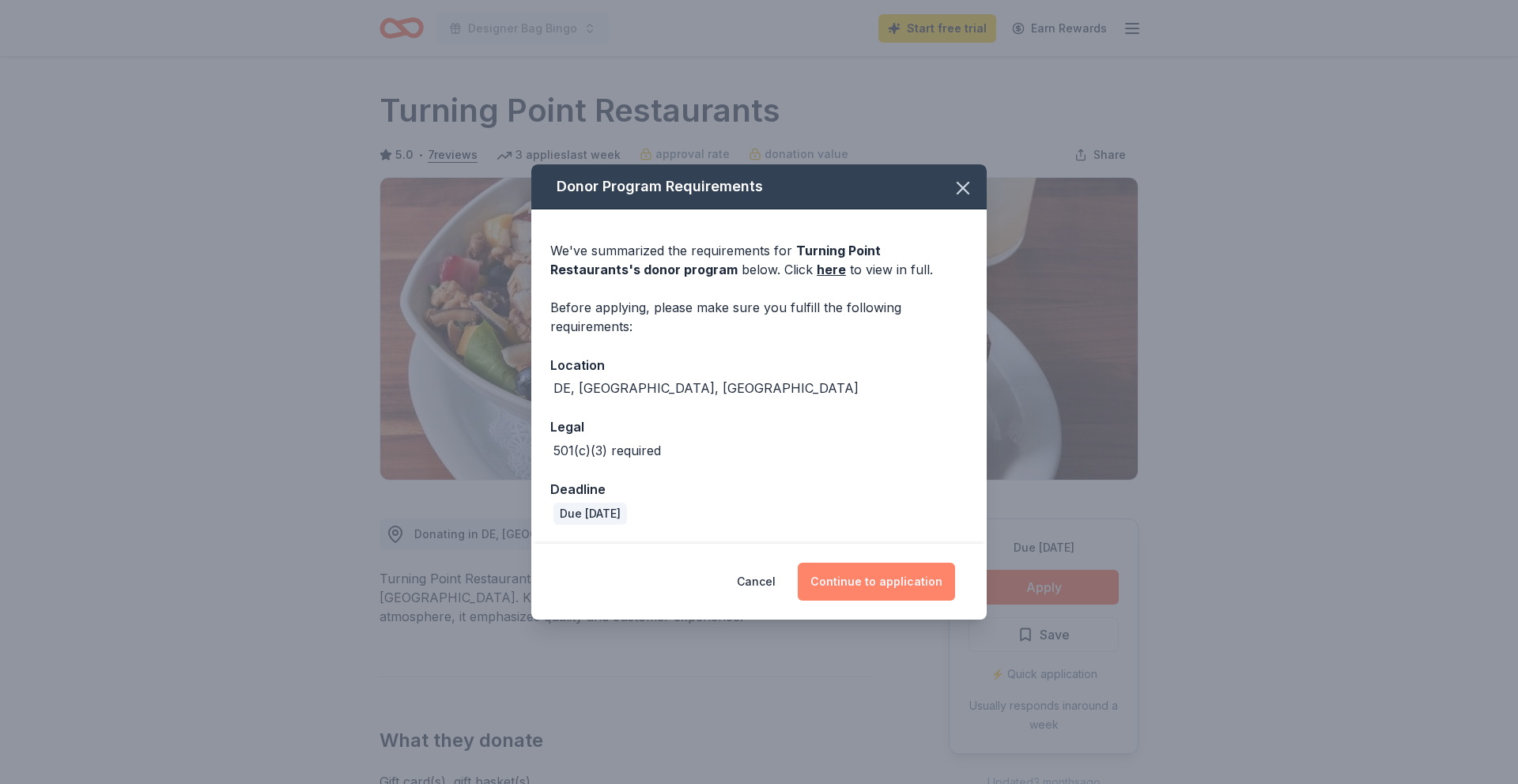
click at [897, 575] on button "Continue to application" at bounding box center [876, 581] width 157 height 38
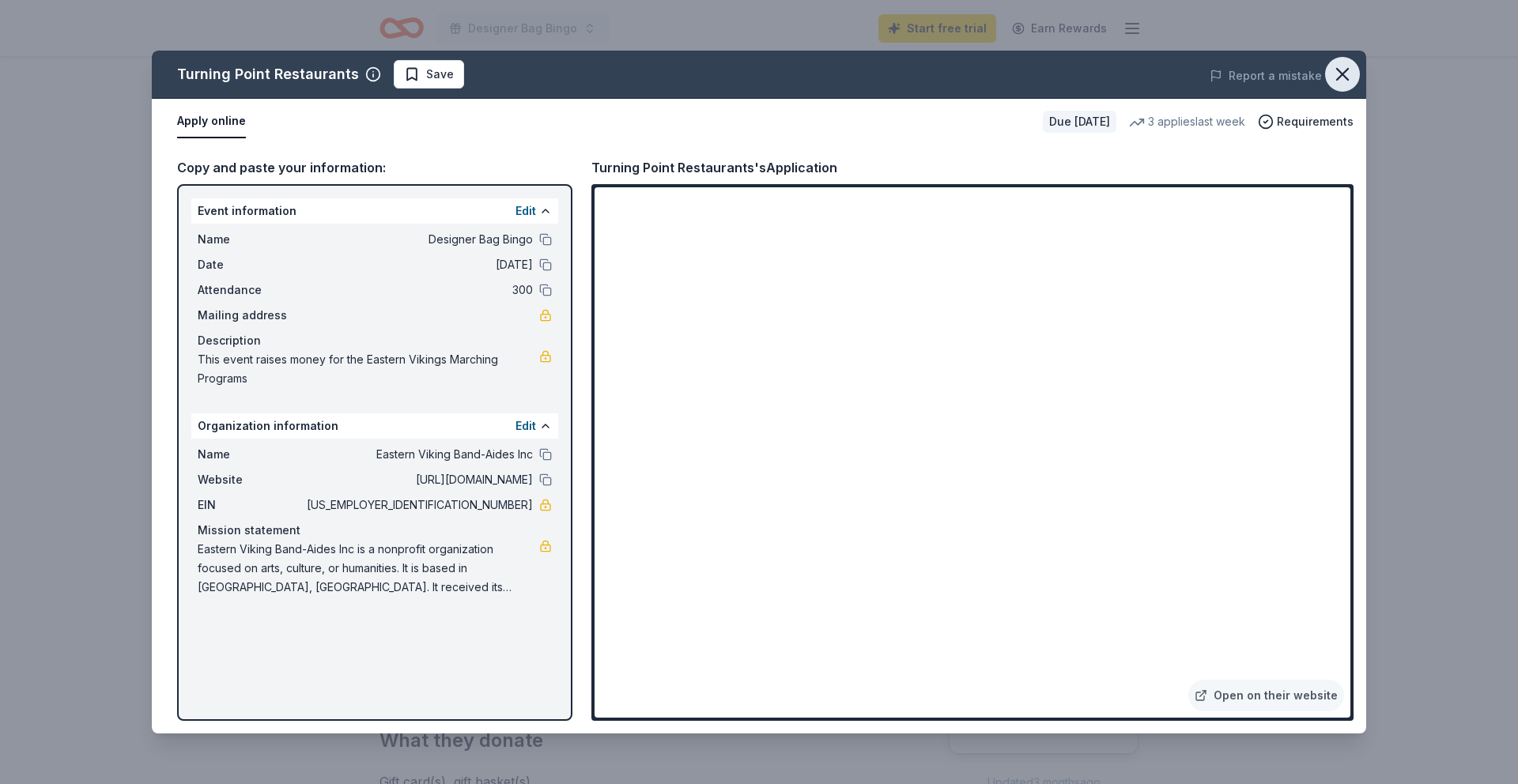
click at [1345, 77] on icon "button" at bounding box center [1343, 74] width 11 height 11
